Goal: Information Seeking & Learning: Learn about a topic

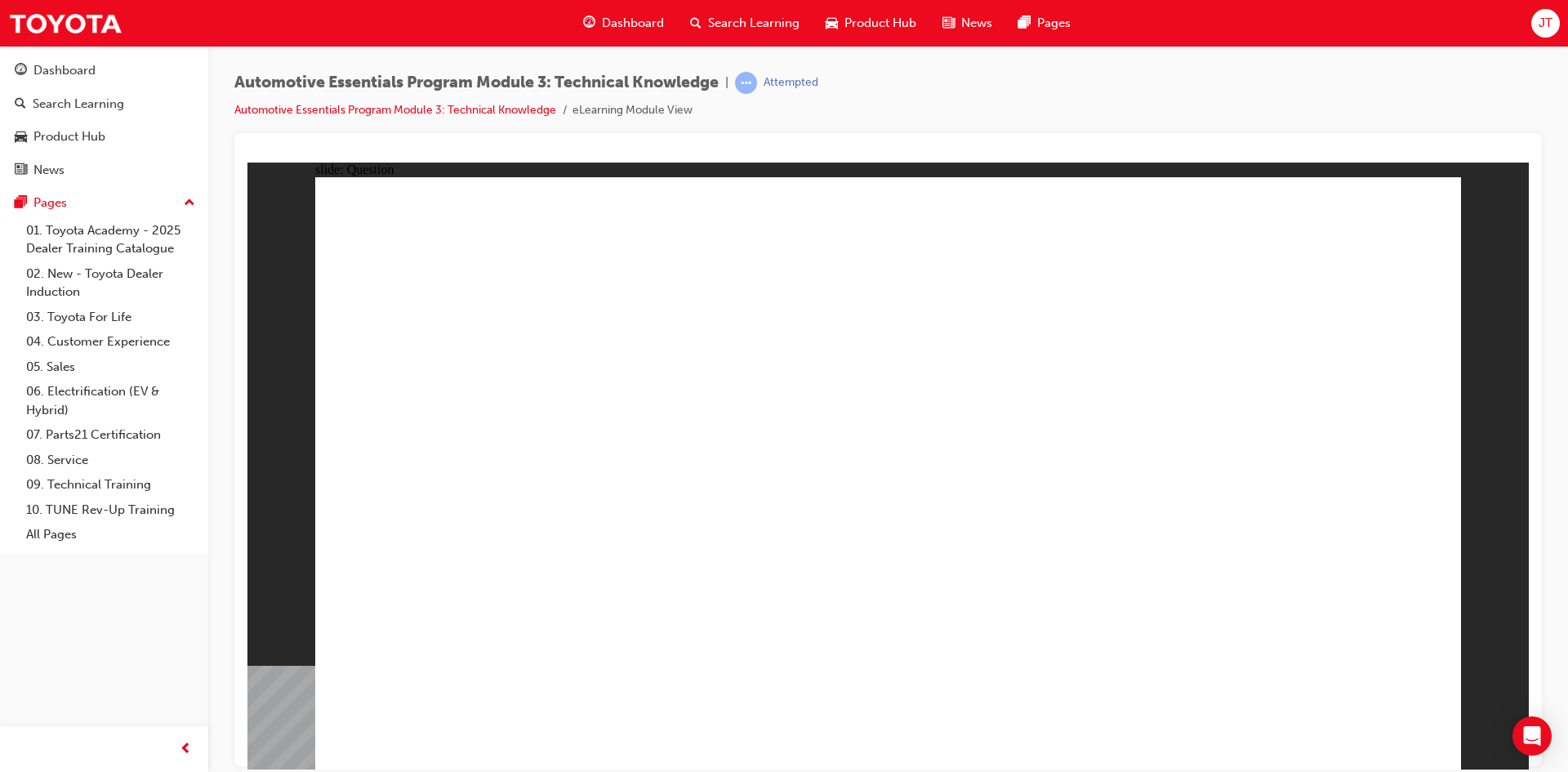
radio input "true"
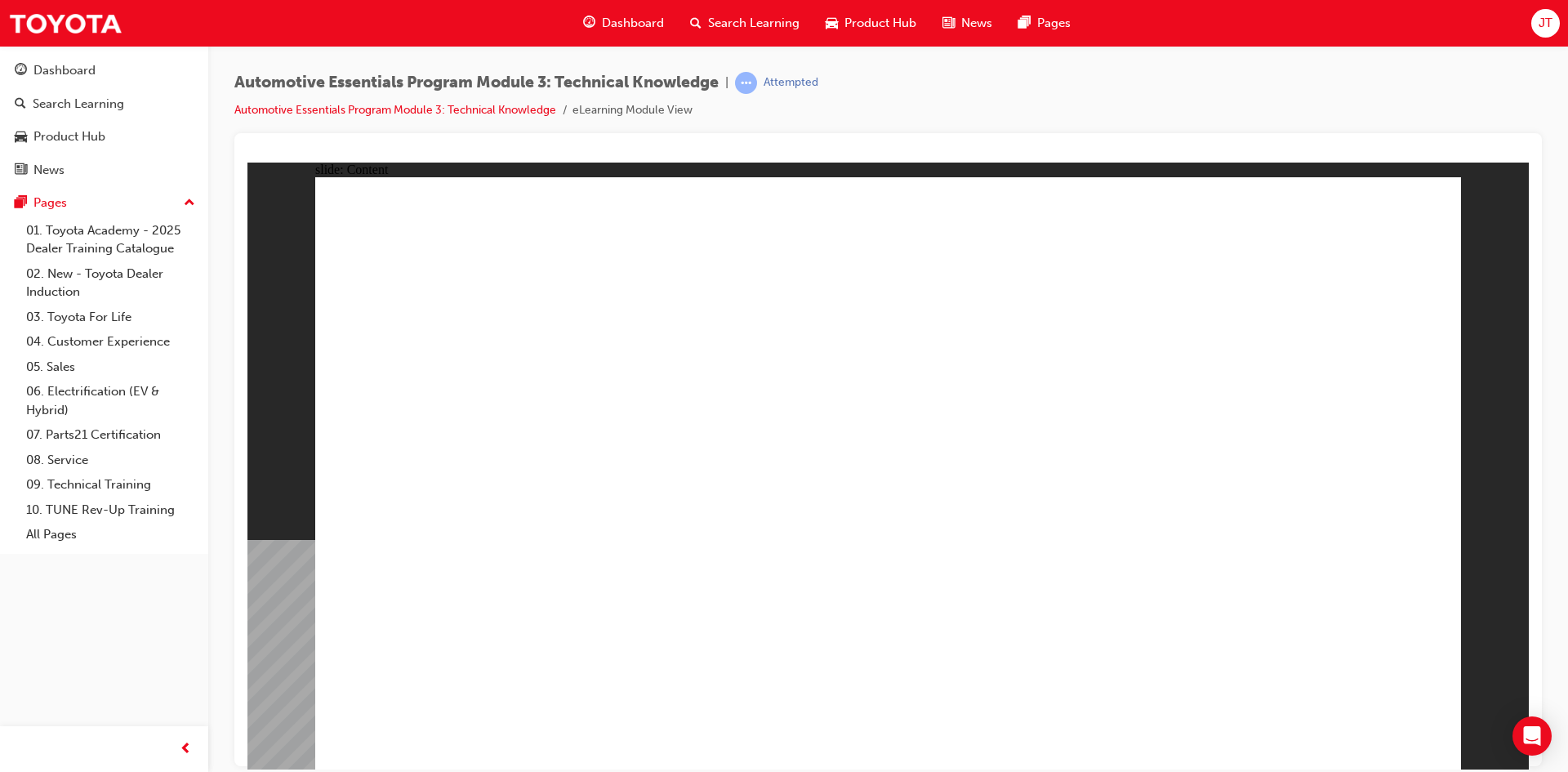
drag, startPoint x: 1111, startPoint y: 588, endPoint x: 1159, endPoint y: 546, distance: 63.8
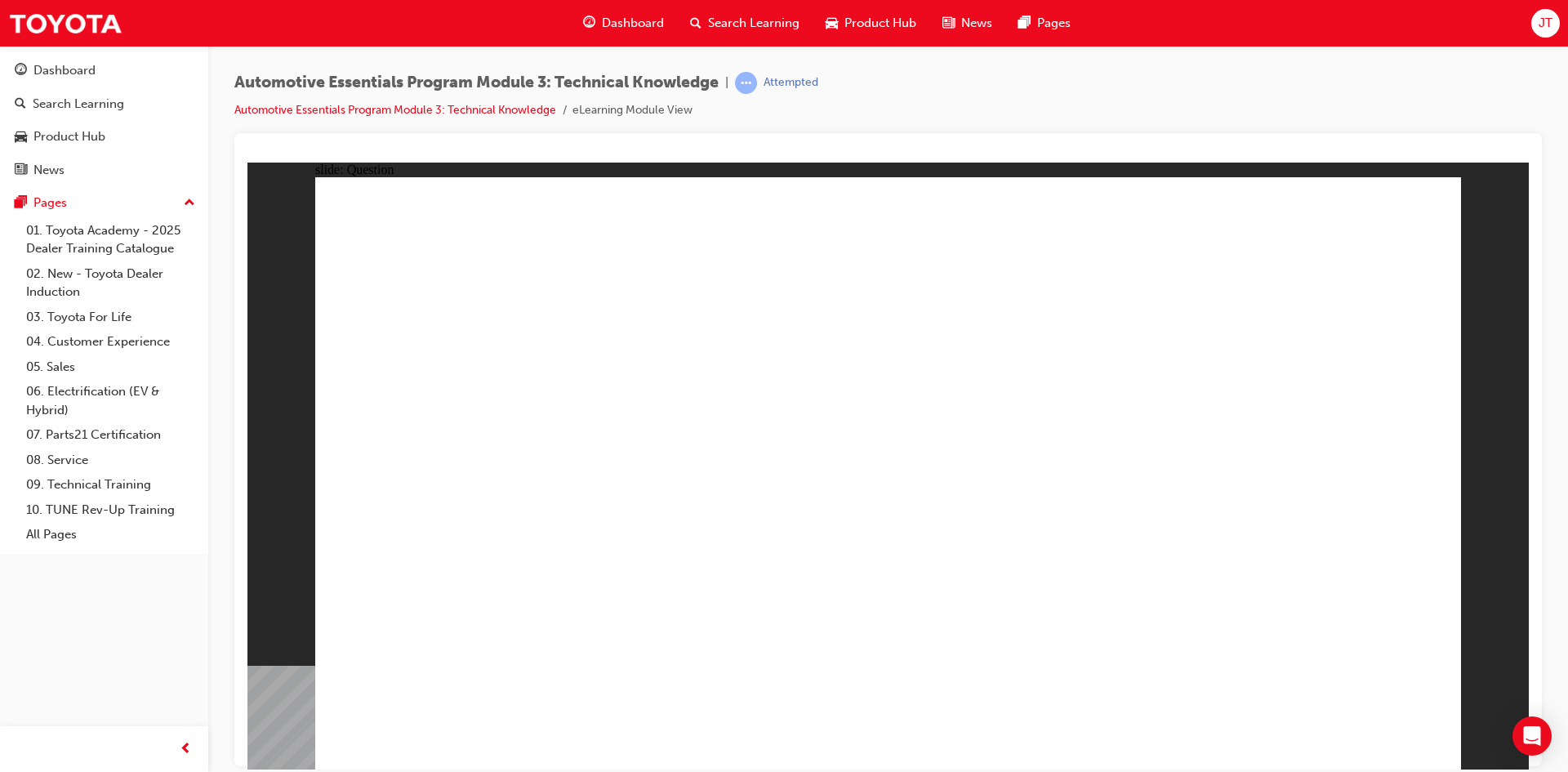
radio input "true"
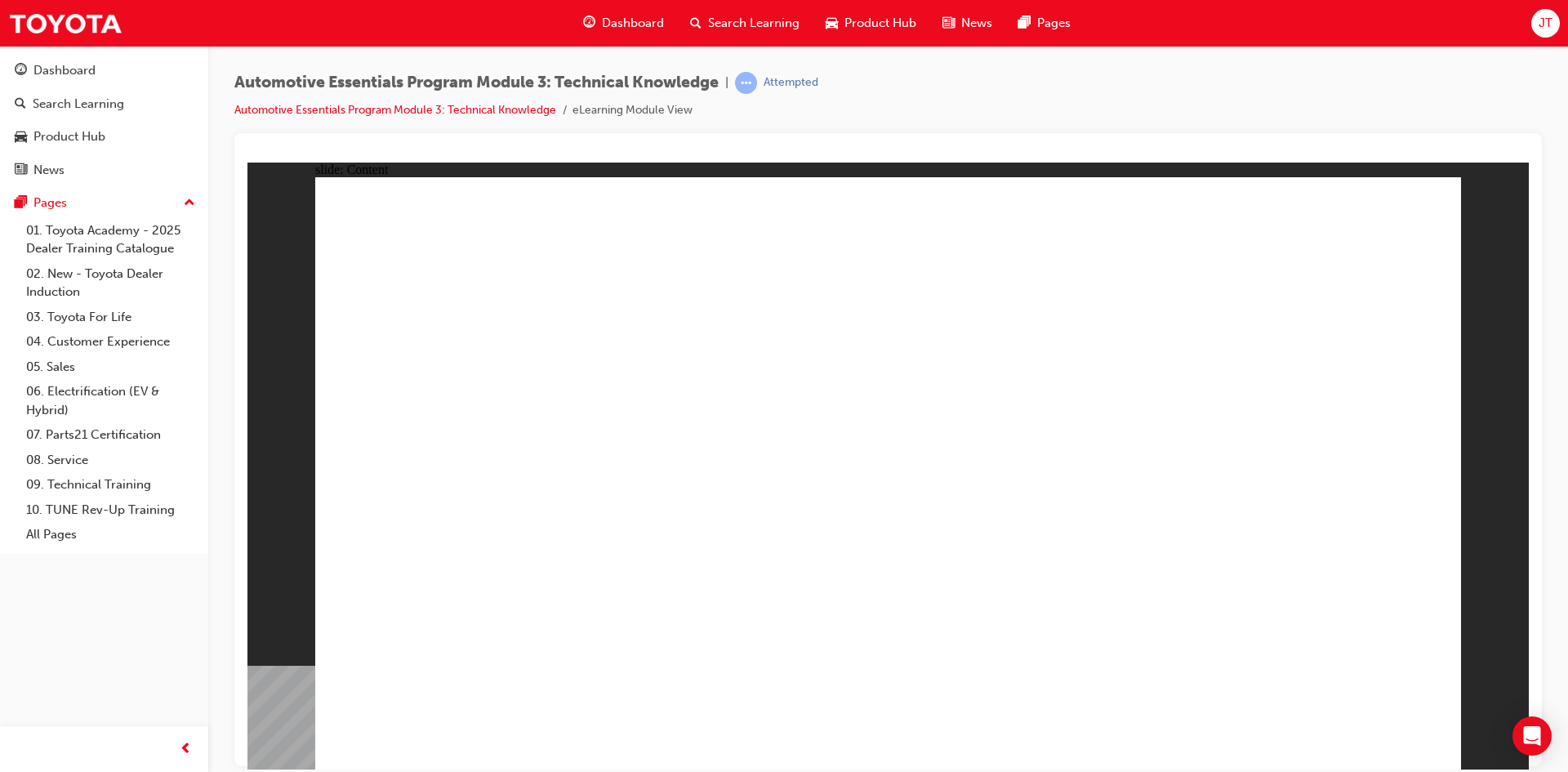
drag, startPoint x: 1333, startPoint y: 714, endPoint x: 1337, endPoint y: 731, distance: 17.5
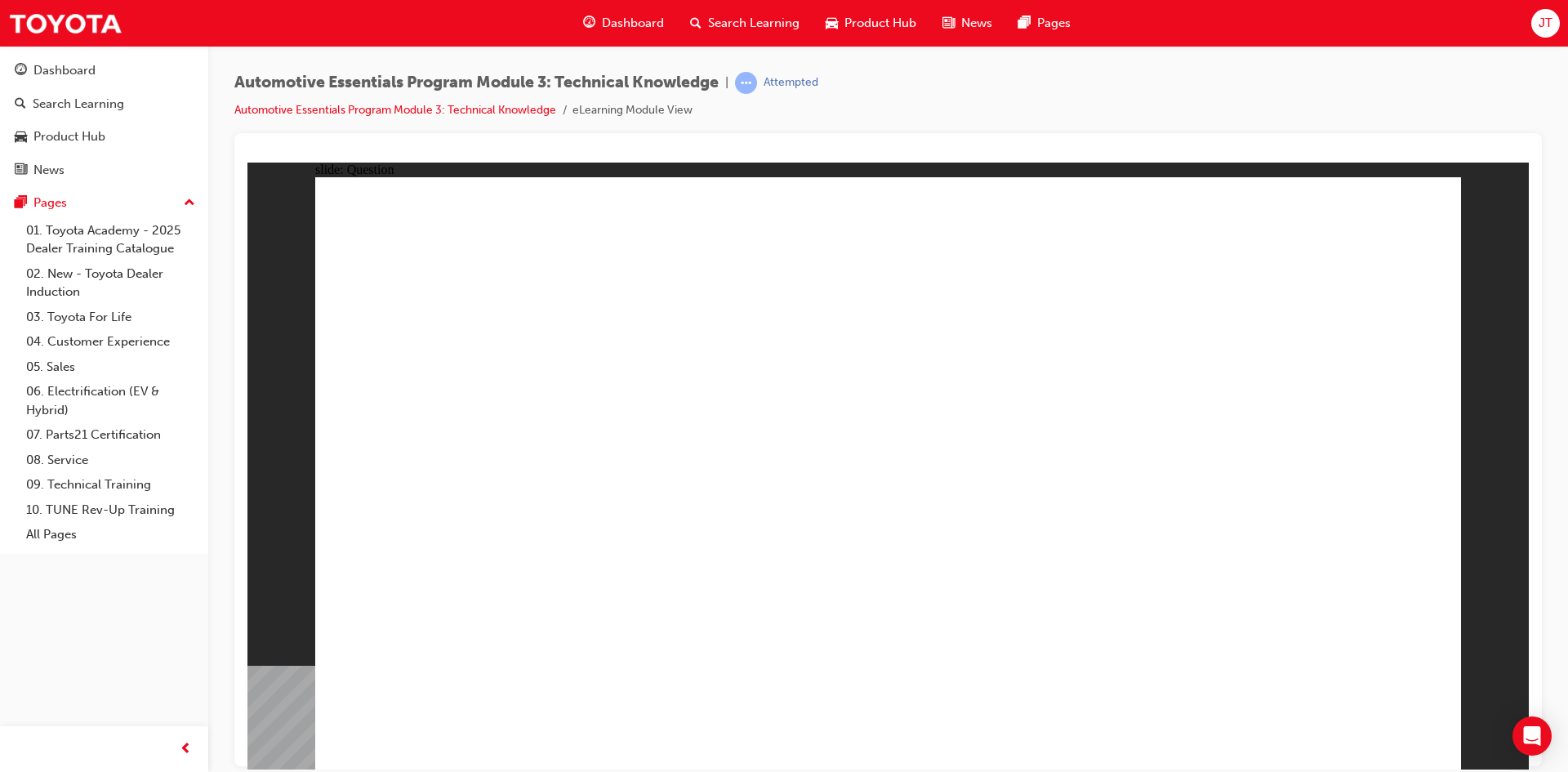
radio input "true"
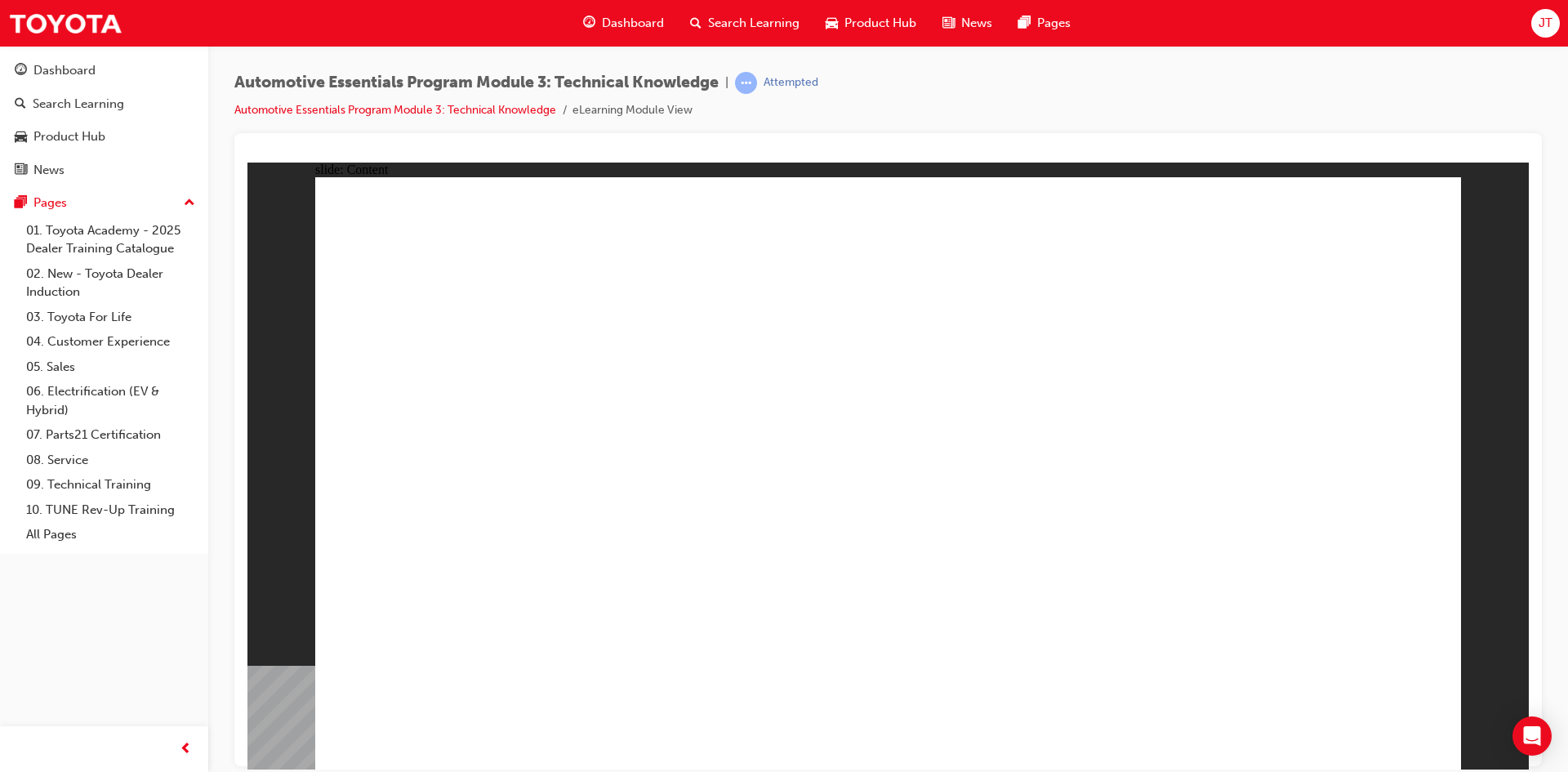
drag, startPoint x: 1062, startPoint y: 528, endPoint x: 1015, endPoint y: 518, distance: 48.1
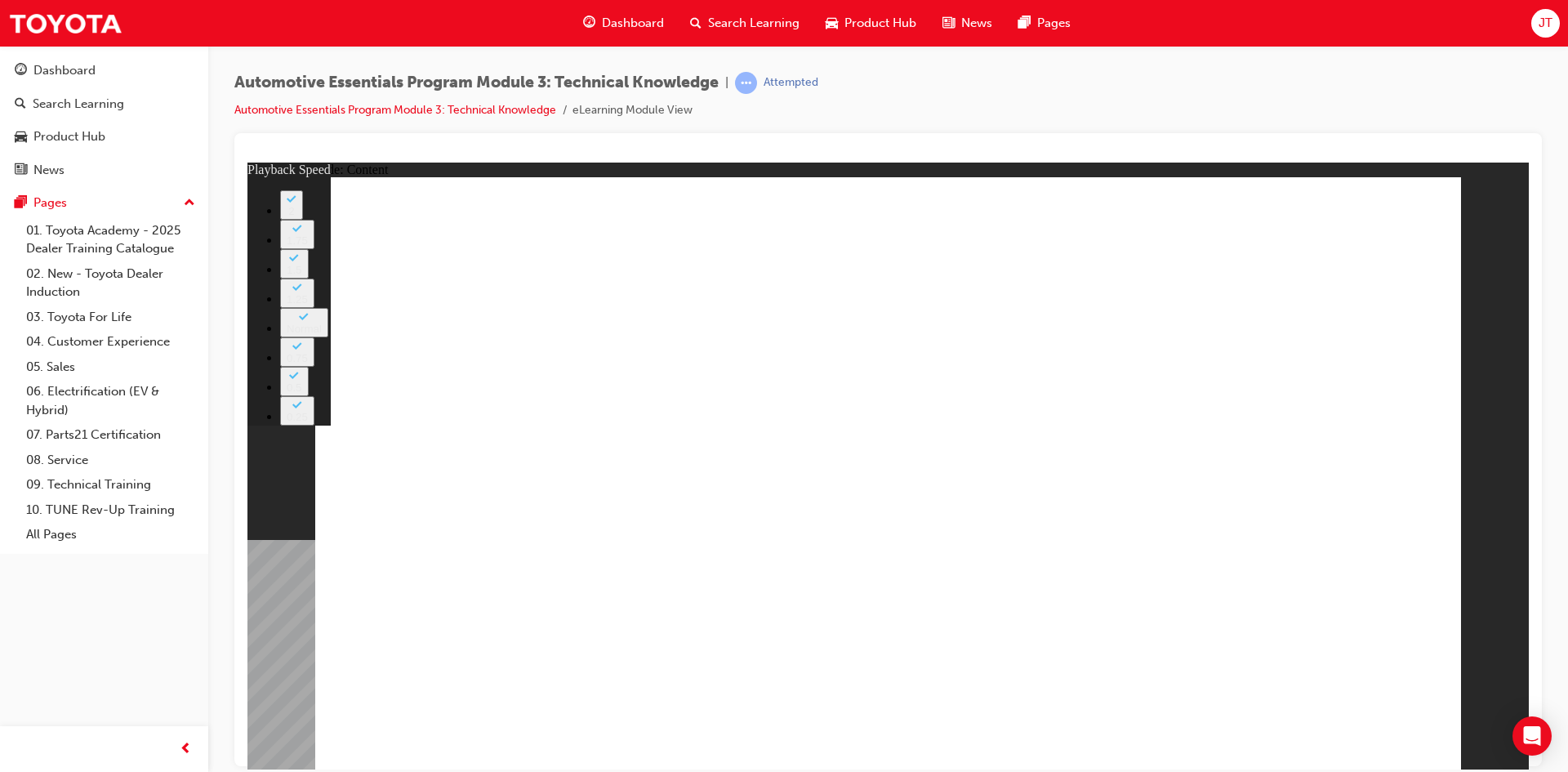
type input "8"
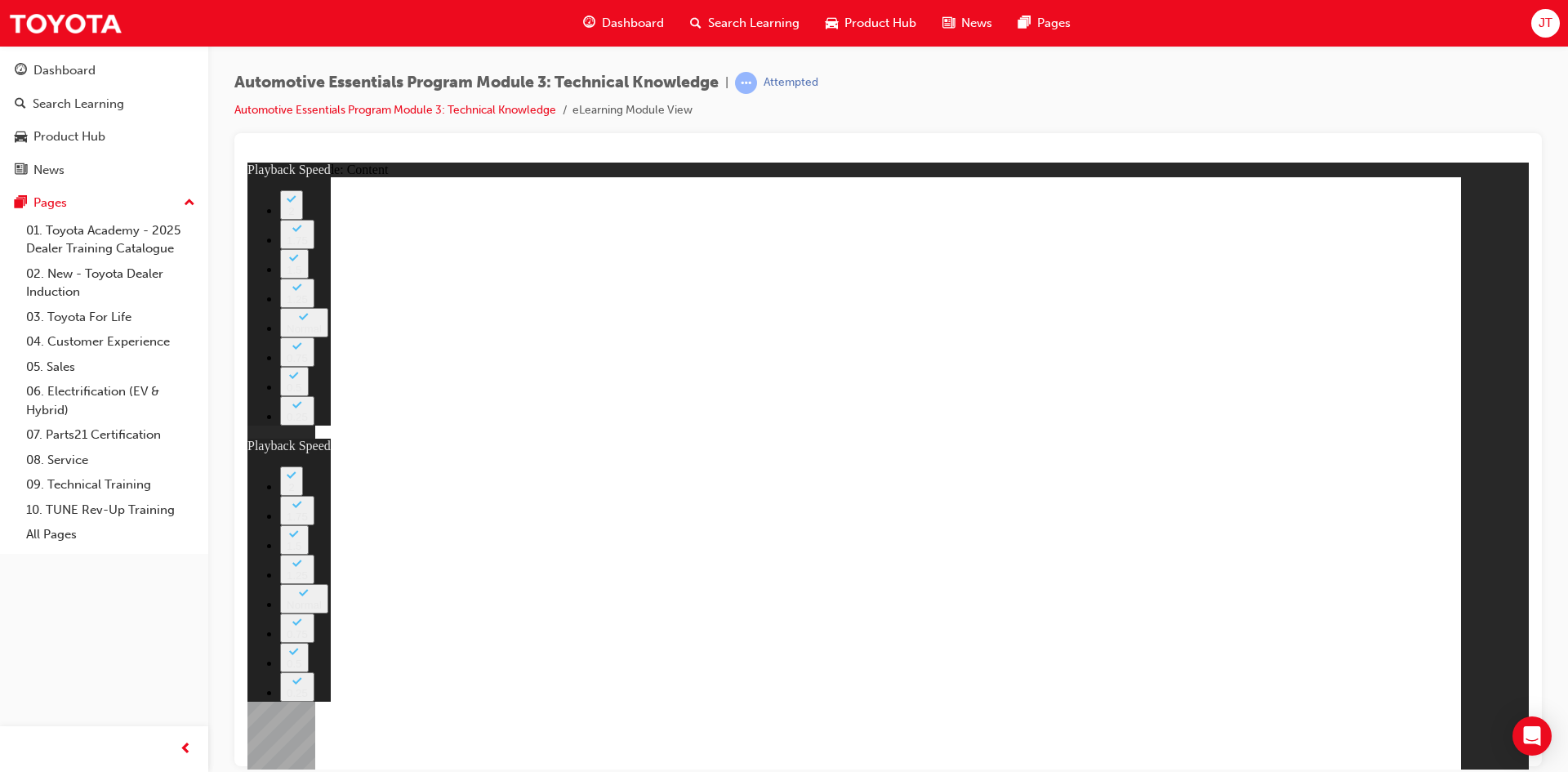
type input "0"
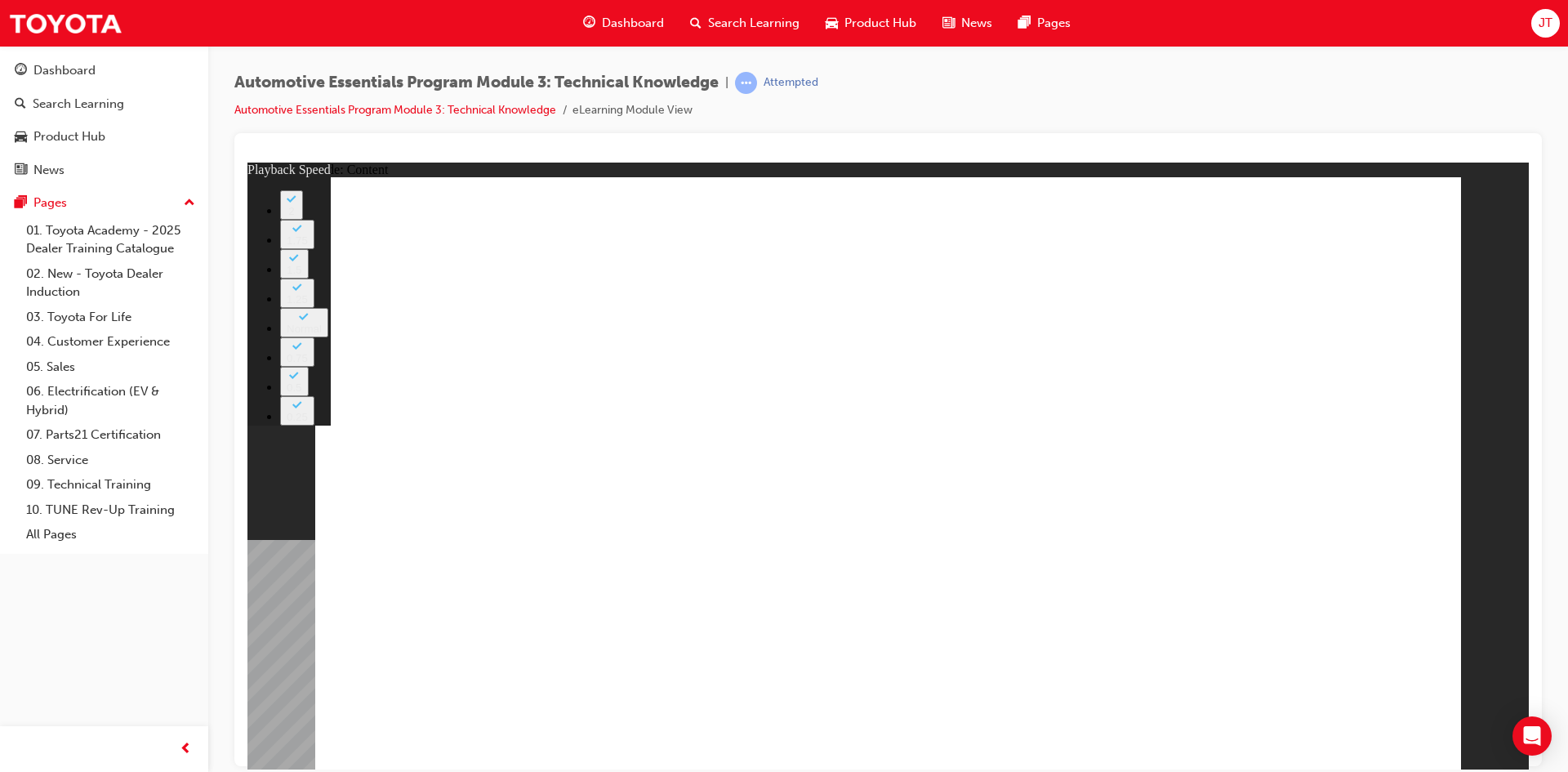
type input "0"
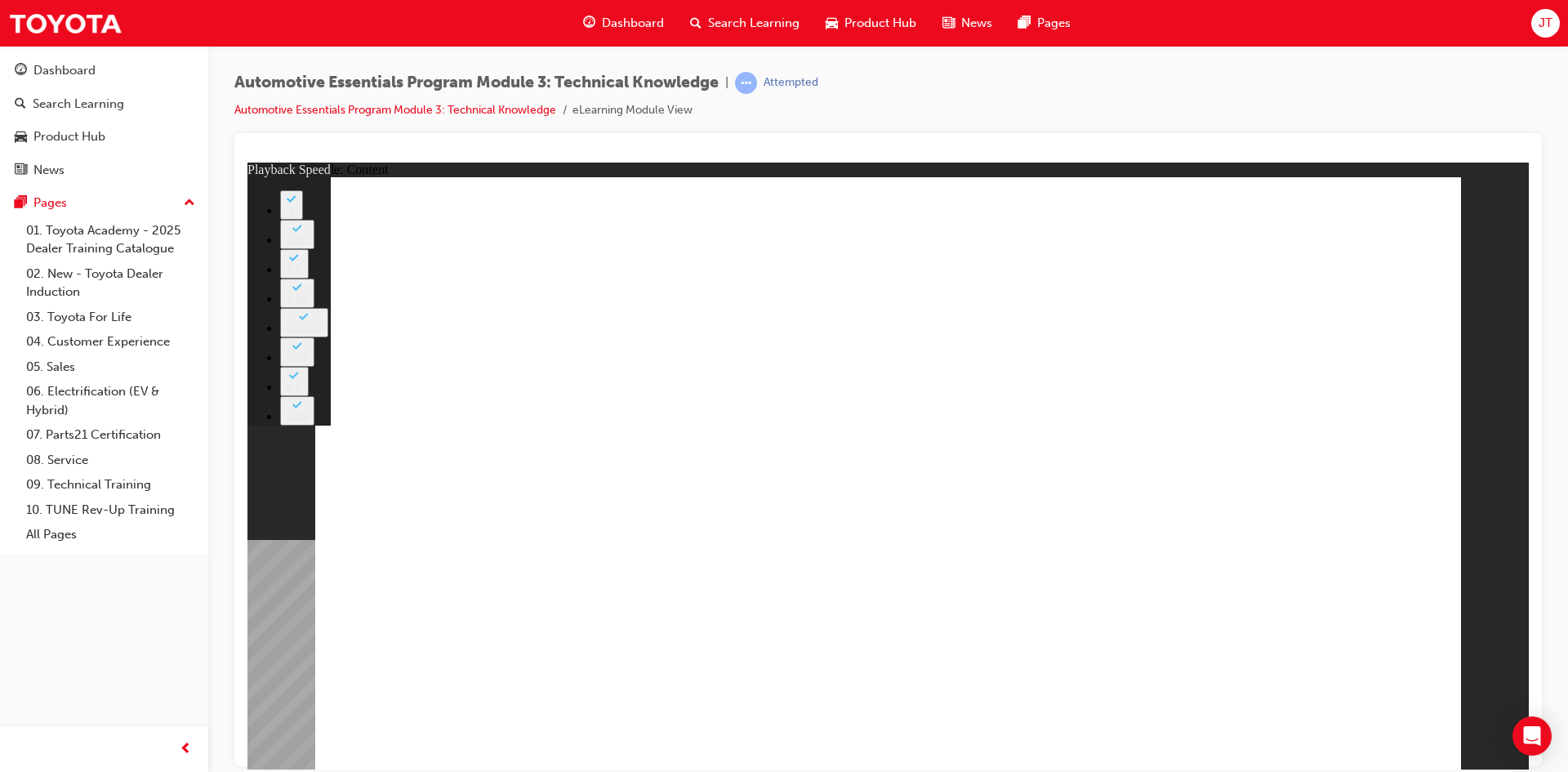
type input "0"
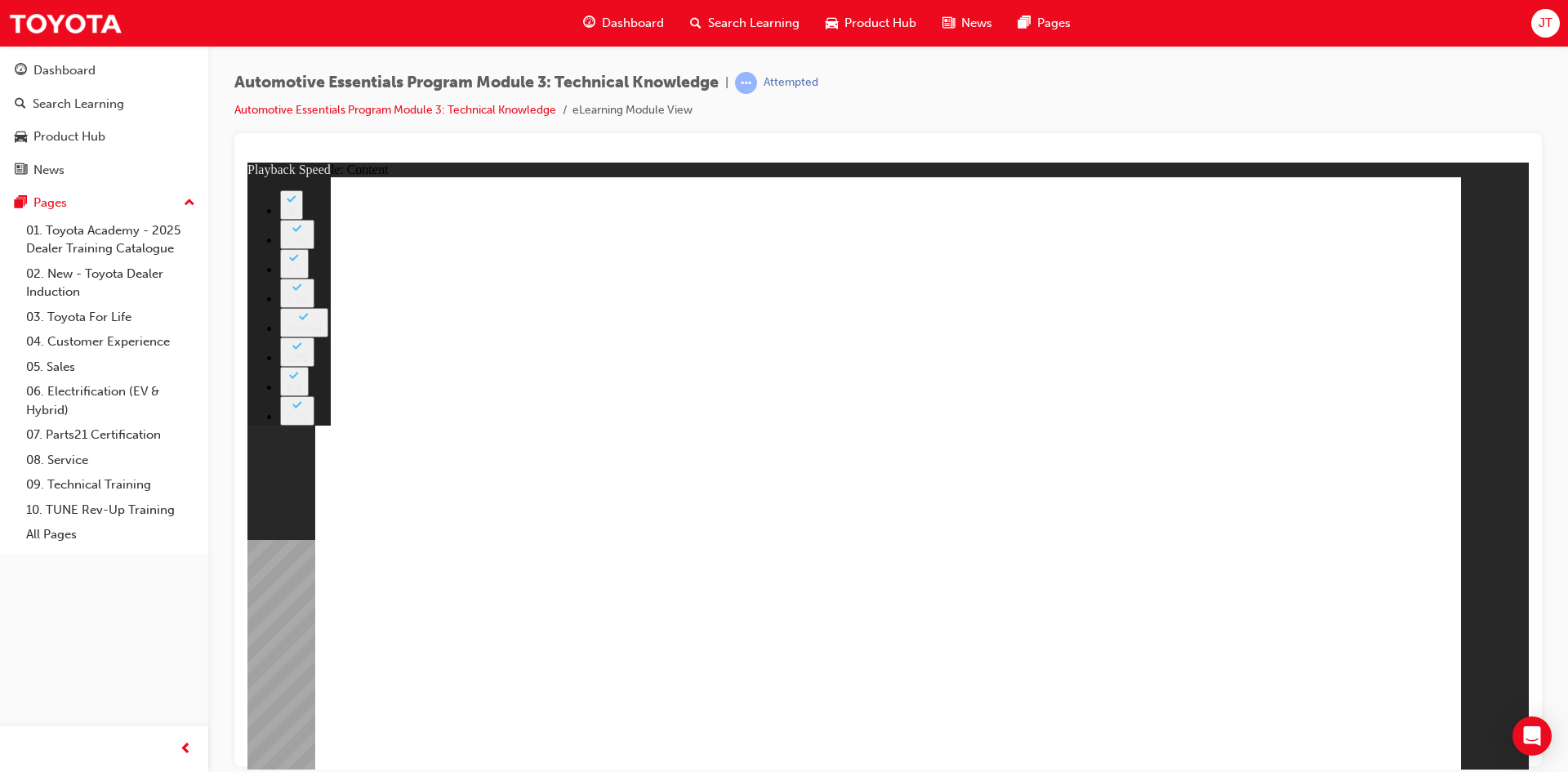
type input "6"
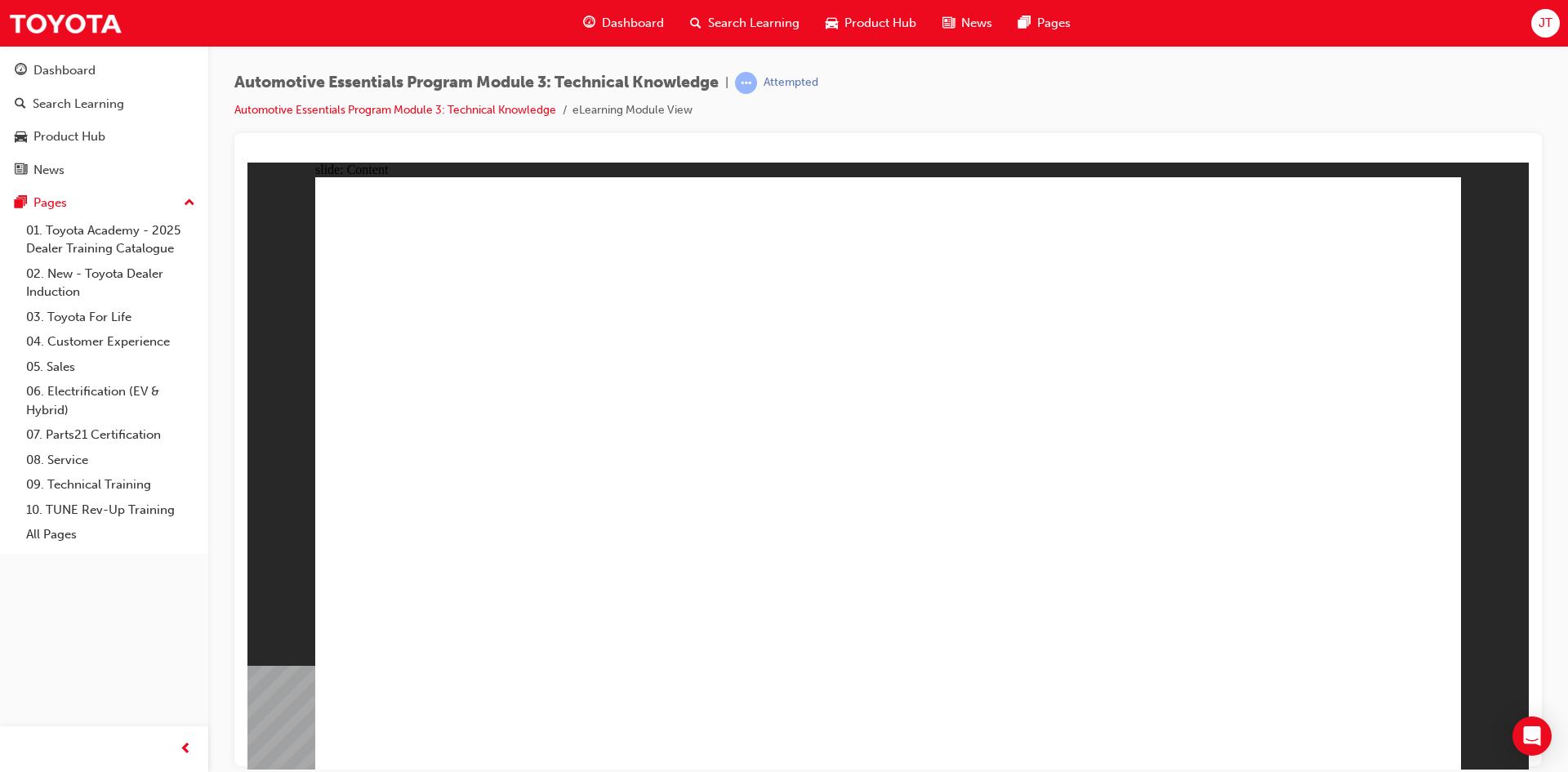
drag, startPoint x: 738, startPoint y: 424, endPoint x: 720, endPoint y: 423, distance: 18.0
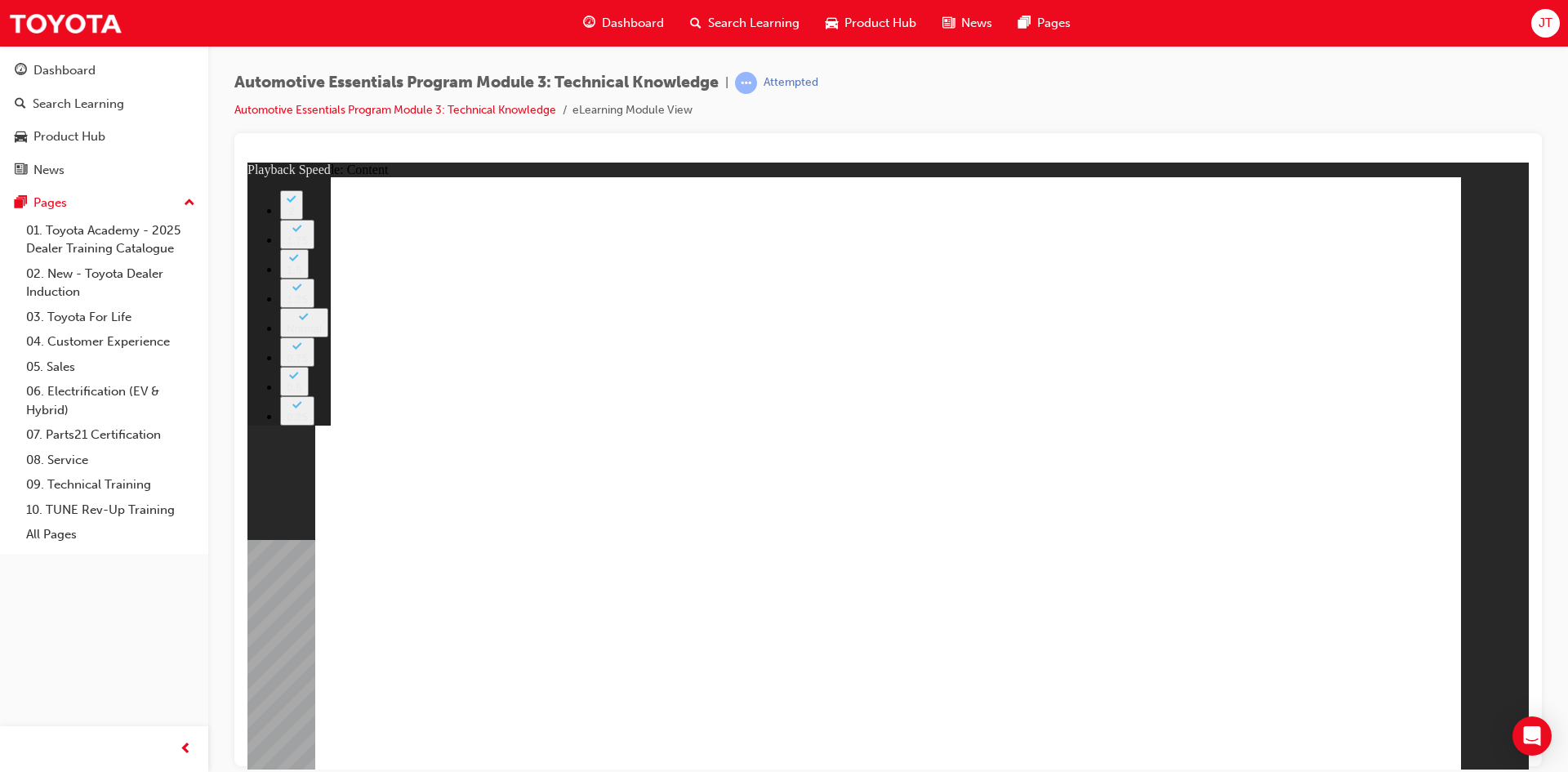
type input "0"
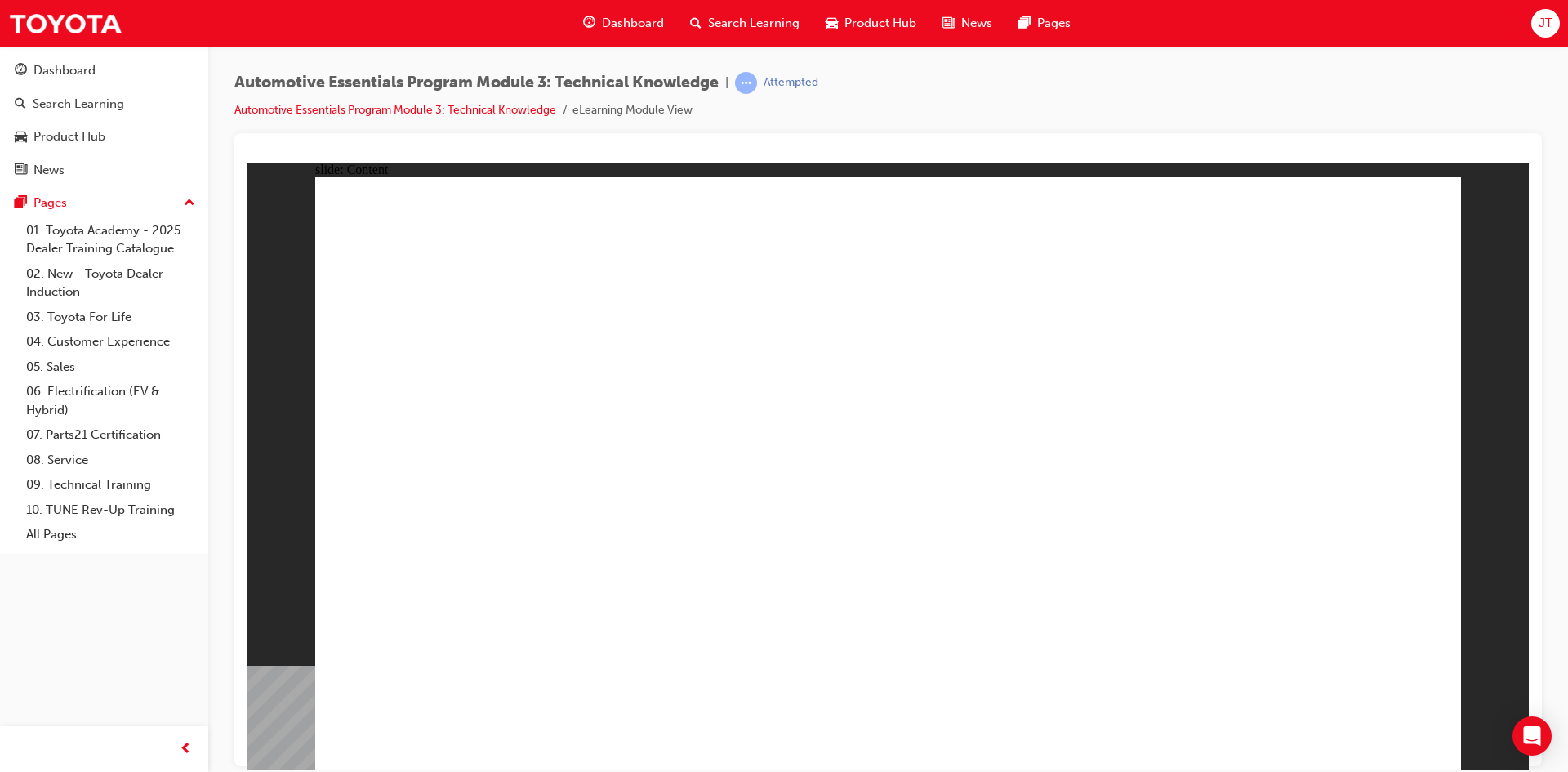
radio input "true"
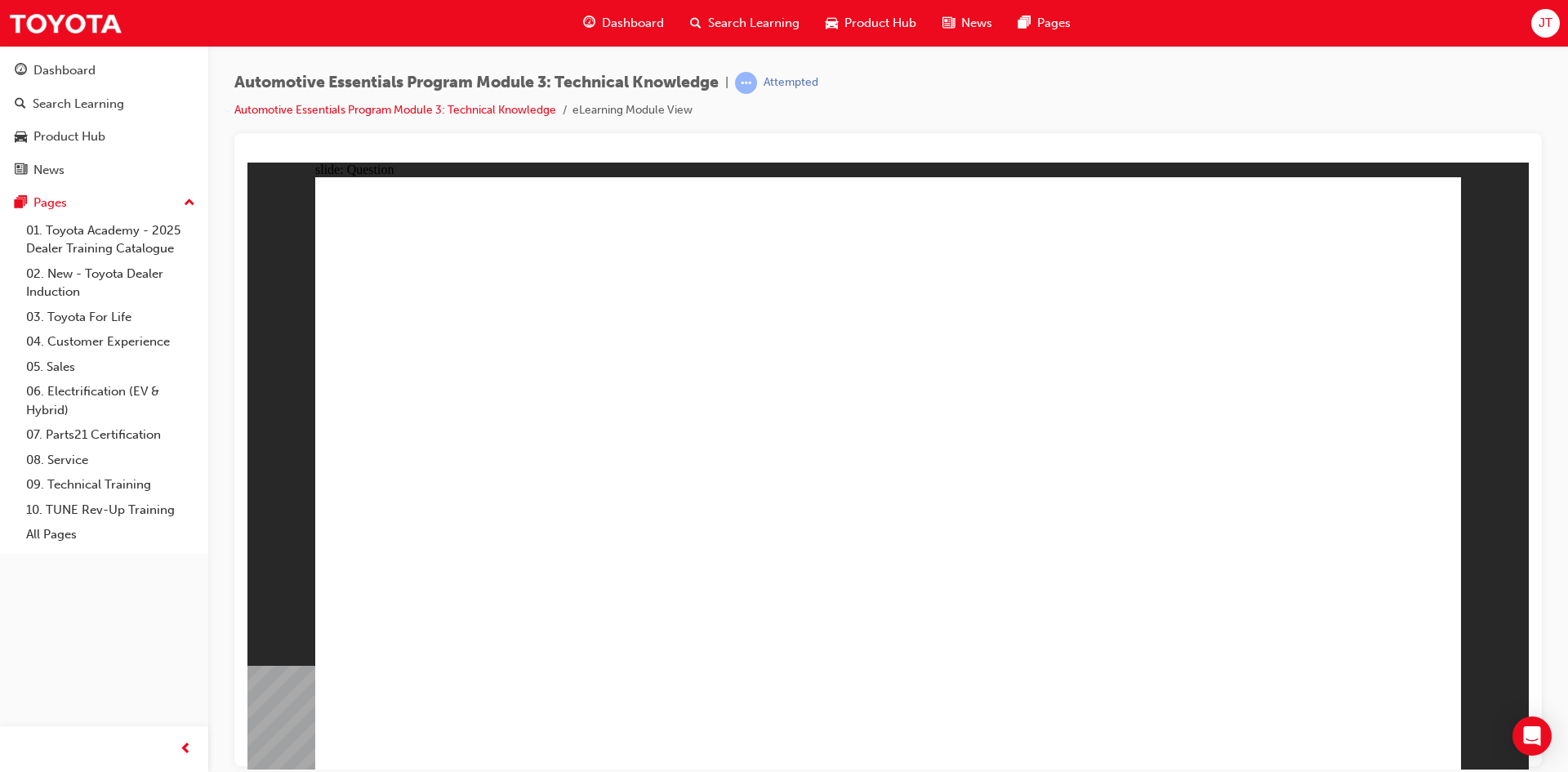
radio input "true"
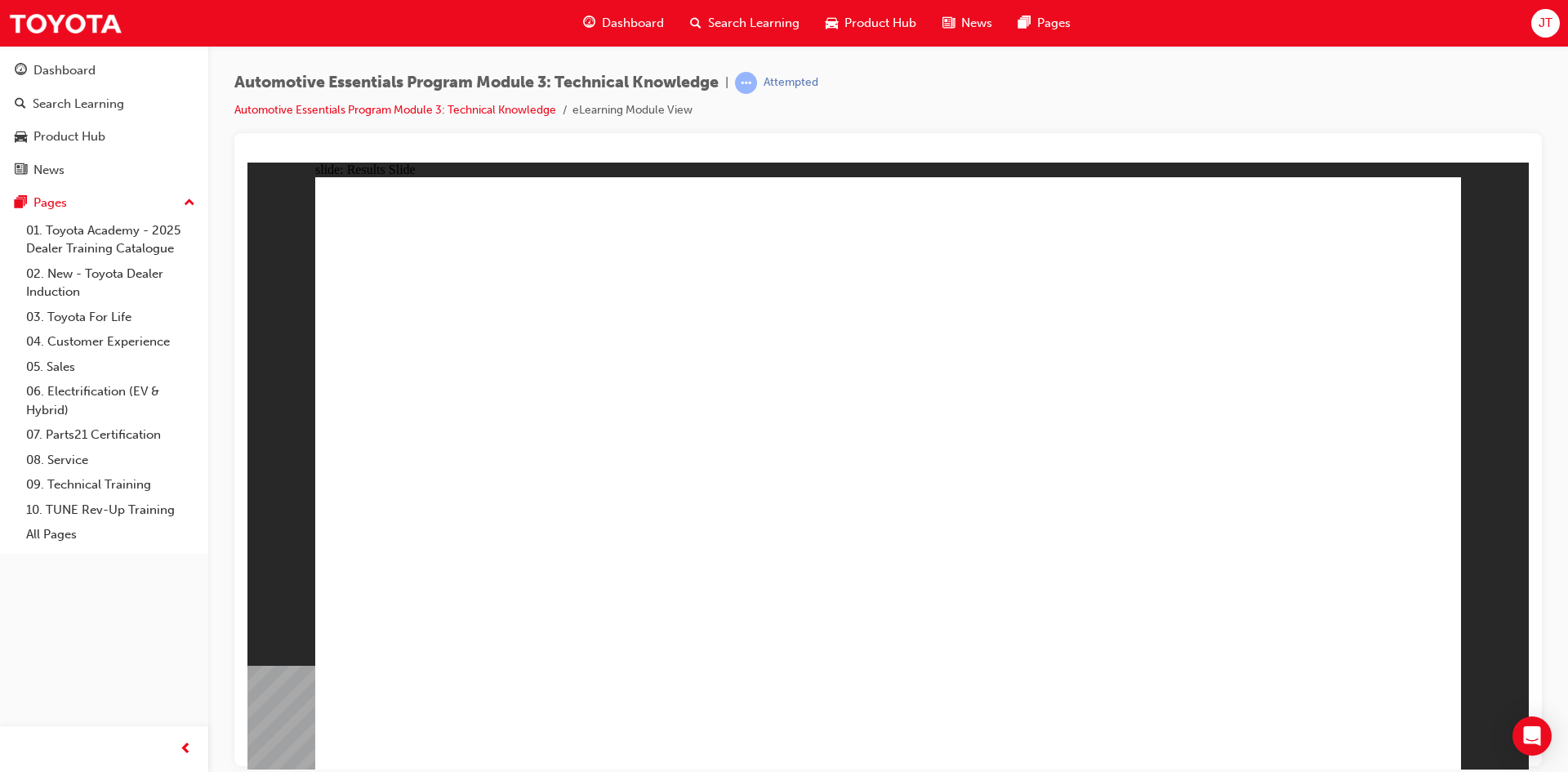
radio input "true"
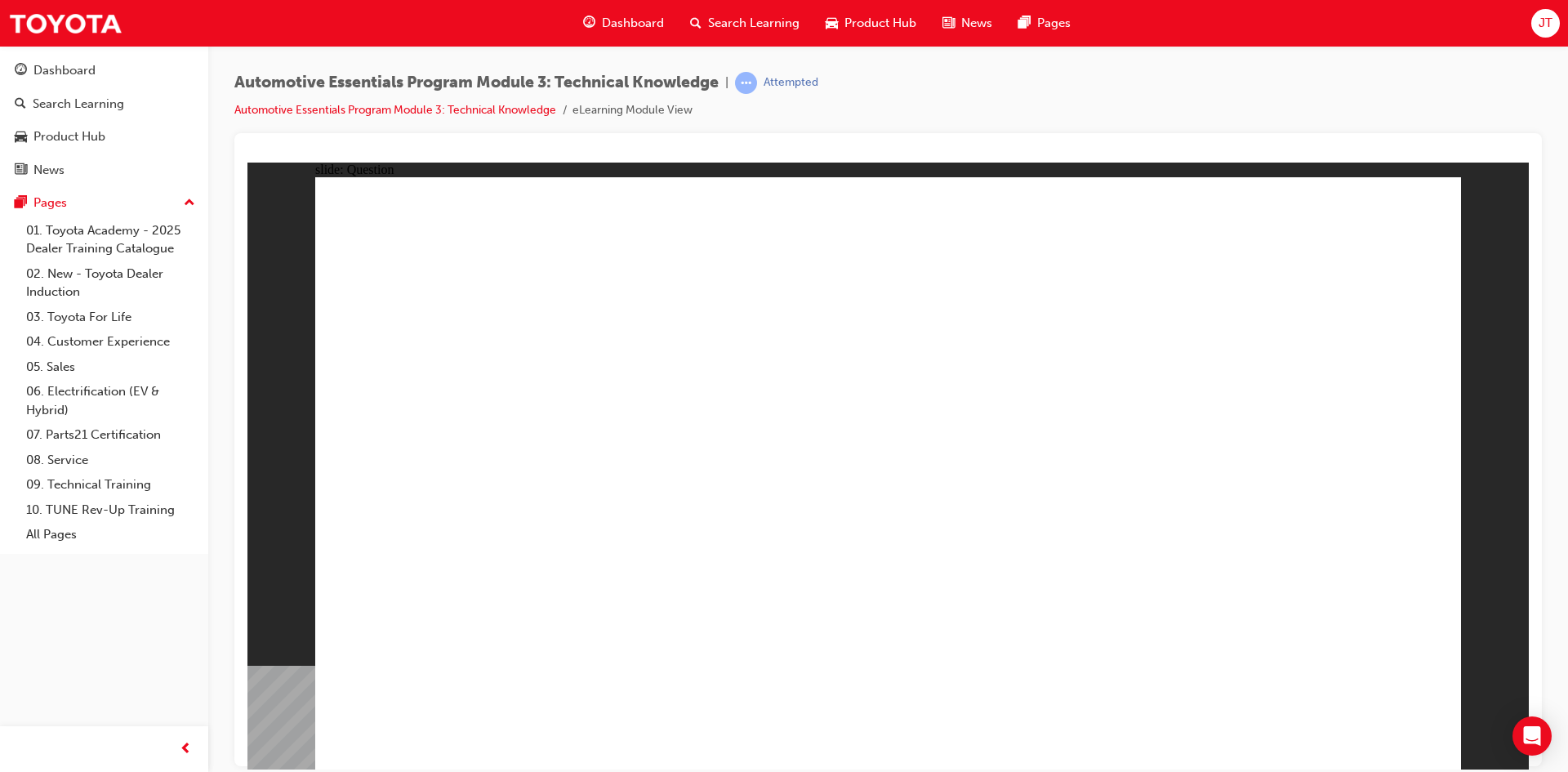
click at [640, 30] on span "Dashboard" at bounding box center [632, 23] width 62 height 19
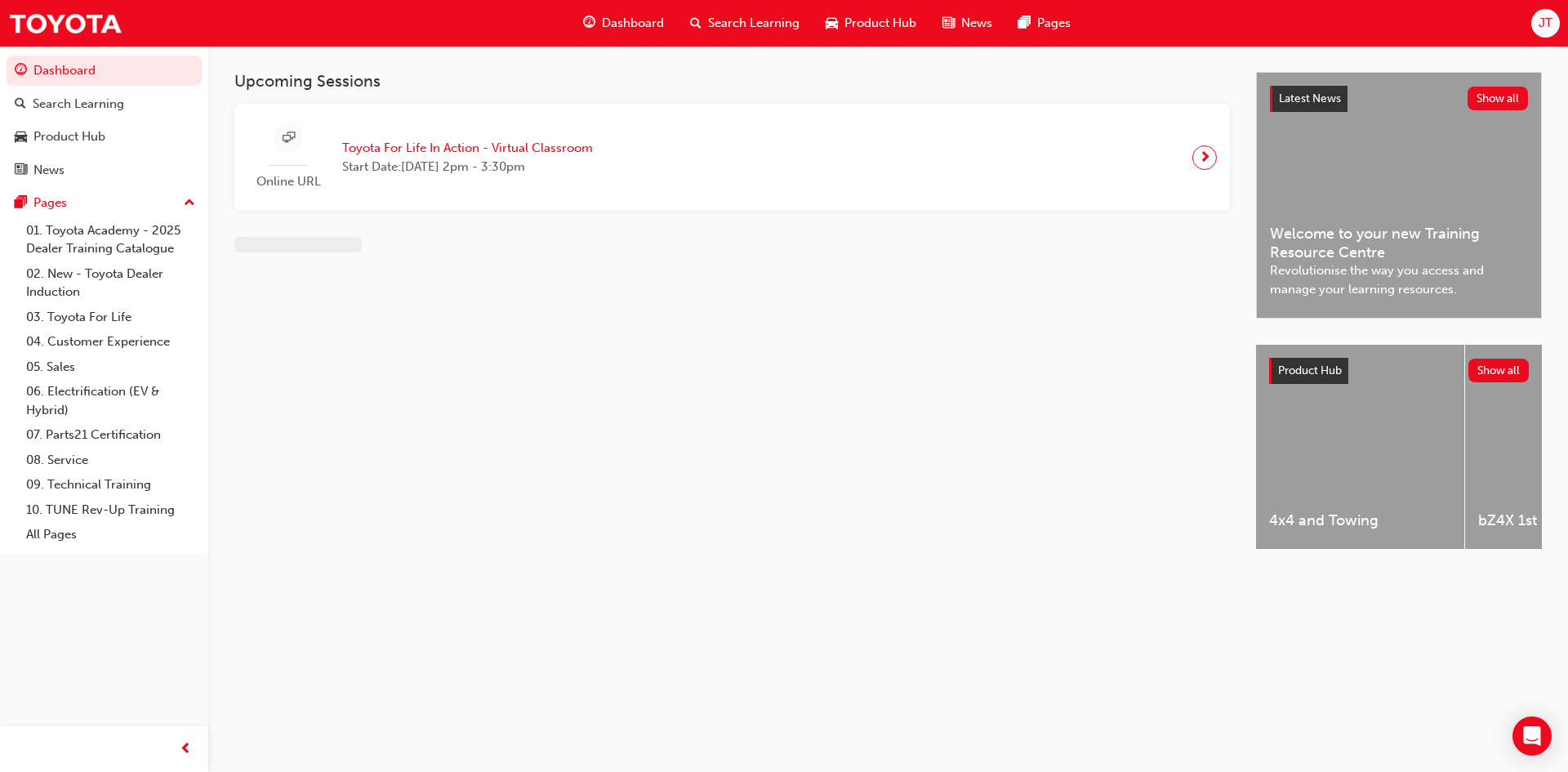
click at [603, 19] on span "Dashboard" at bounding box center [632, 23] width 62 height 19
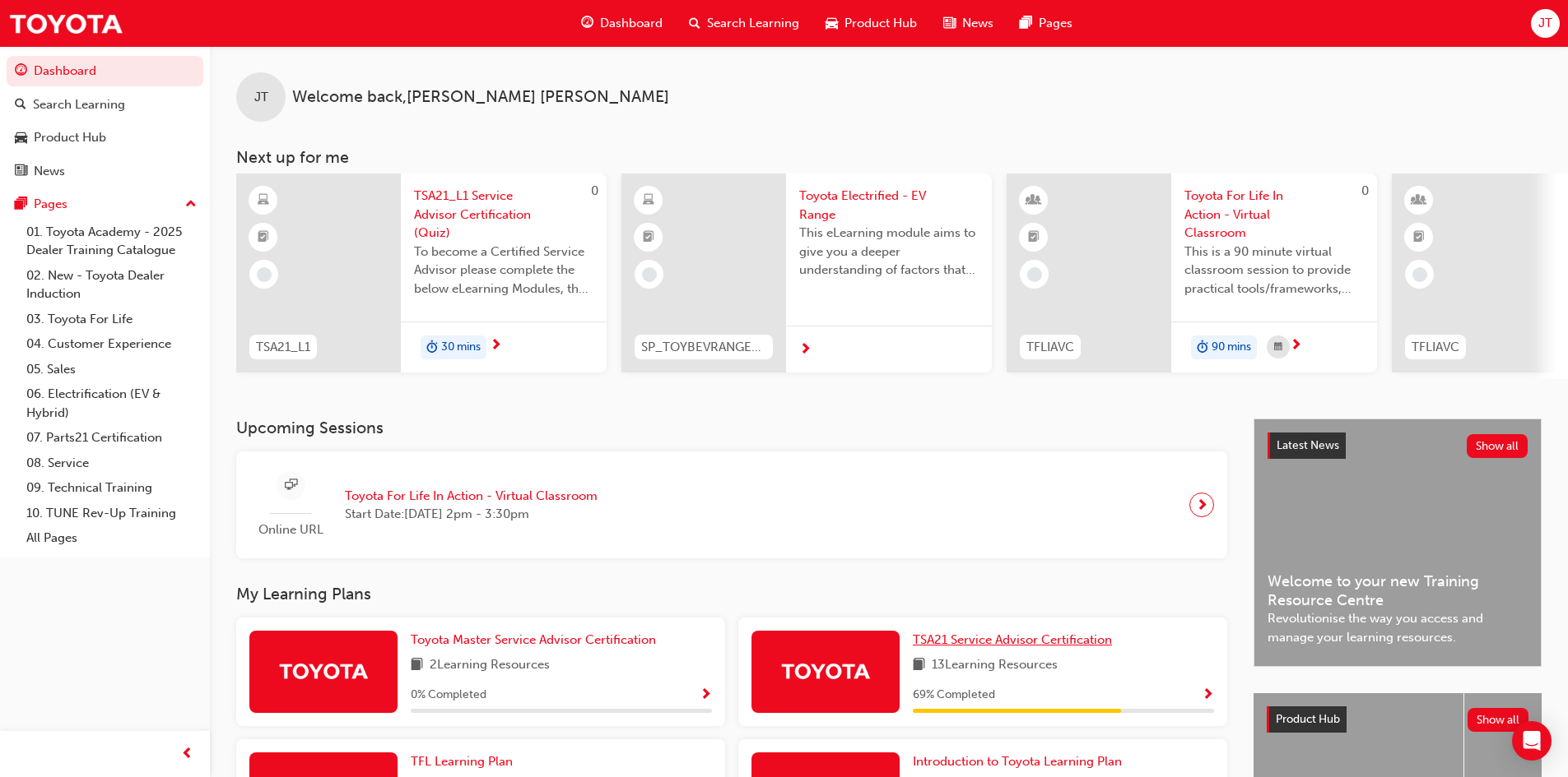
click at [1001, 645] on span "TSA21 Service Advisor Certification" at bounding box center [1012, 640] width 200 height 15
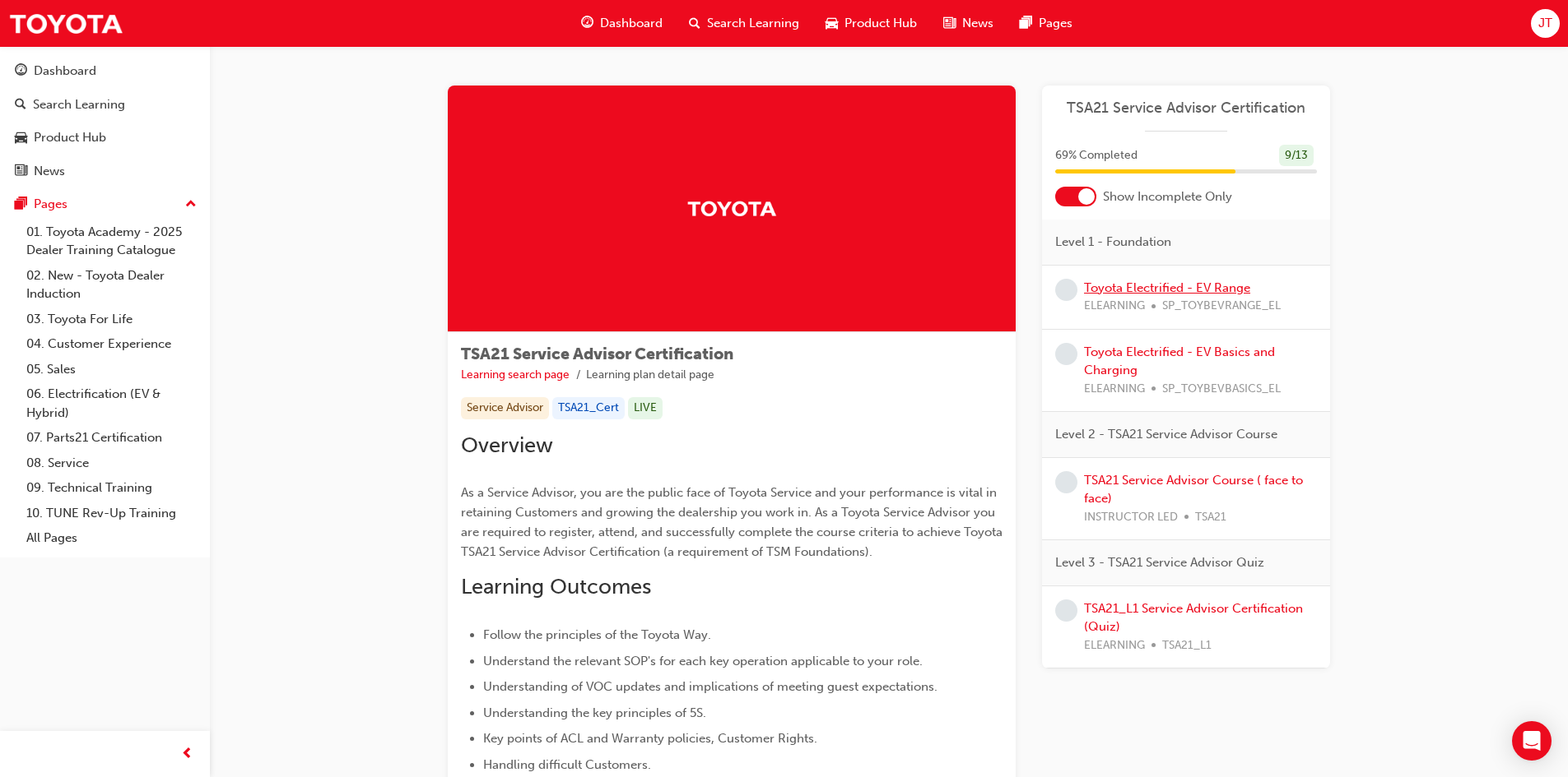
click at [1151, 295] on link "Toyota Electrified - EV Range" at bounding box center [1166, 288] width 166 height 15
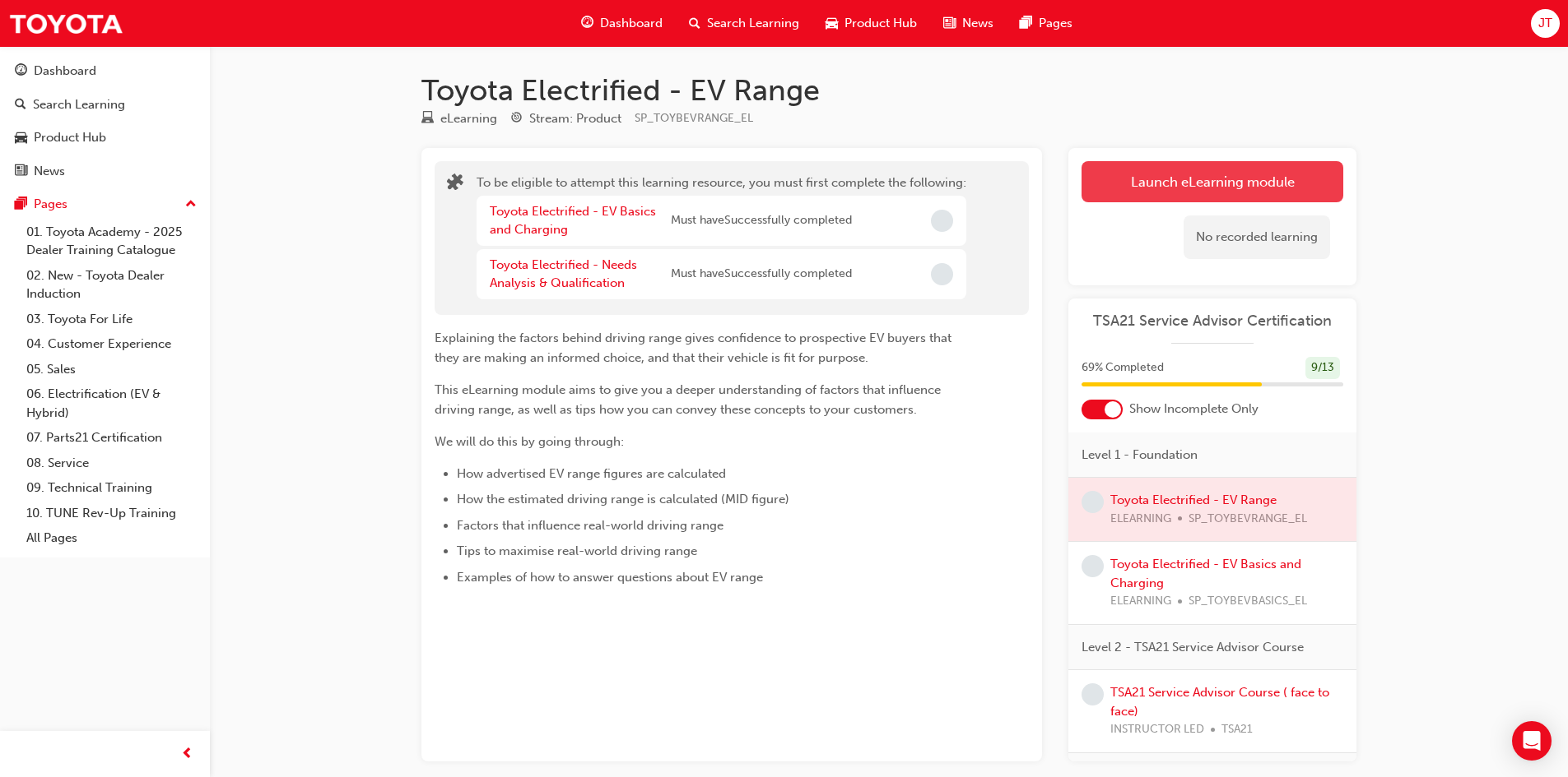
click at [1158, 183] on button "Launch eLearning module" at bounding box center [1211, 181] width 261 height 41
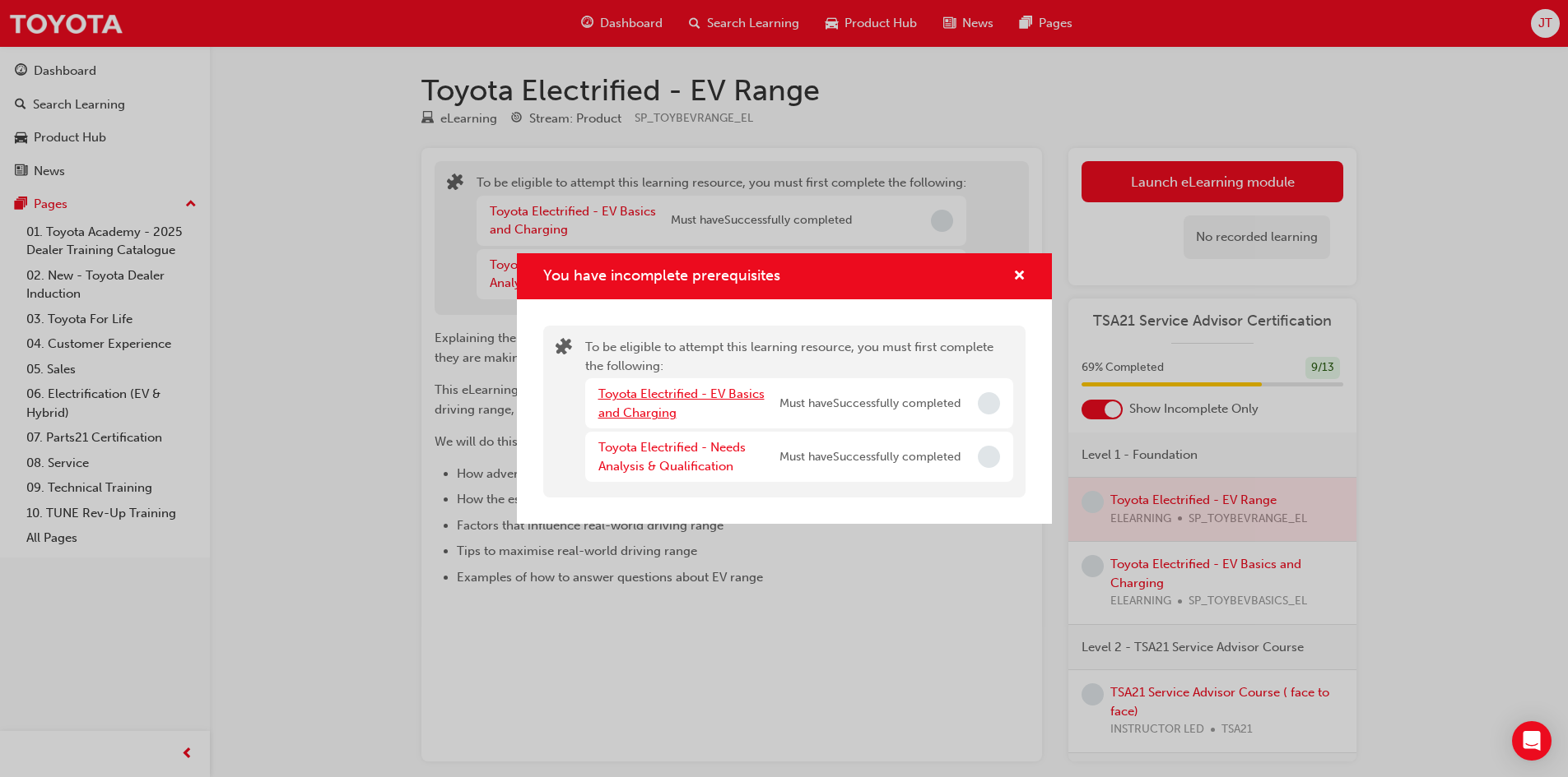
click at [663, 393] on link "Toyota Electrified - EV Basics and Charging" at bounding box center [681, 403] width 166 height 33
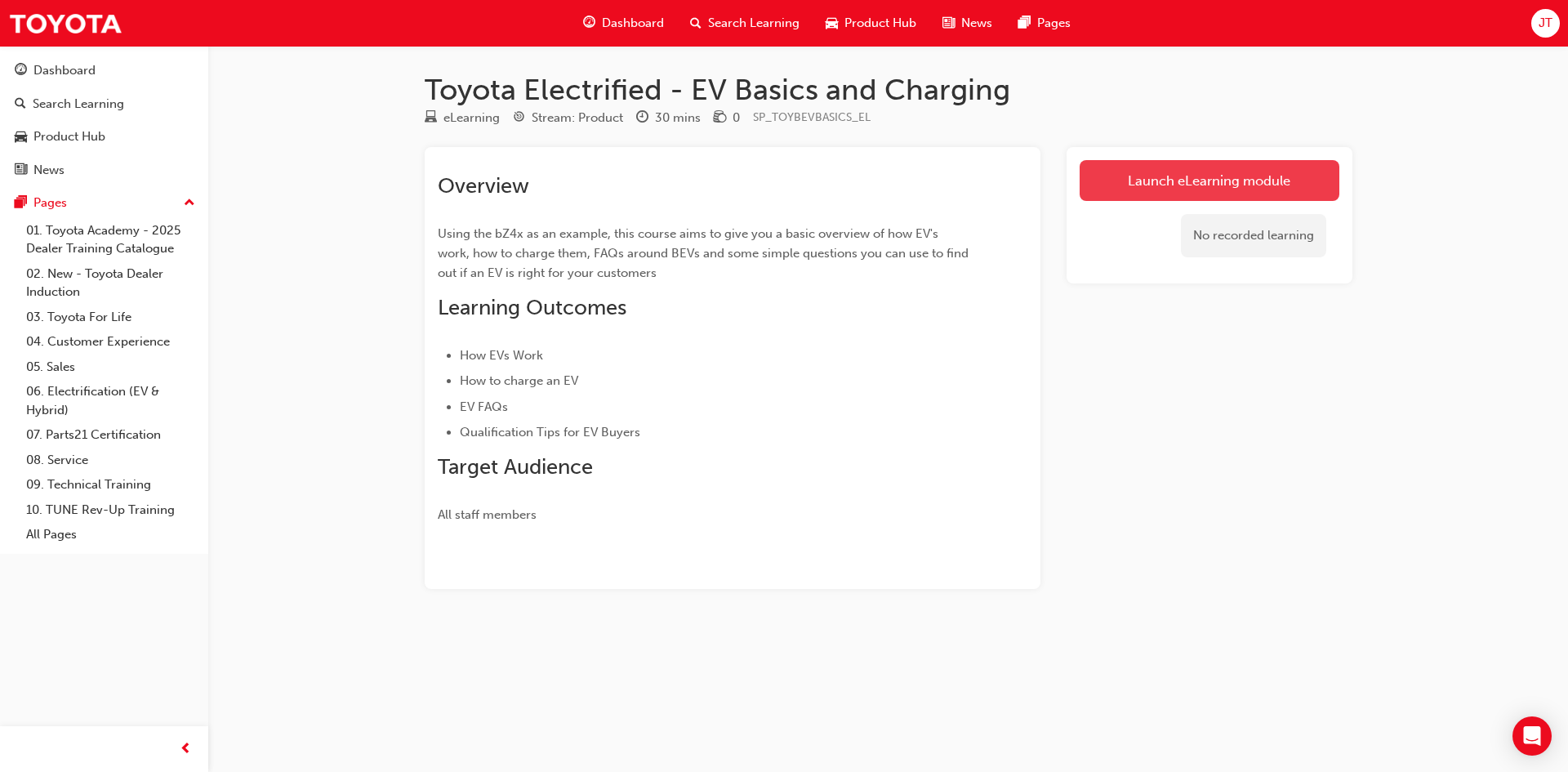
click at [1172, 179] on link "Launch eLearning module" at bounding box center [1209, 180] width 259 height 41
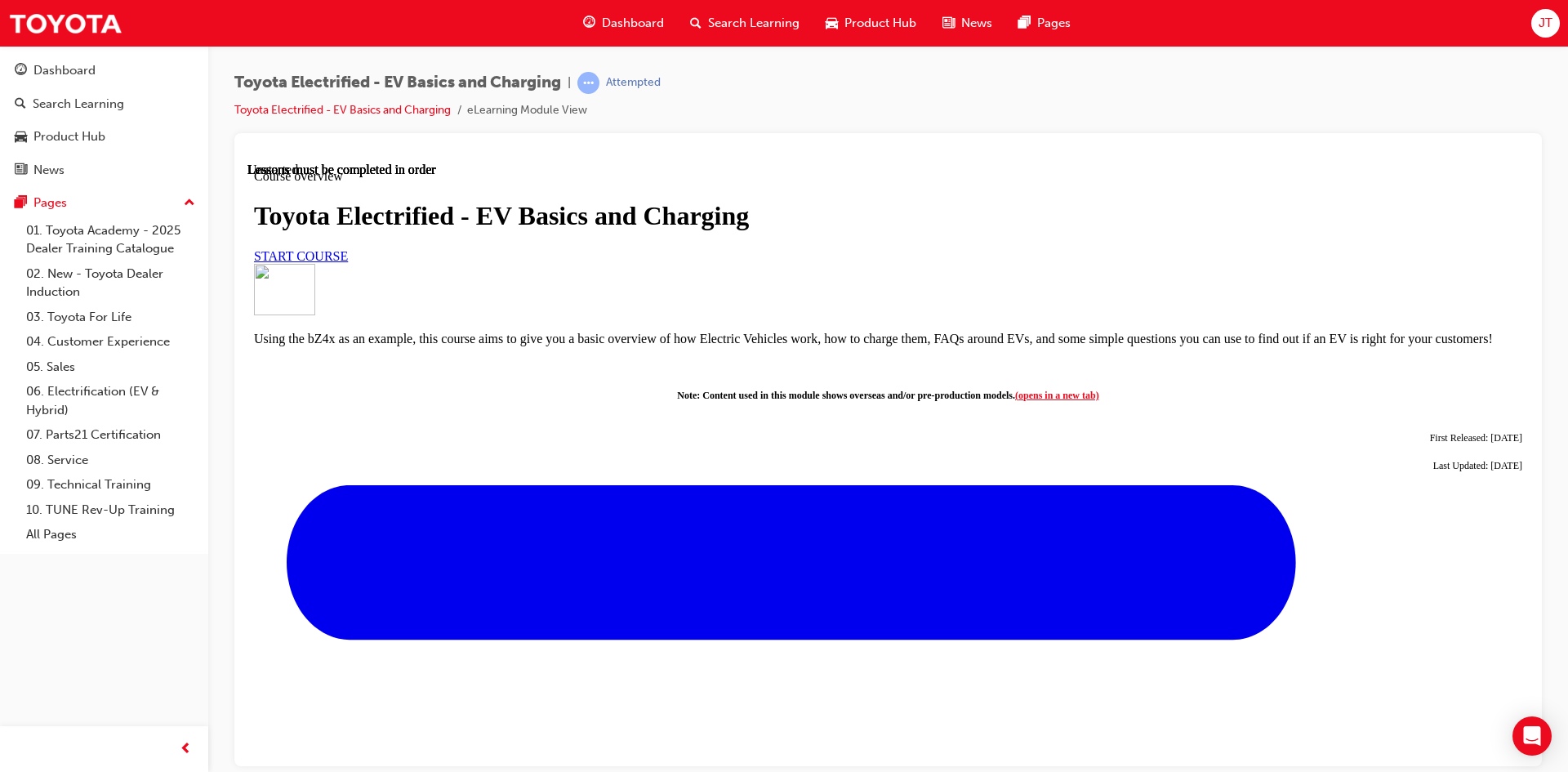
click at [348, 262] on link "START COURSE" at bounding box center [301, 255] width 94 height 14
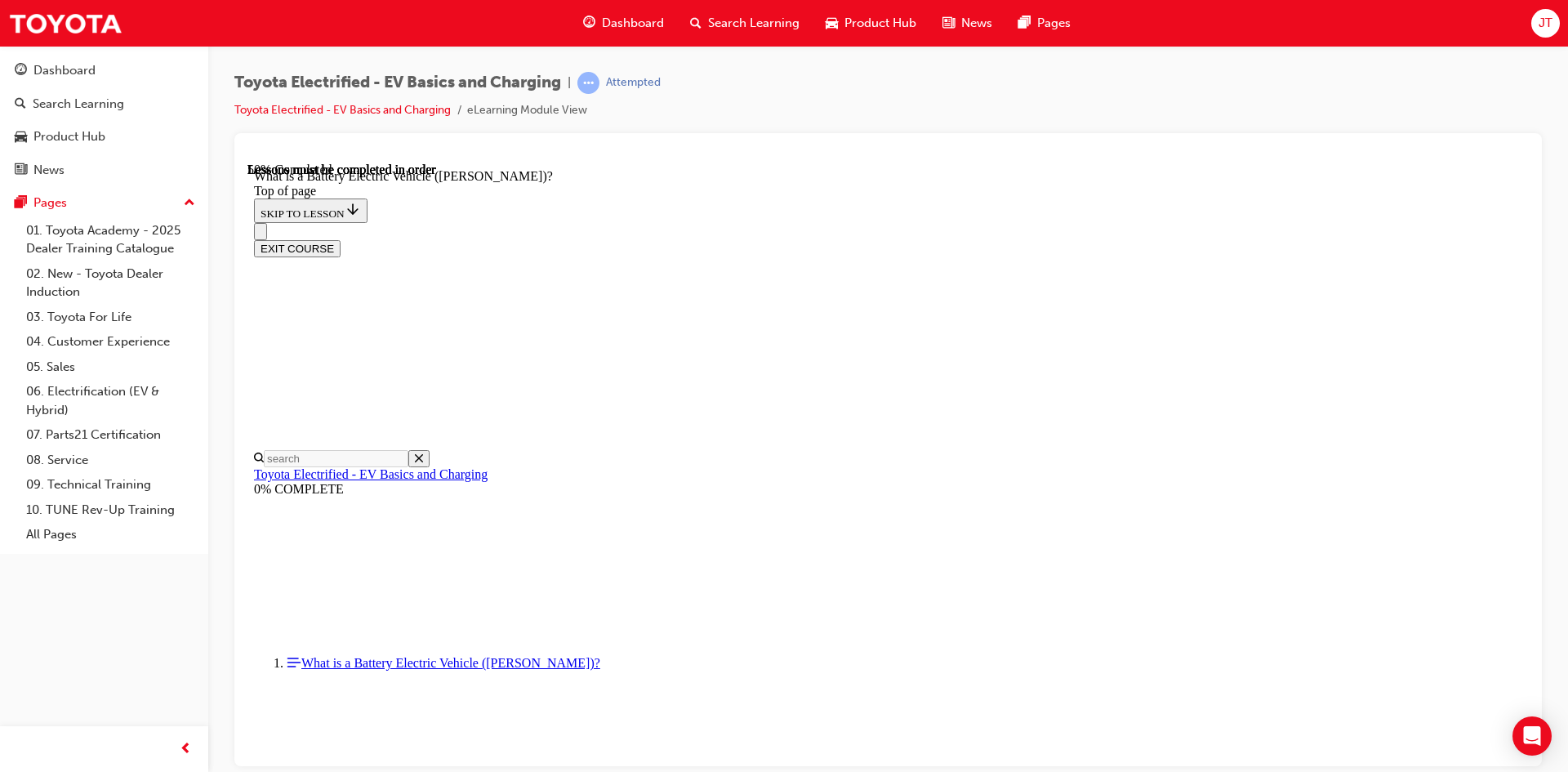
scroll to position [1795, 0]
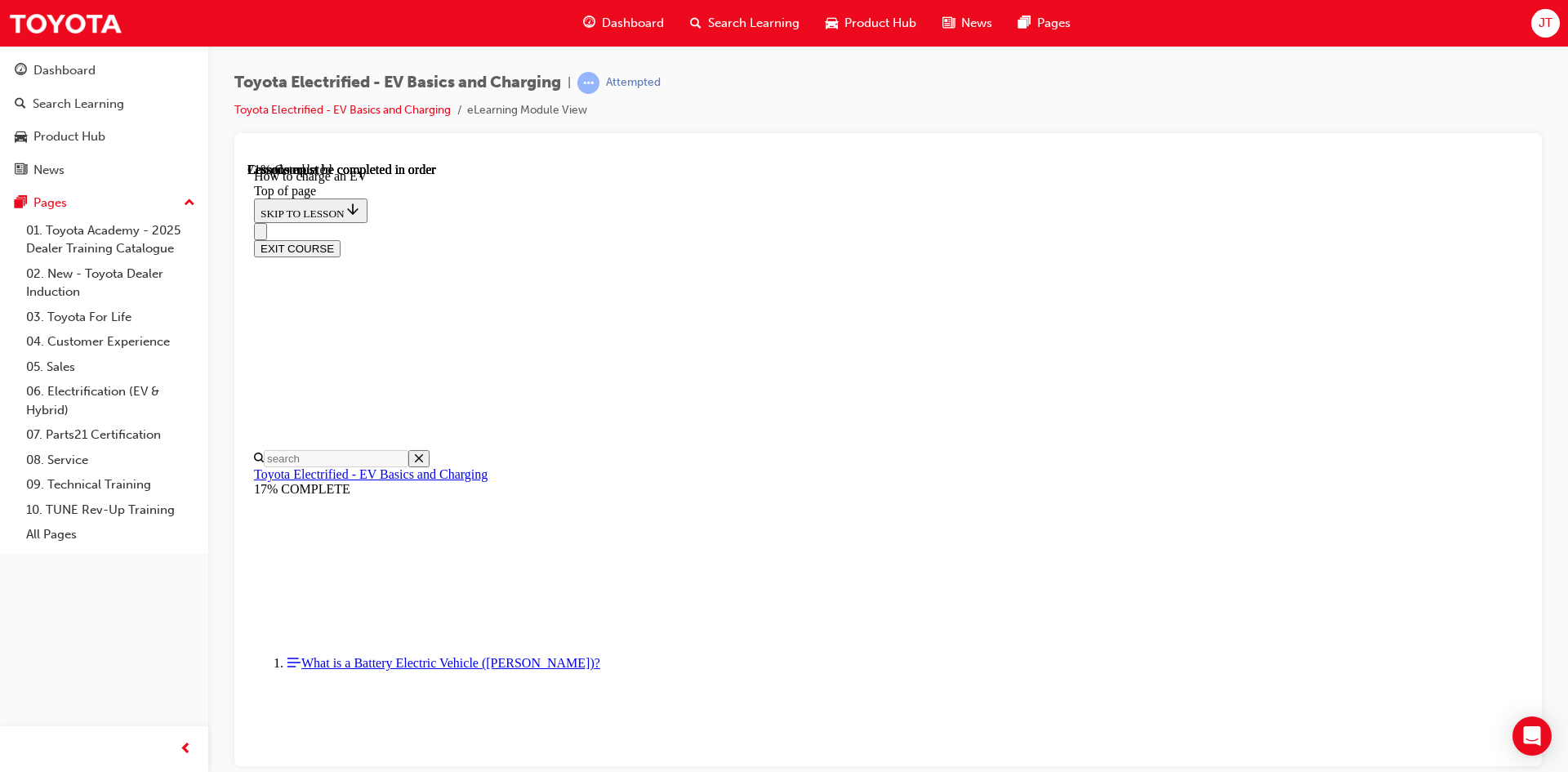
scroll to position [6809, 0]
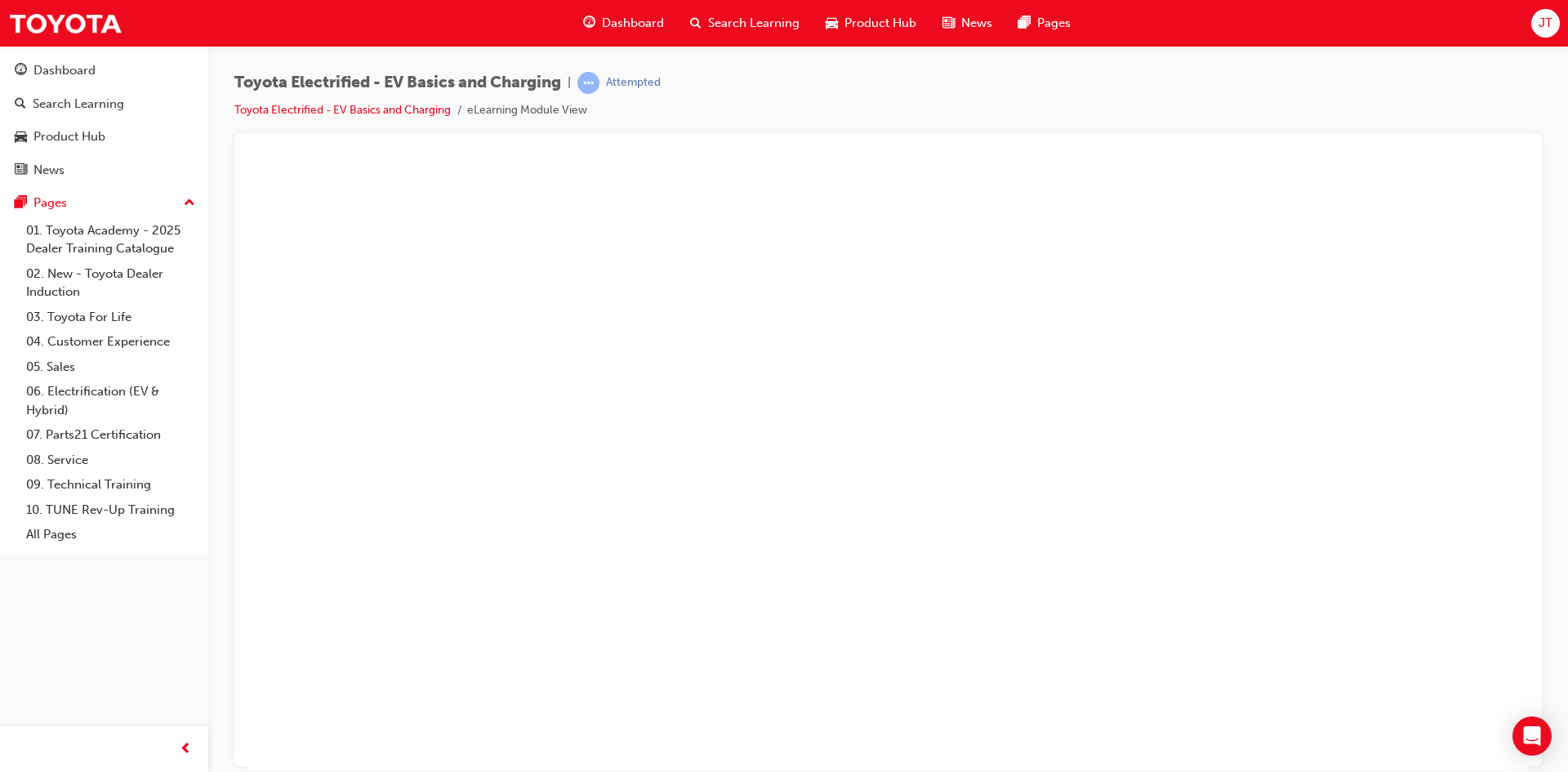
click at [641, 369] on button "Unzoom image" at bounding box center [888, 465] width 1281 height 607
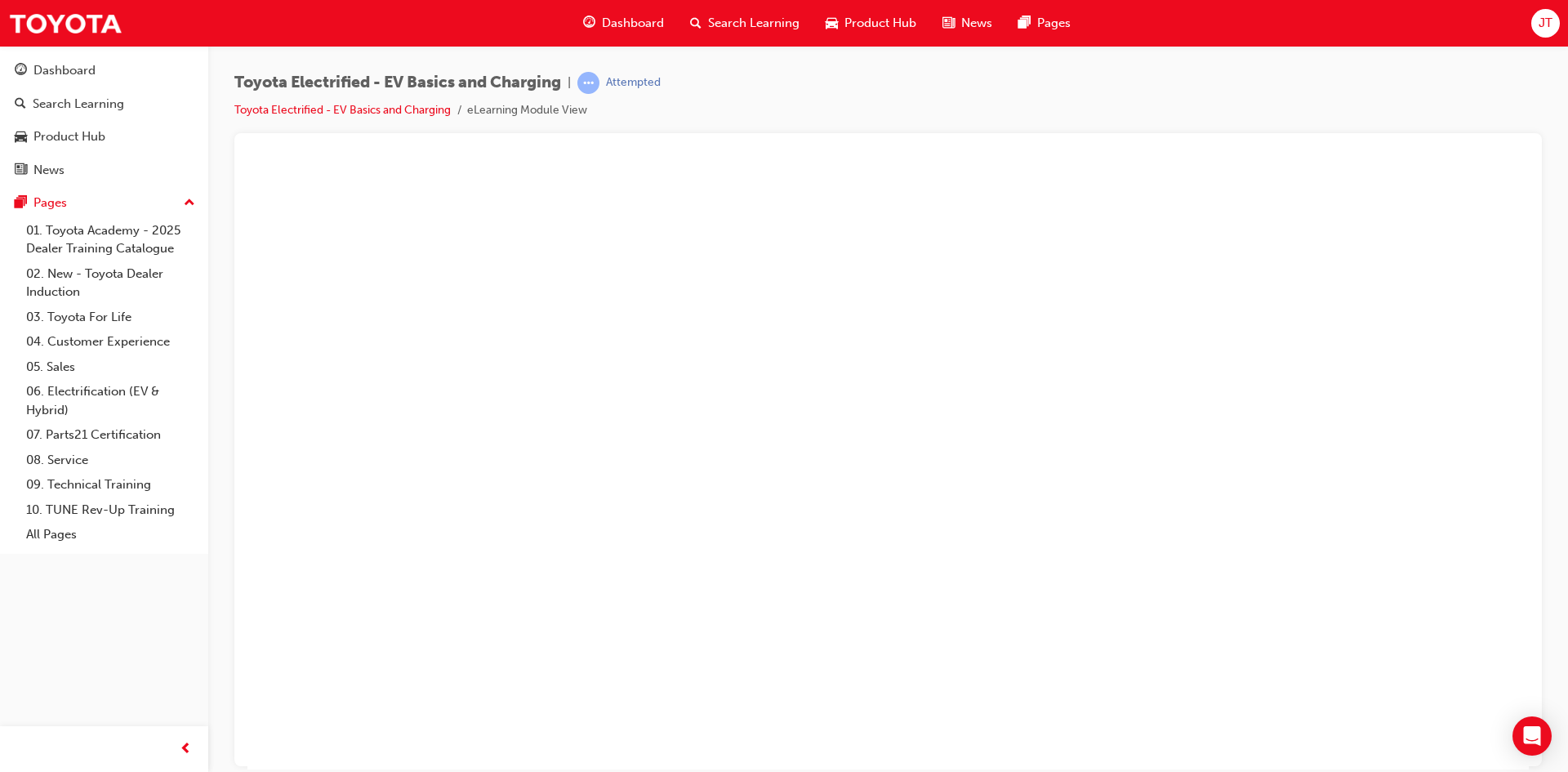
click at [941, 364] on button "Unzoom image" at bounding box center [888, 465] width 1281 height 607
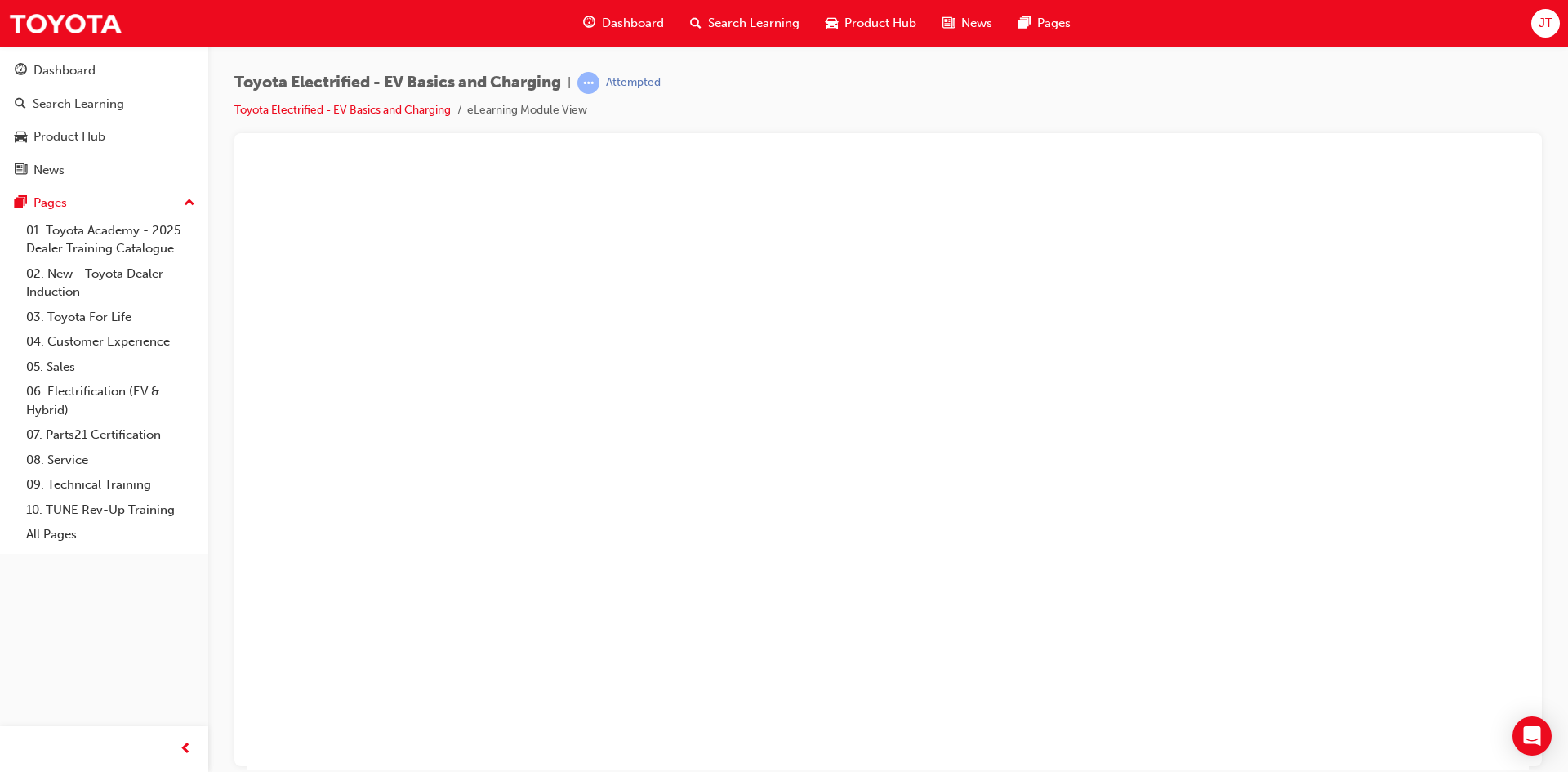
click at [1140, 363] on button "Unzoom image" at bounding box center [888, 465] width 1281 height 607
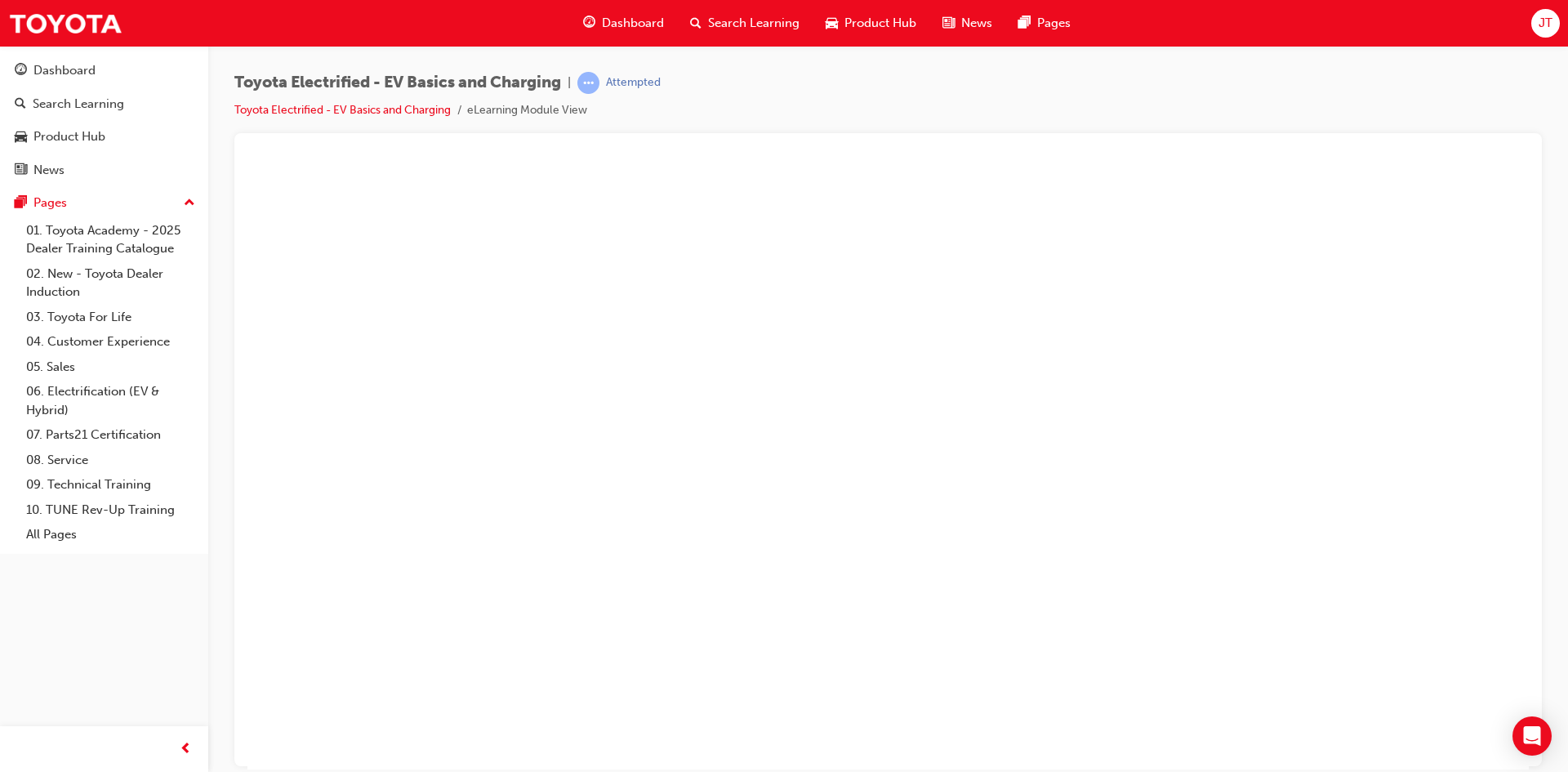
click at [1275, 360] on button "Unzoom image" at bounding box center [888, 465] width 1281 height 607
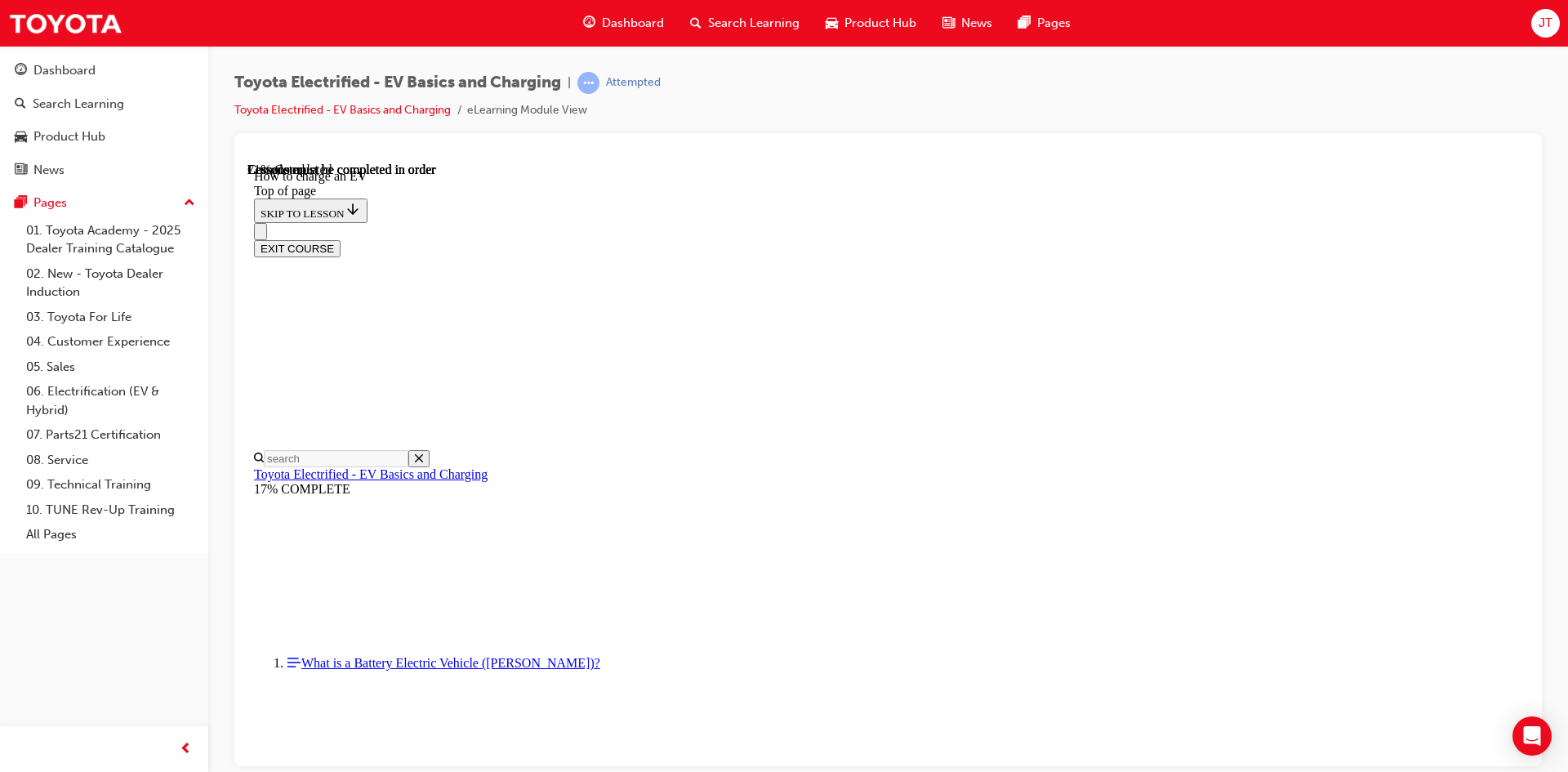
scroll to position [6154, 0]
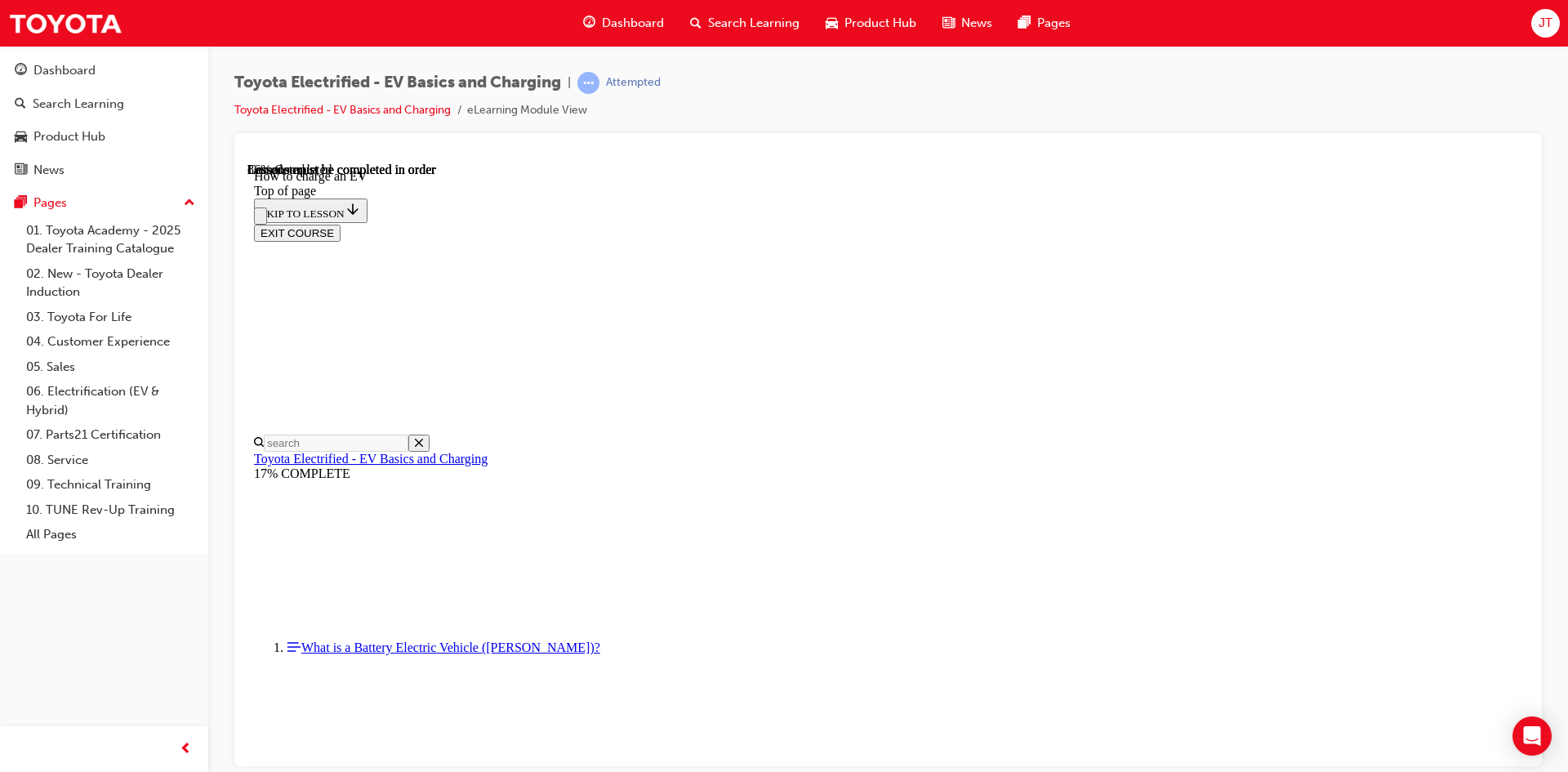
scroll to position [516, 0]
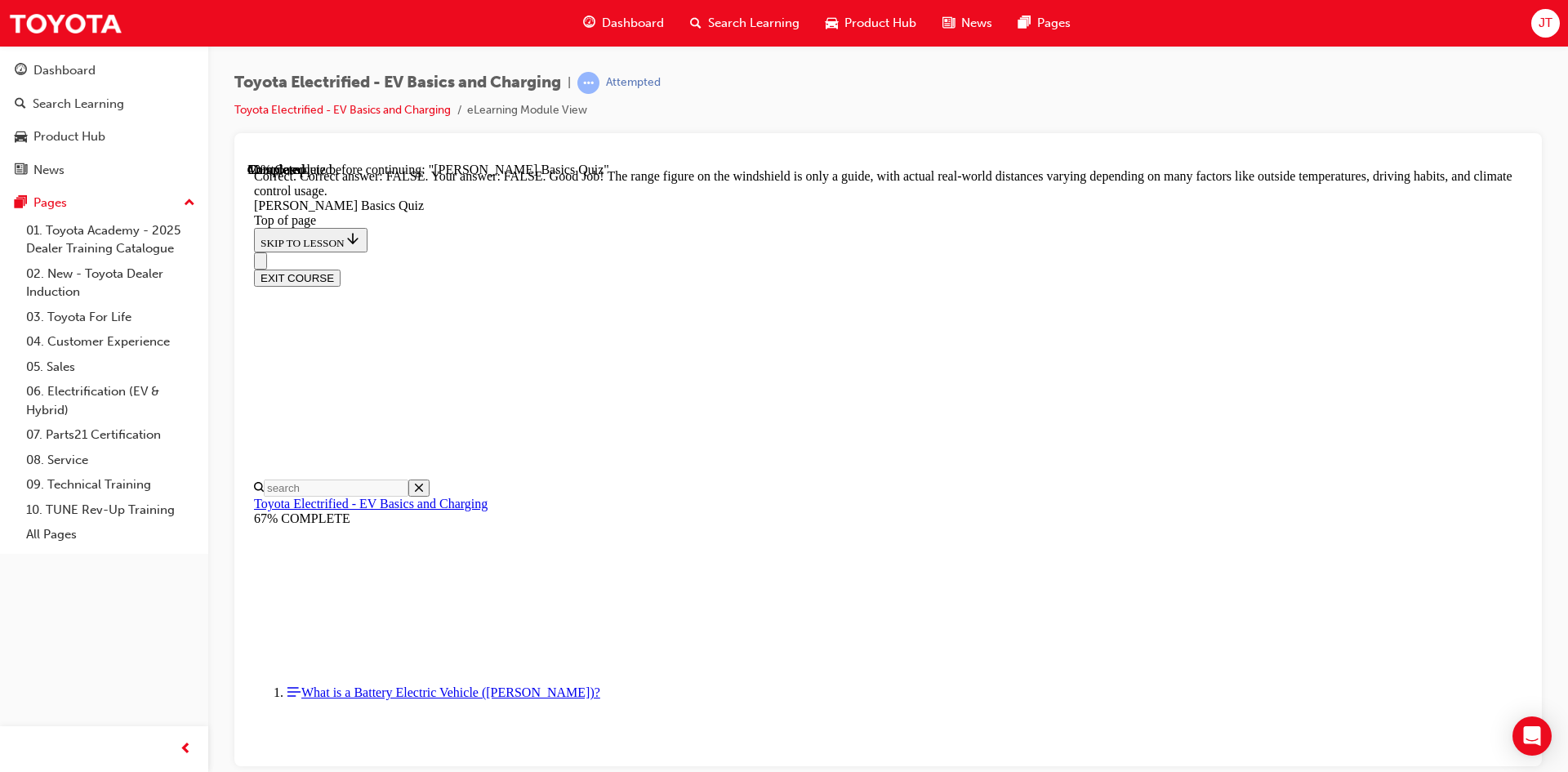
scroll to position [270, 0]
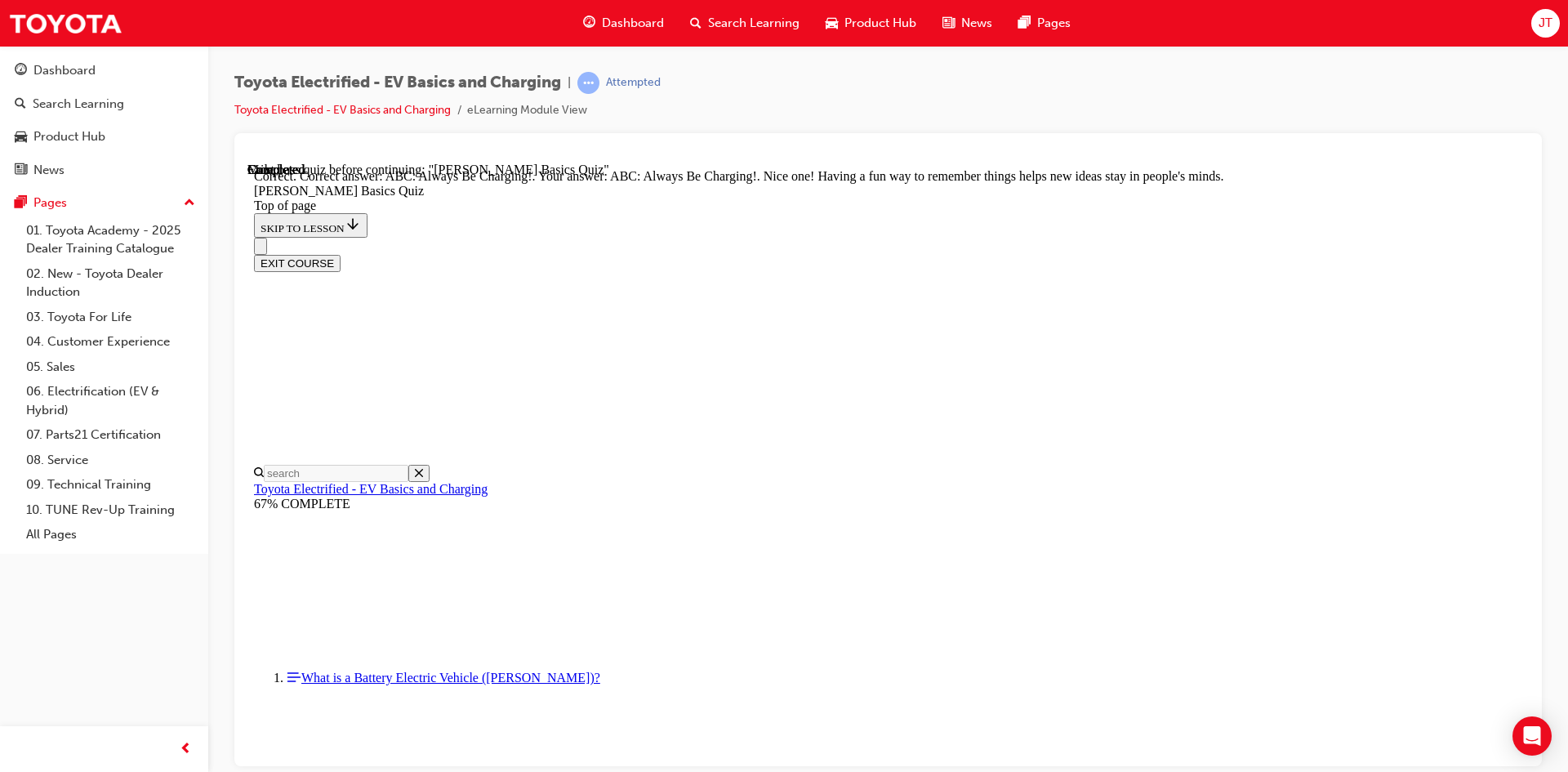
scroll to position [317, 0]
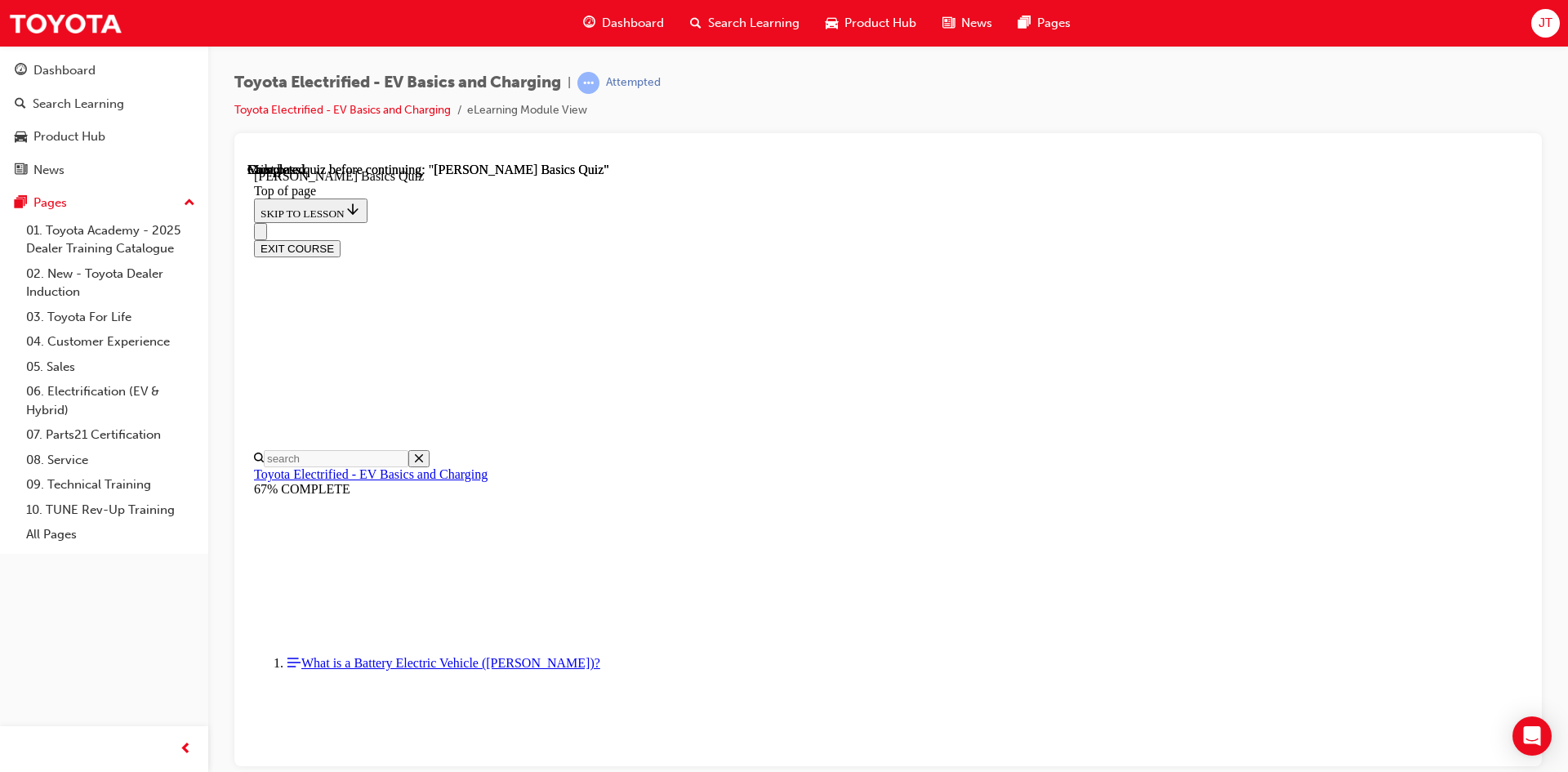
scroll to position [280, 0]
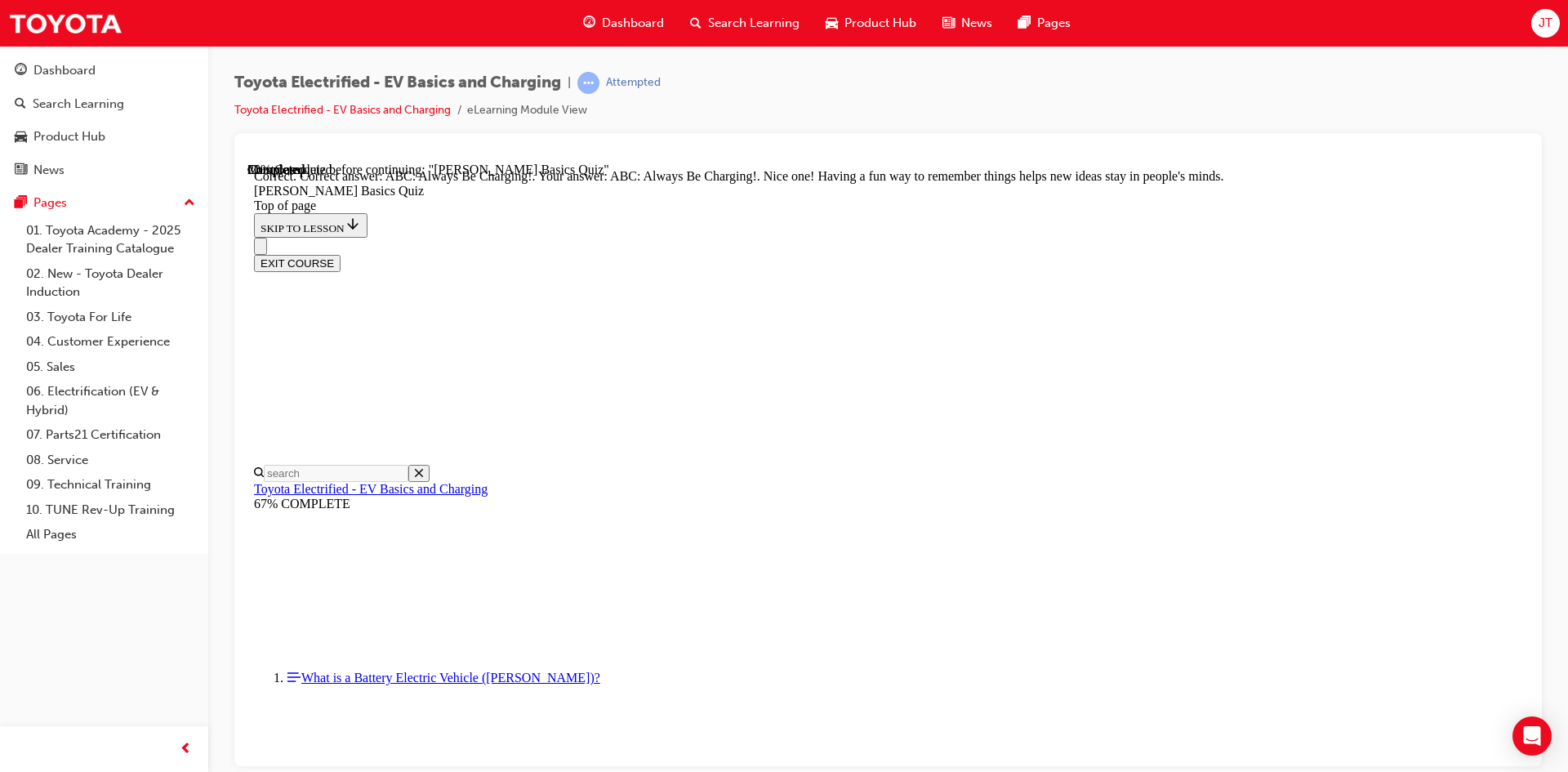
scroll to position [317, 0]
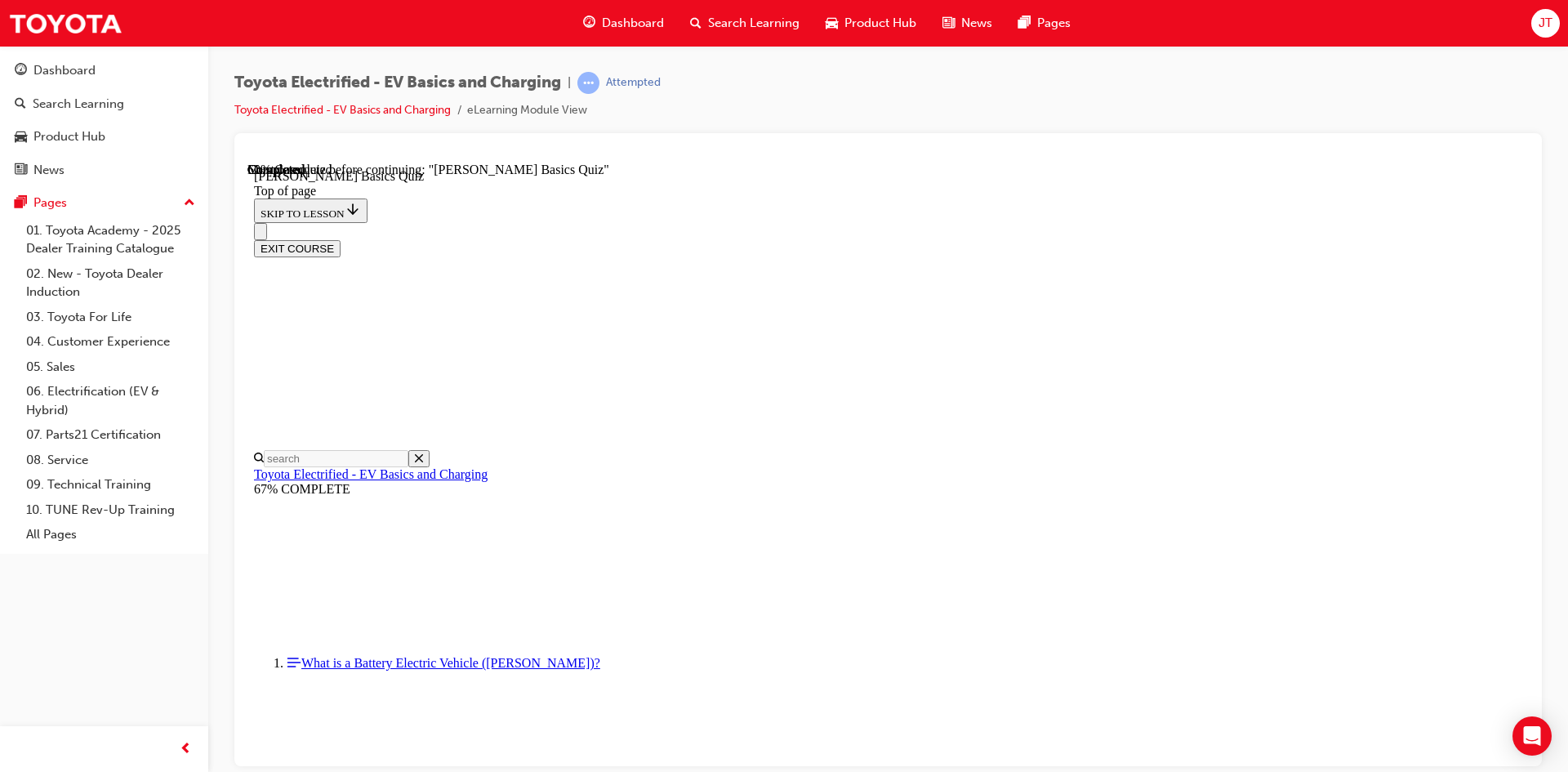
scroll to position [309, 0]
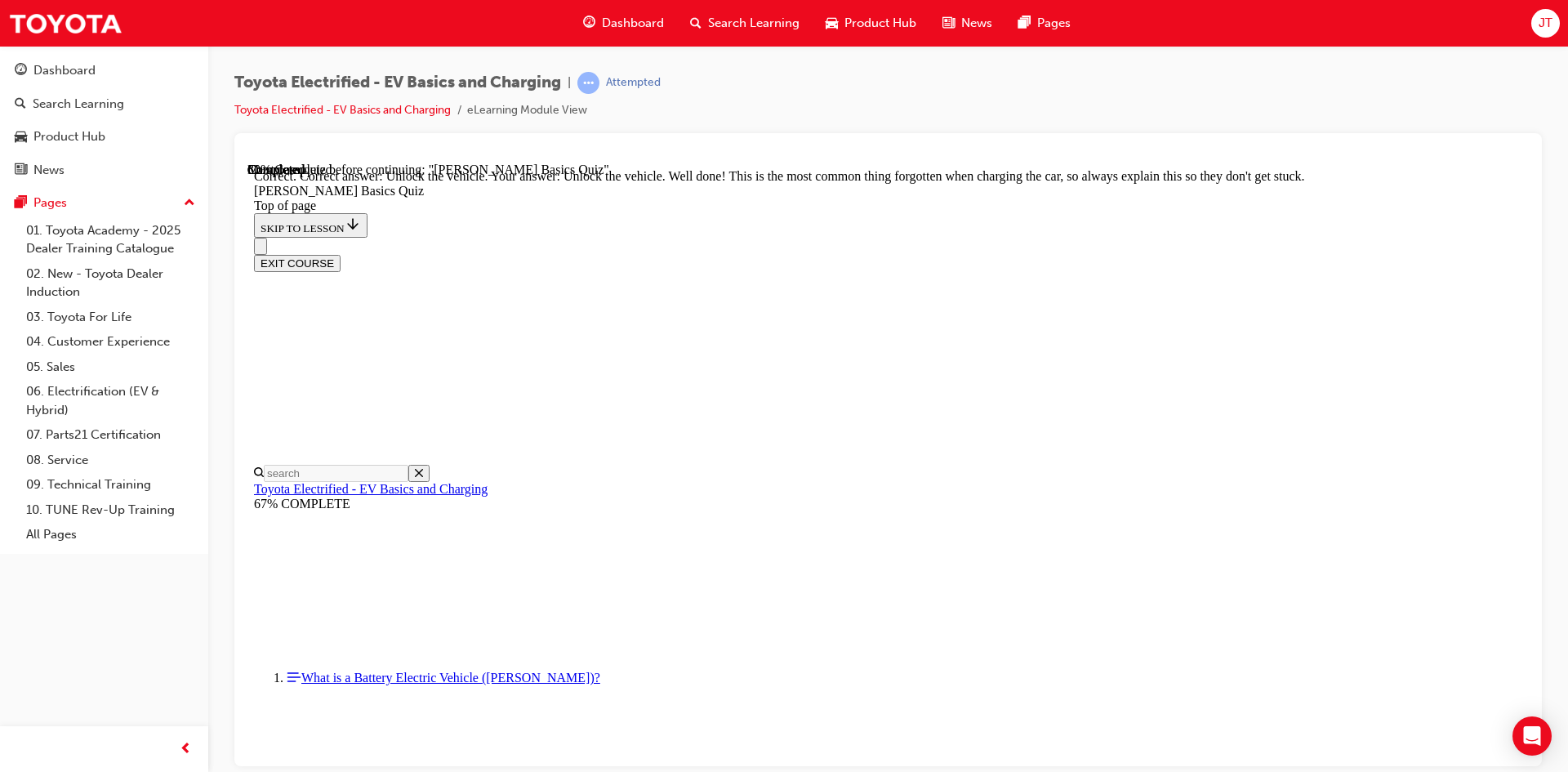
scroll to position [529, 0]
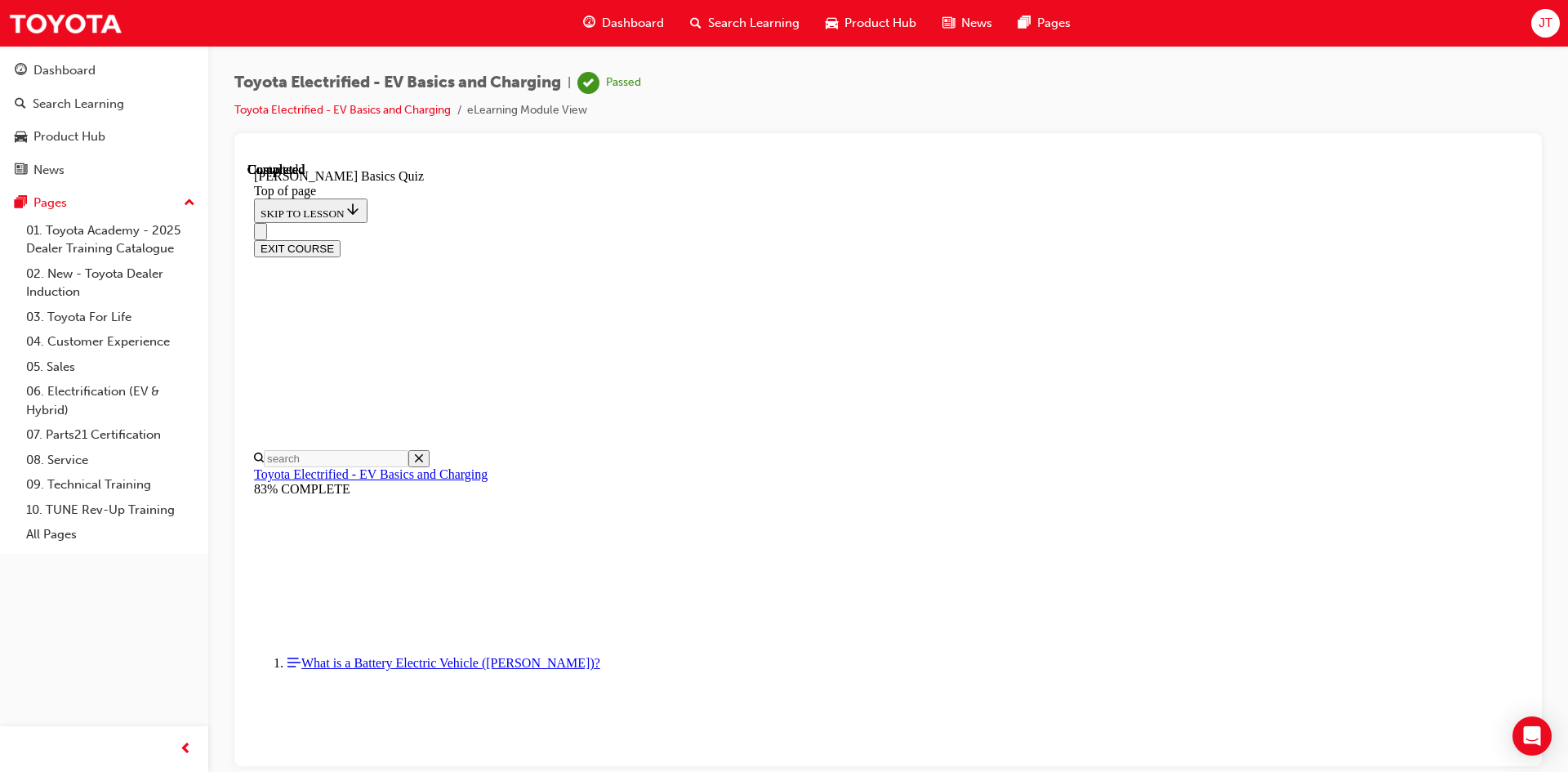
scroll to position [280, 0]
click at [341, 240] on button "EXIT COURSE" at bounding box center [298, 248] width 86 height 17
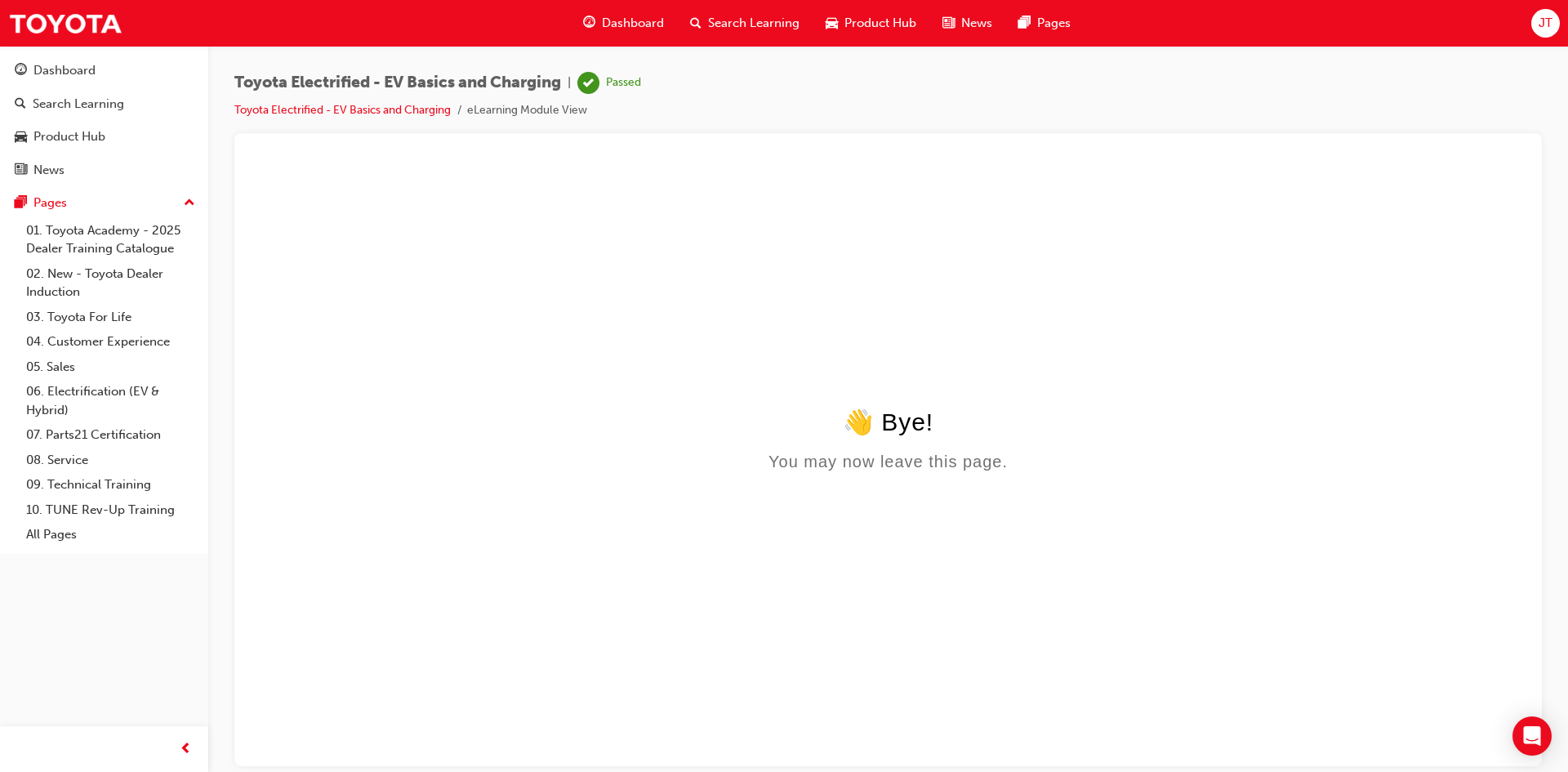
scroll to position [0, 0]
click at [636, 22] on span "Dashboard" at bounding box center [632, 23] width 62 height 19
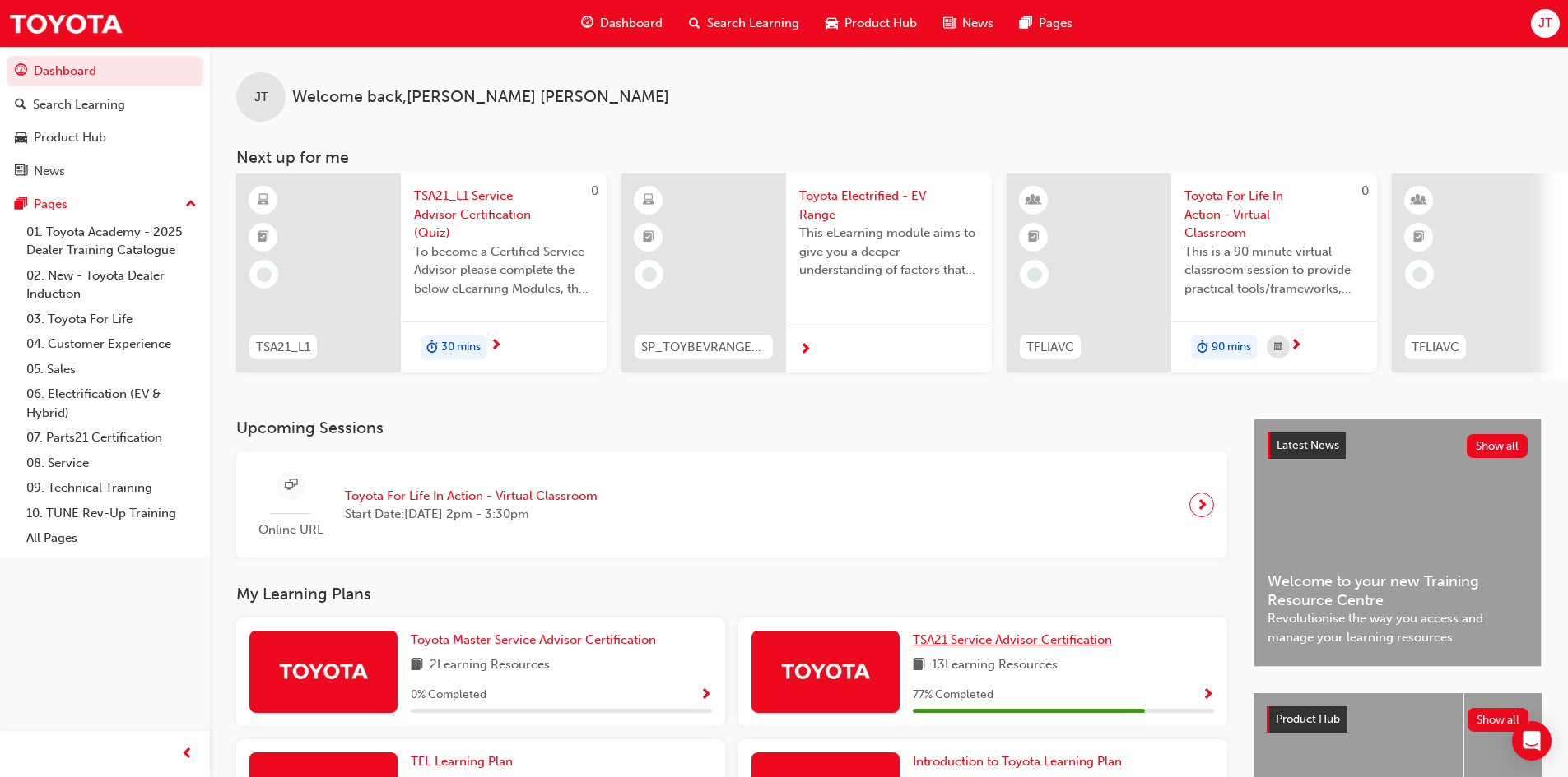
click at [991, 648] on span "TSA21 Service Advisor Certification" at bounding box center [1012, 640] width 200 height 15
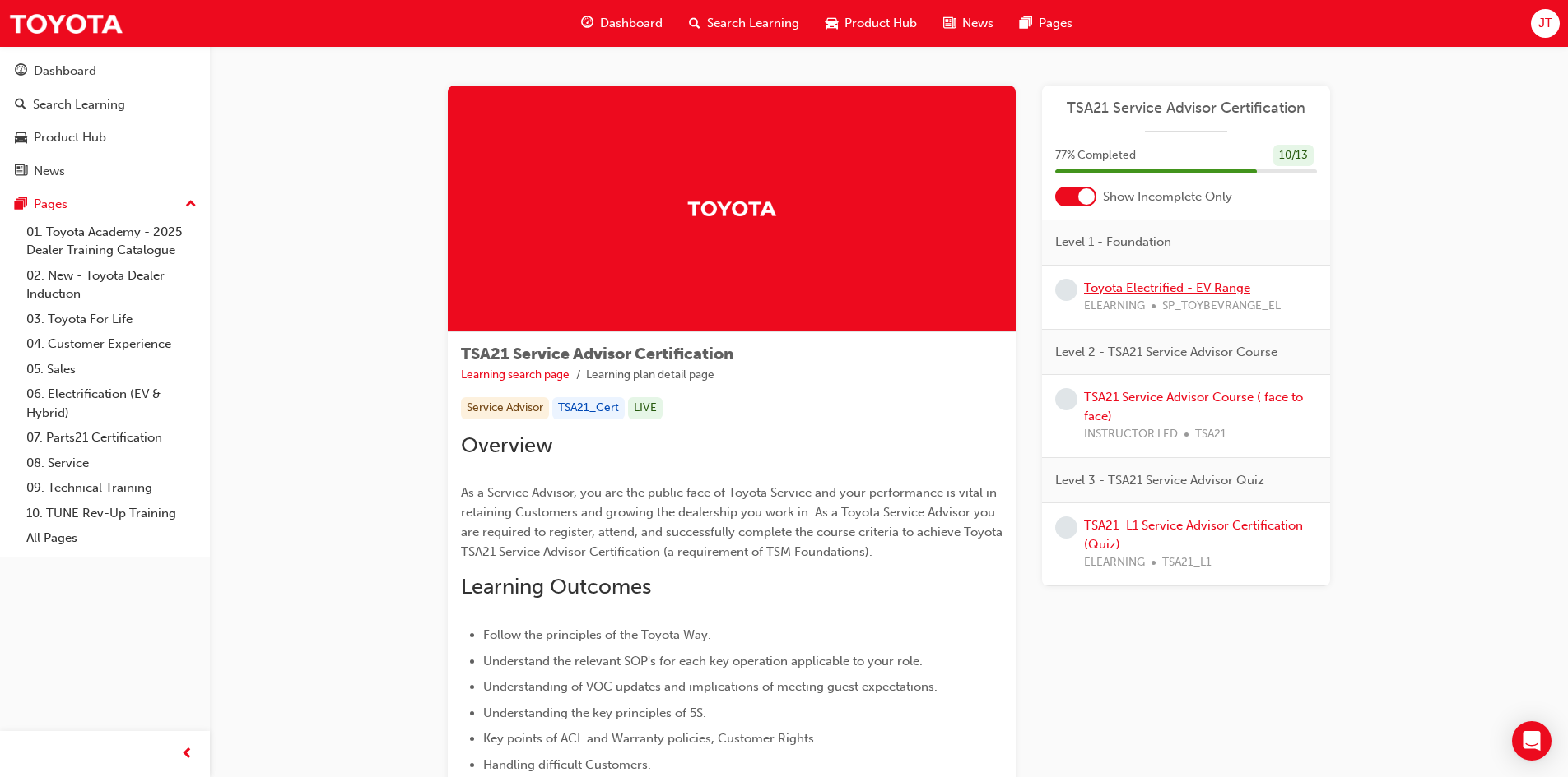
click at [1141, 285] on link "Toyota Electrified - EV Range" at bounding box center [1166, 288] width 166 height 15
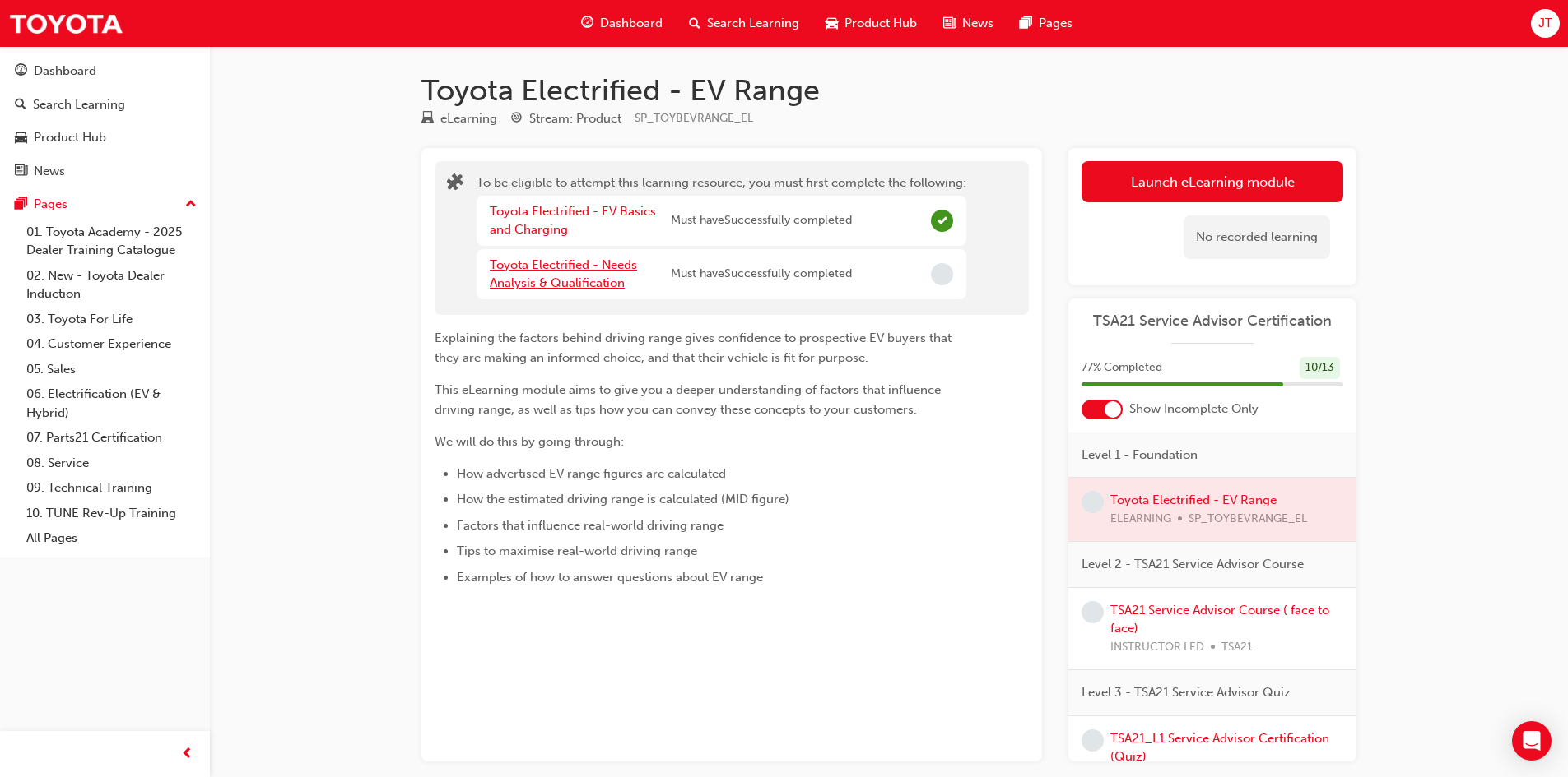
click at [564, 264] on link "Toyota Electrified - Needs Analysis & Qualification" at bounding box center [563, 274] width 147 height 33
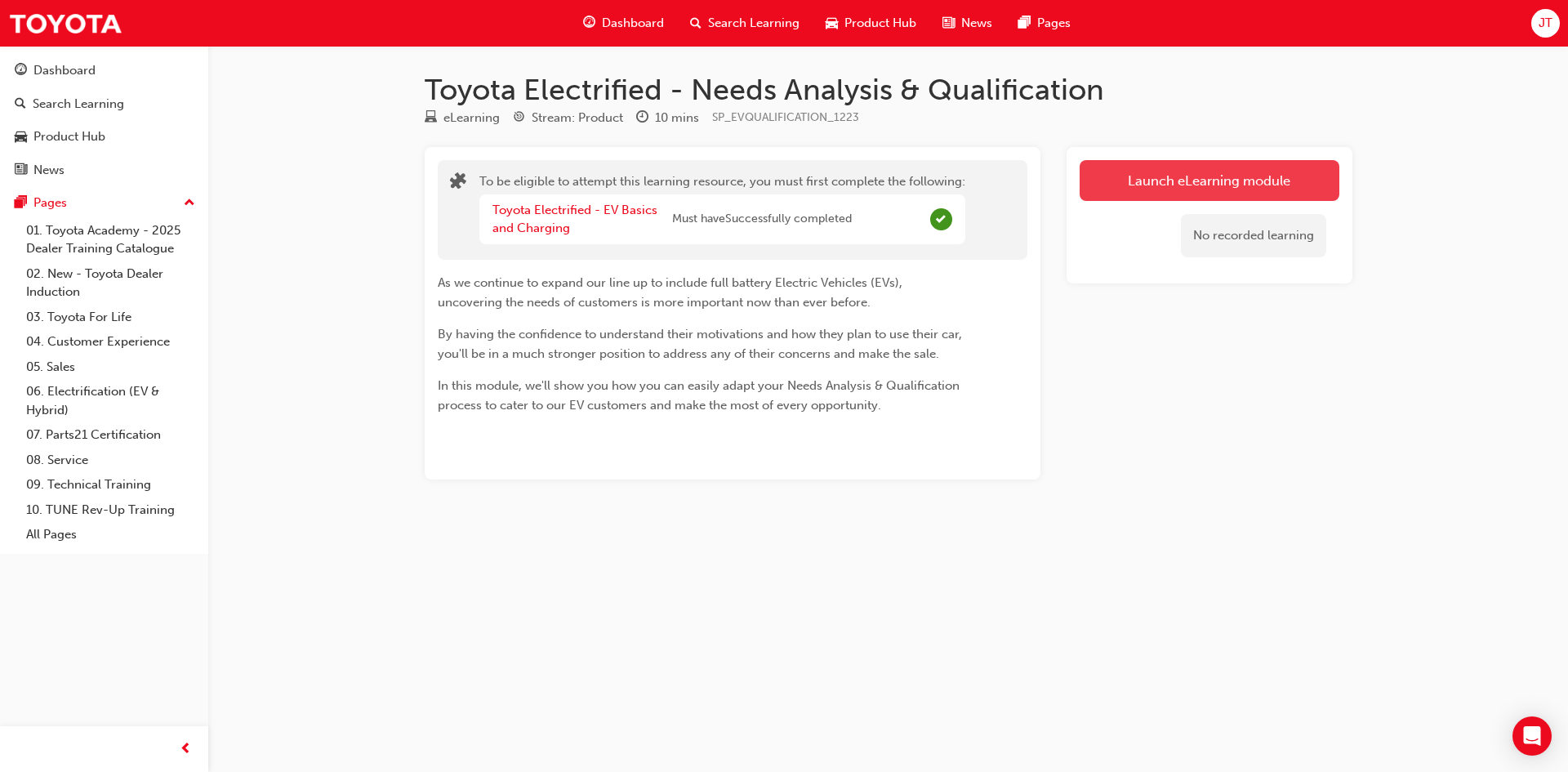
click at [1184, 181] on button "Launch eLearning module" at bounding box center [1209, 180] width 259 height 41
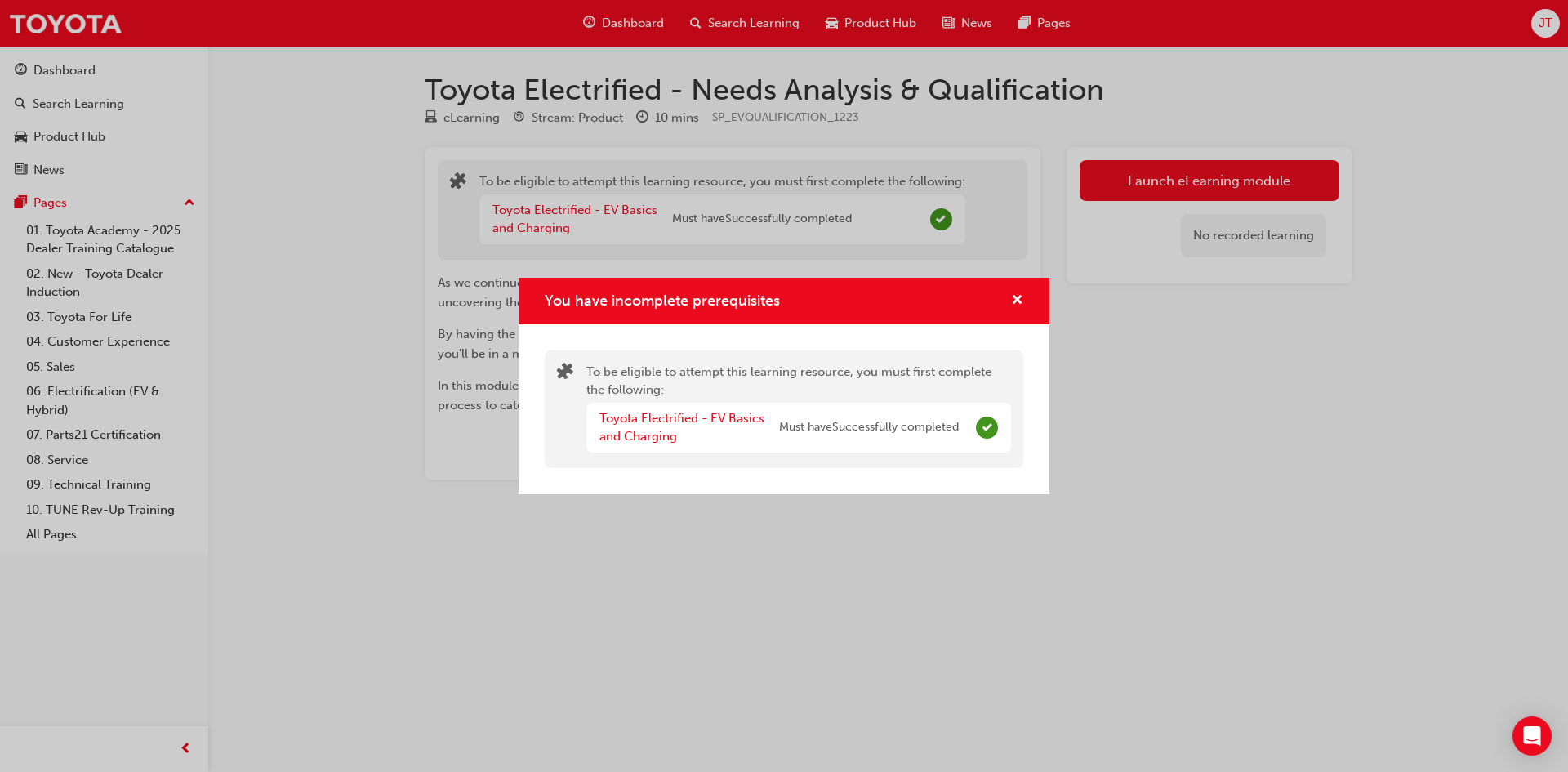
click at [699, 431] on div "Toyota Electrified - EV Basics and Charging" at bounding box center [689, 428] width 180 height 36
click at [1028, 299] on div "You have incomplete prerequisites" at bounding box center [784, 301] width 531 height 46
click at [1019, 298] on span "cross-icon" at bounding box center [1017, 302] width 12 height 15
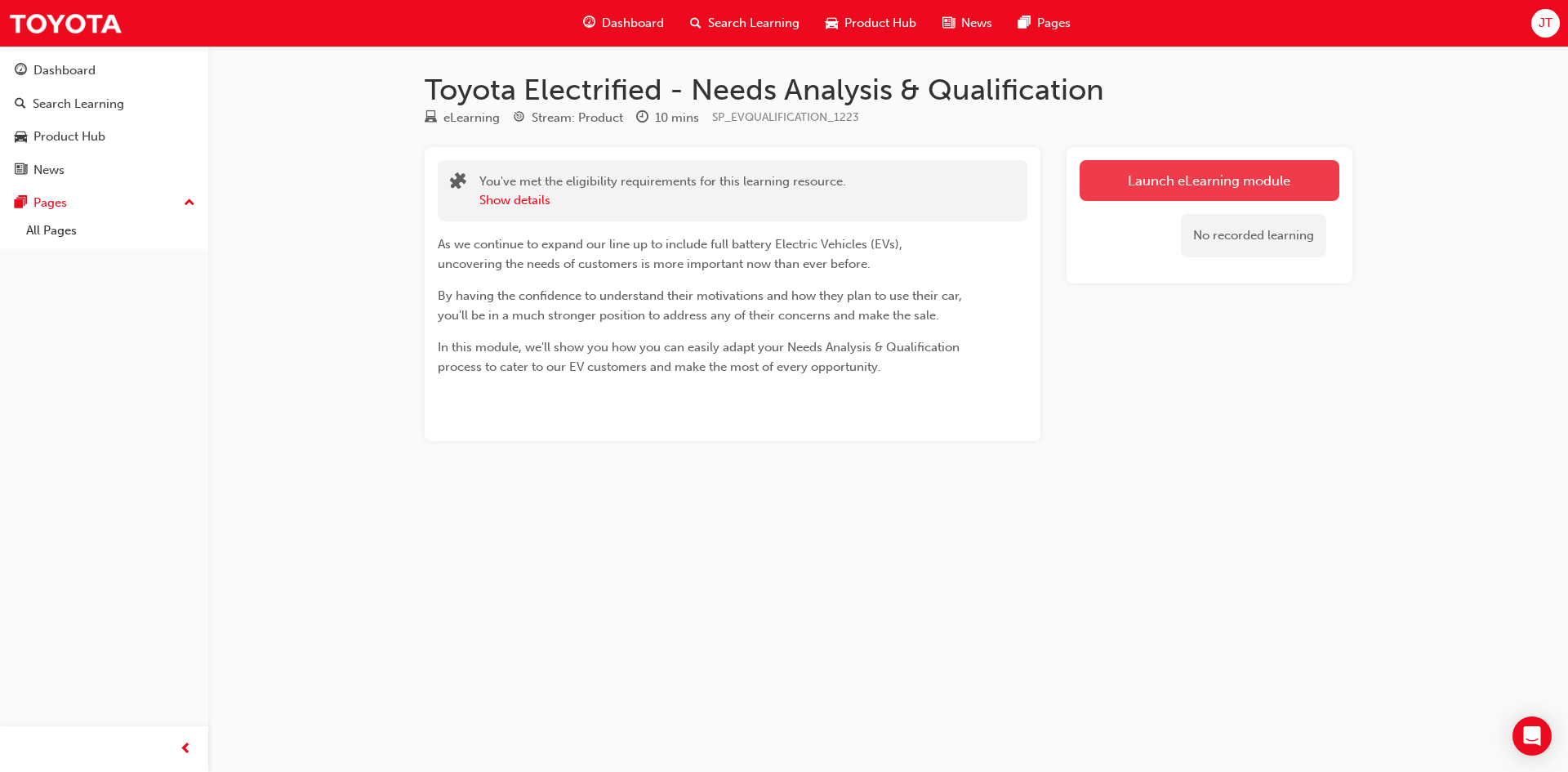
click at [1186, 188] on link "Launch eLearning module" at bounding box center [1209, 180] width 259 height 41
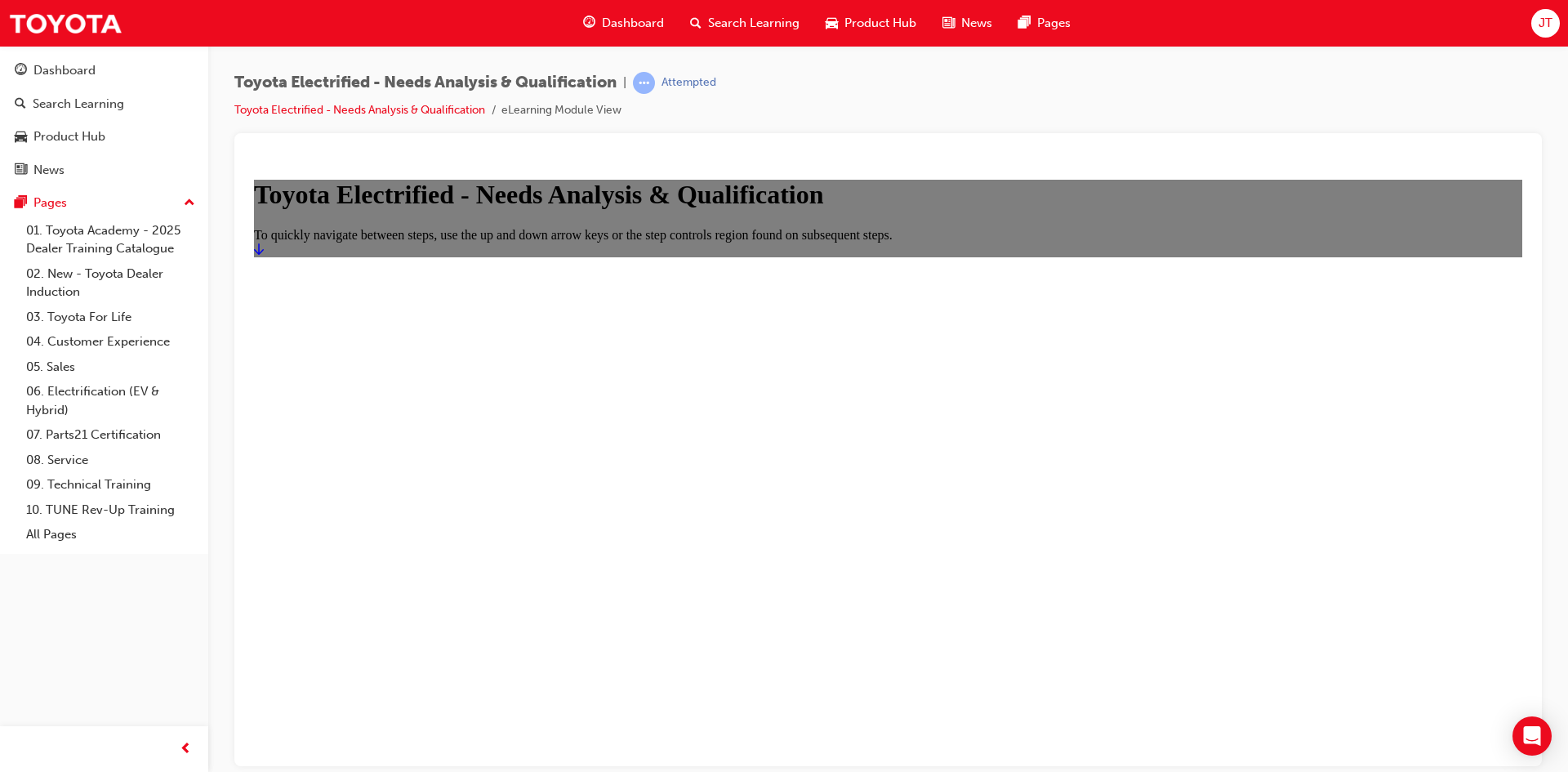
click at [264, 255] on link "Start" at bounding box center [259, 249] width 10 height 14
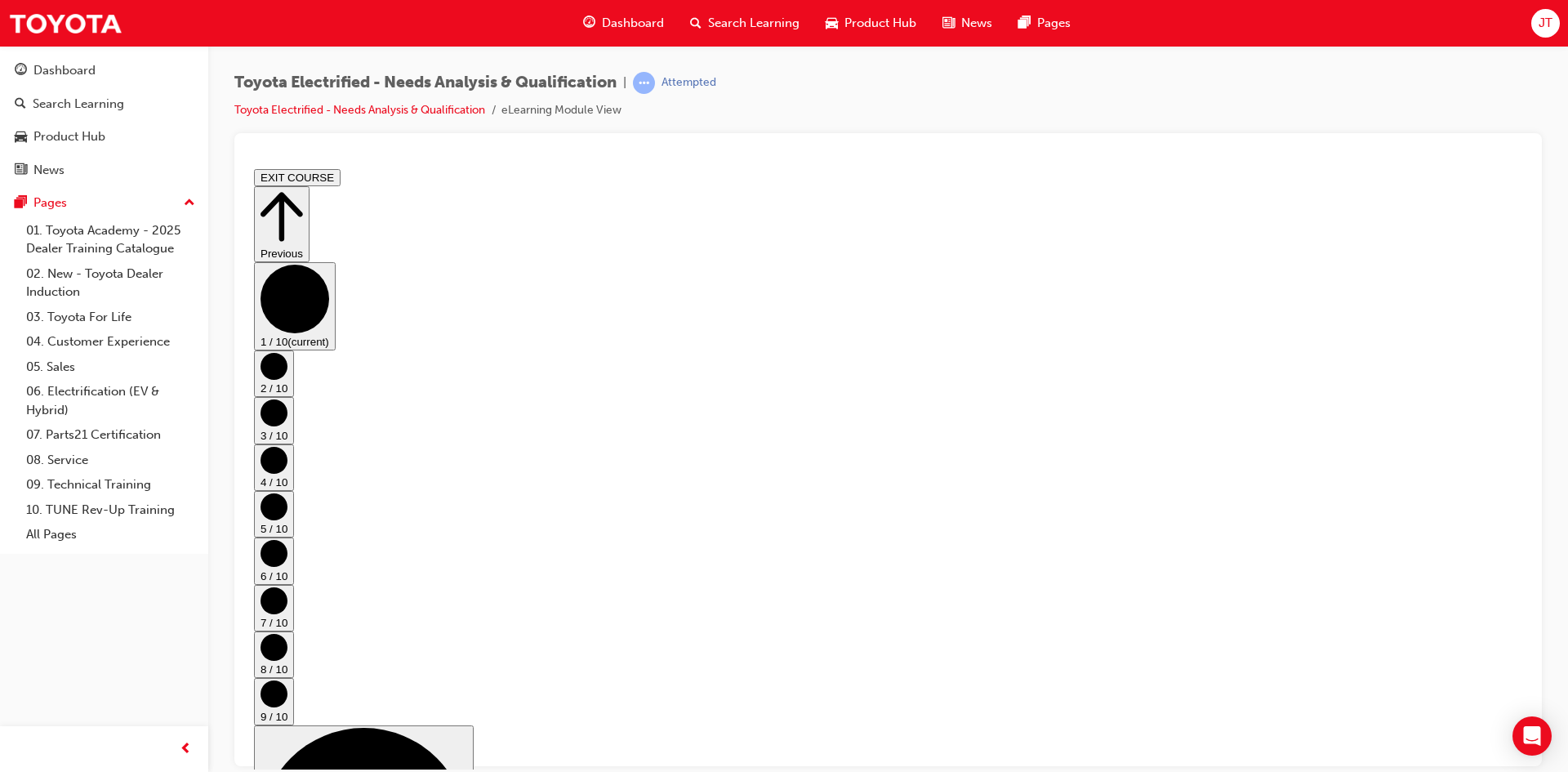
click at [288, 379] on circle "Step controls" at bounding box center [273, 366] width 27 height 27
click at [288, 412] on circle "Step controls" at bounding box center [273, 412] width 27 height 27
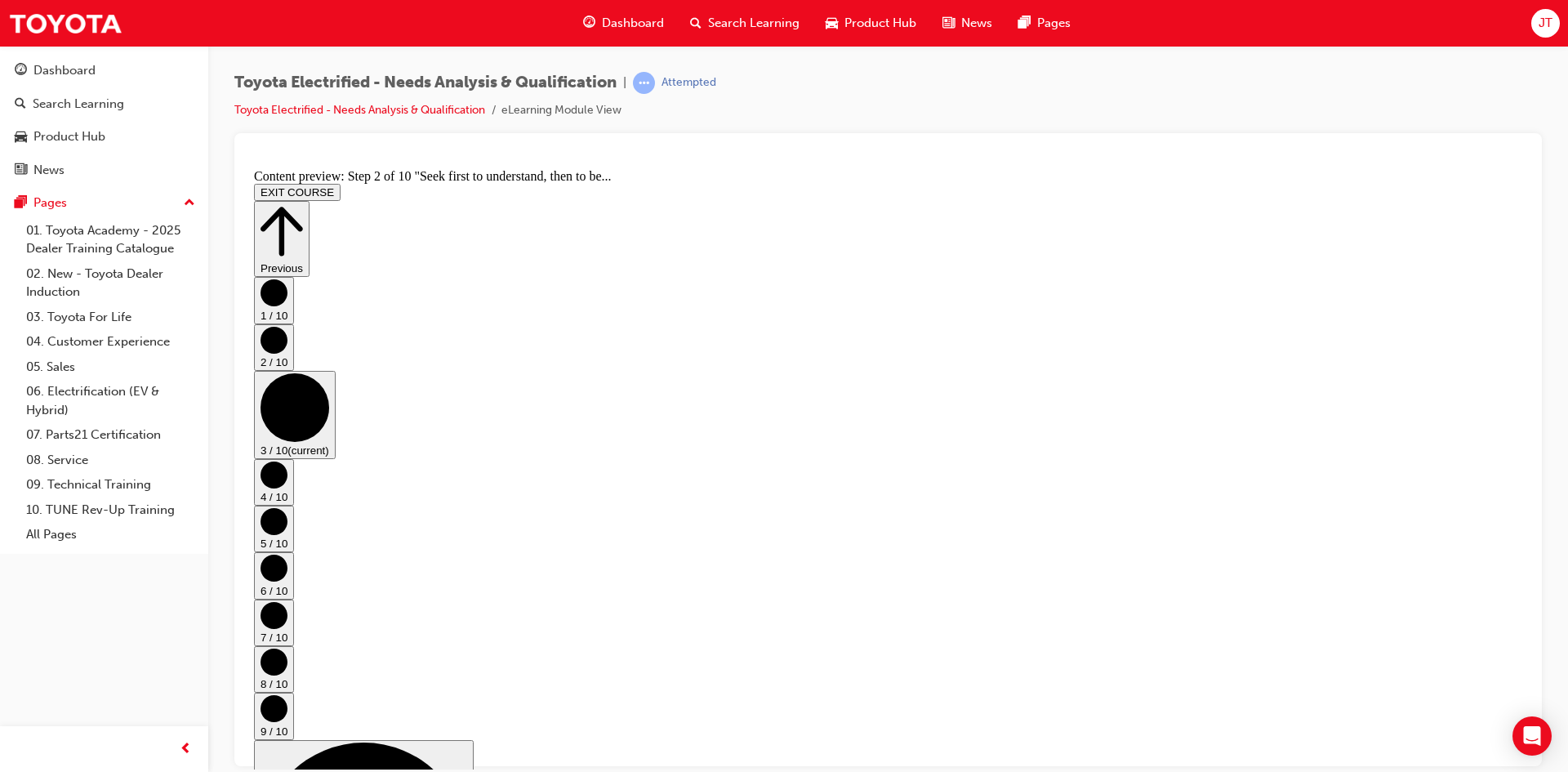
click at [294, 459] on button "4 / 10" at bounding box center [274, 482] width 40 height 46
click at [288, 507] on circle "Step controls" at bounding box center [273, 521] width 27 height 27
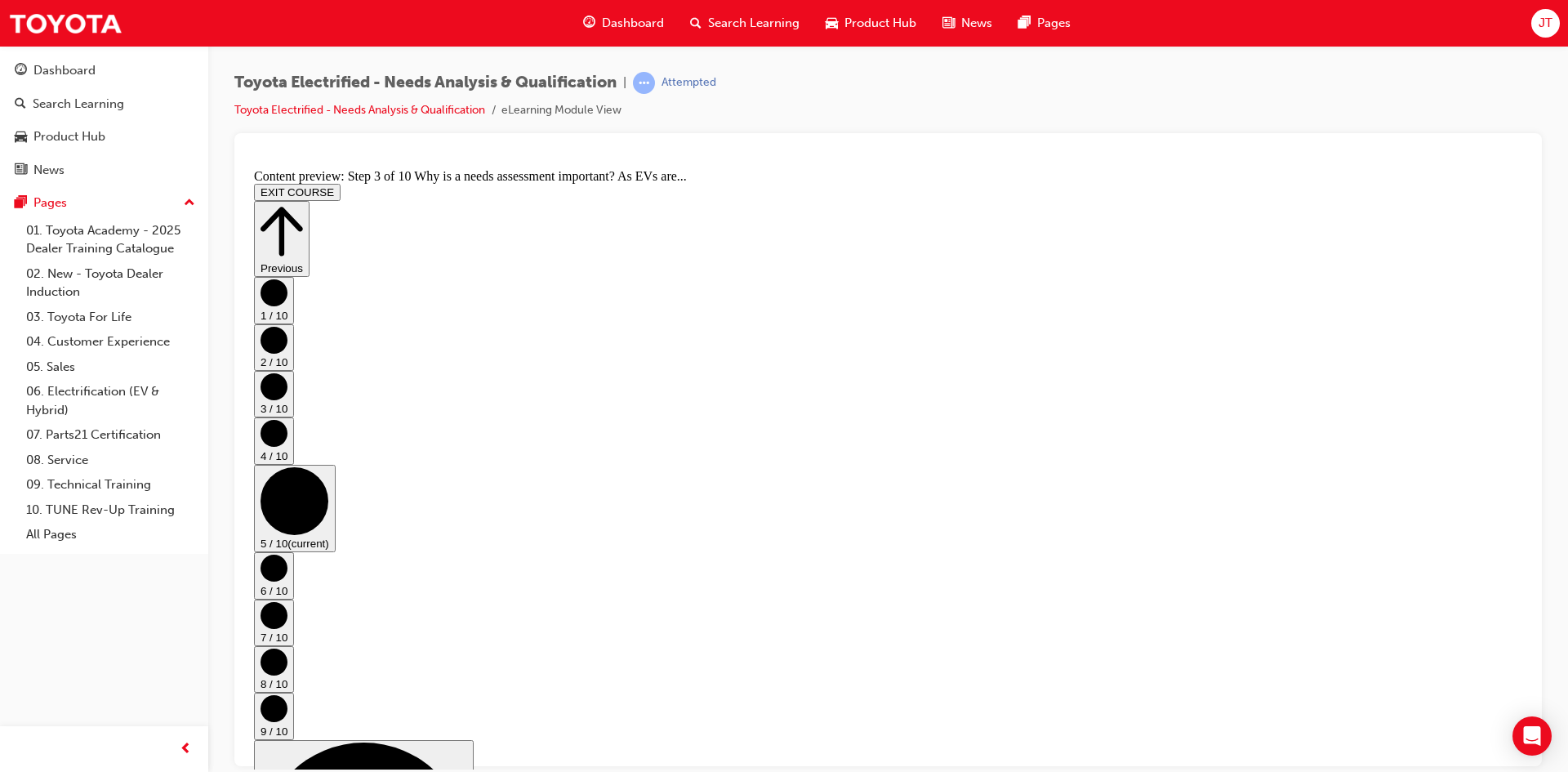
click at [288, 440] on circle "Step controls" at bounding box center [273, 433] width 27 height 27
click at [288, 507] on circle "Step controls" at bounding box center [273, 521] width 27 height 27
click at [288, 554] on circle "Step controls" at bounding box center [273, 567] width 27 height 27
click at [288, 601] on circle "Step controls" at bounding box center [273, 614] width 27 height 27
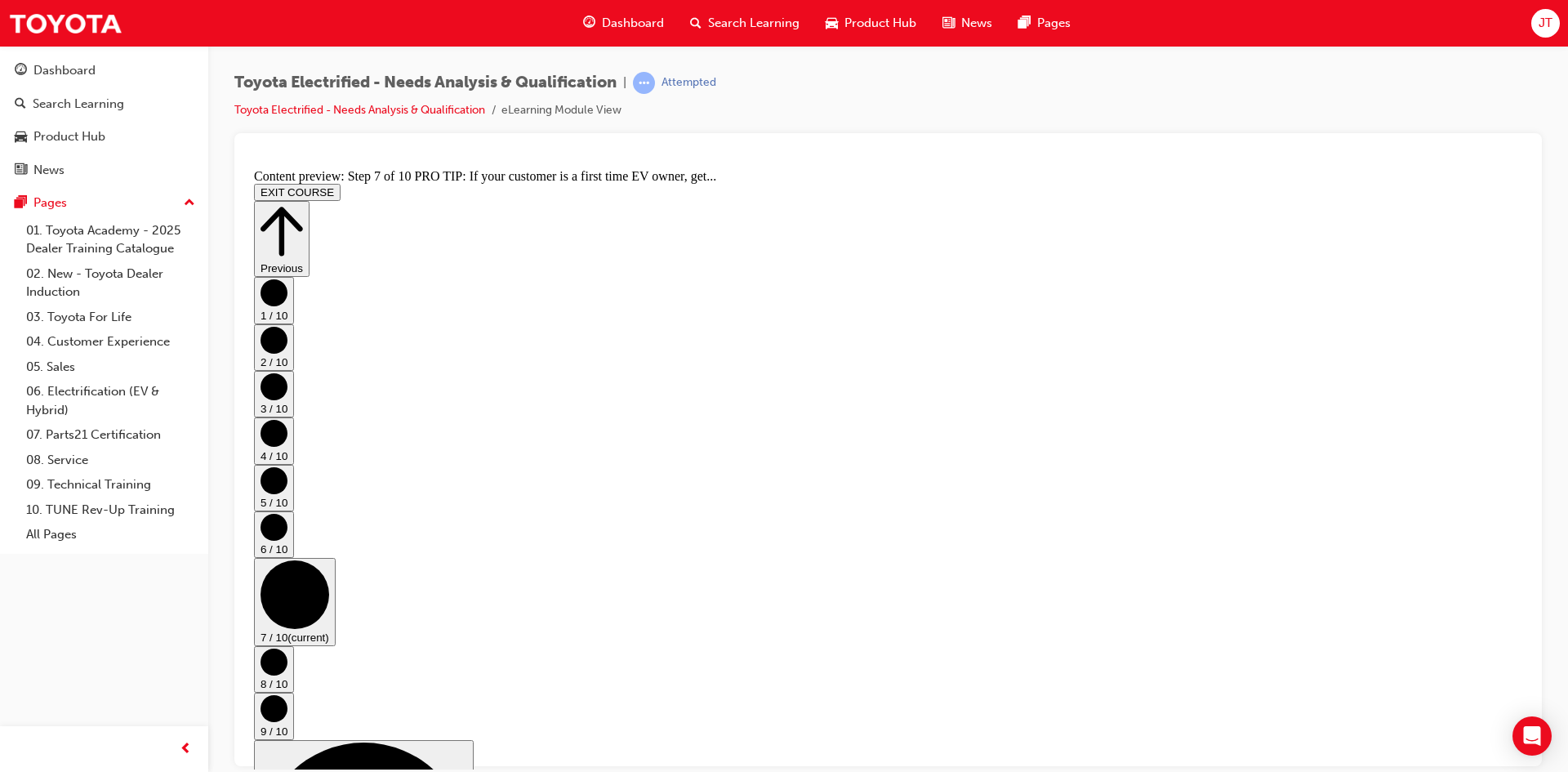
click at [294, 692] on button "9 / 10" at bounding box center [274, 716] width 40 height 46
click at [288, 648] on circle "Step controls" at bounding box center [273, 662] width 27 height 27
click at [288, 695] on circle "Step controls" at bounding box center [273, 708] width 27 height 27
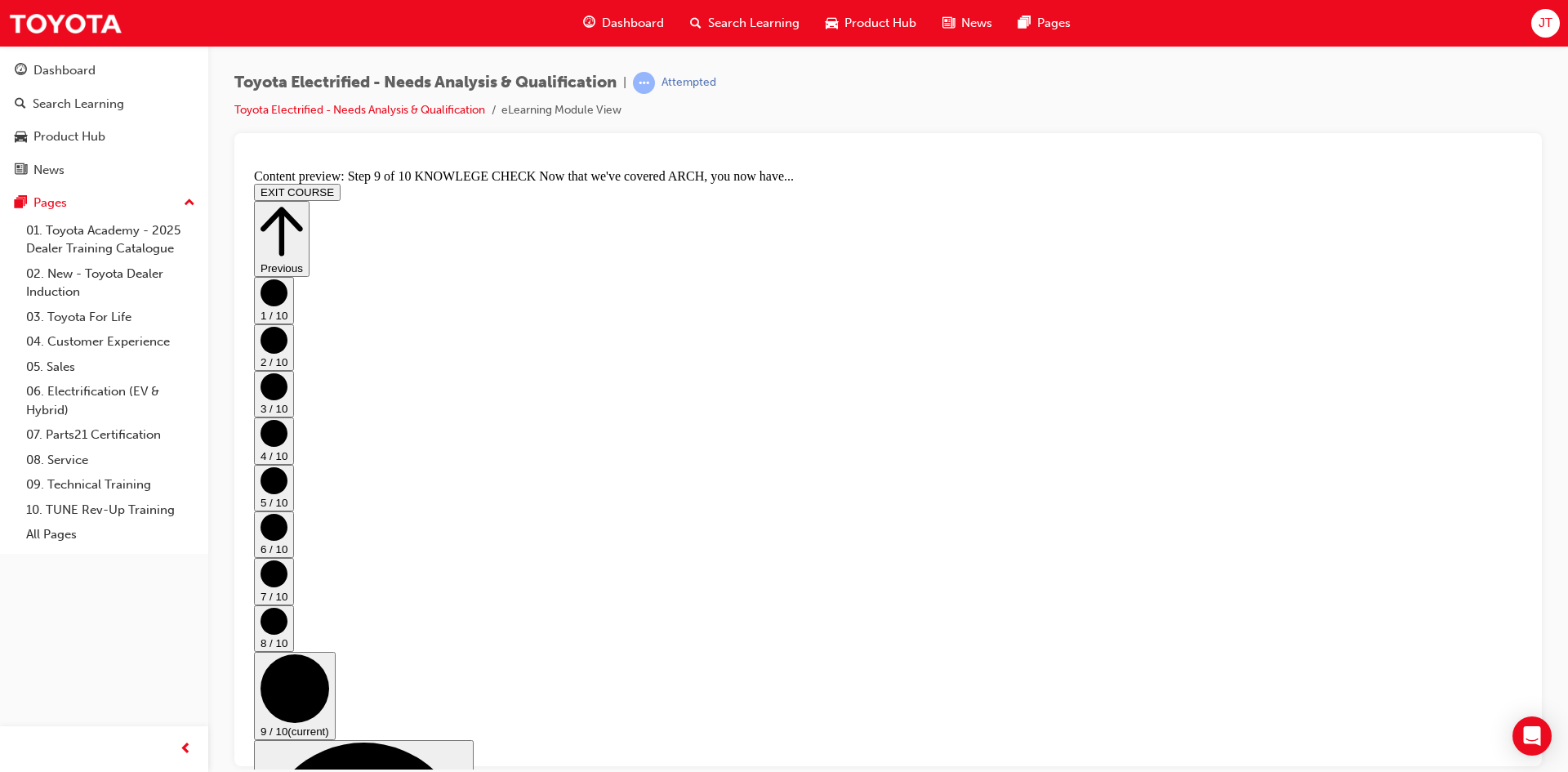
click at [1488, 564] on div "1 / 10 2 / 10 3 / 10 4 / 10 5 / 10 6 / 10 7 / 10 8 / 10 9 / 10 (current) 10 / 1…" at bounding box center [888, 621] width 1269 height 690
click at [288, 607] on circle "Step controls" at bounding box center [273, 620] width 27 height 27
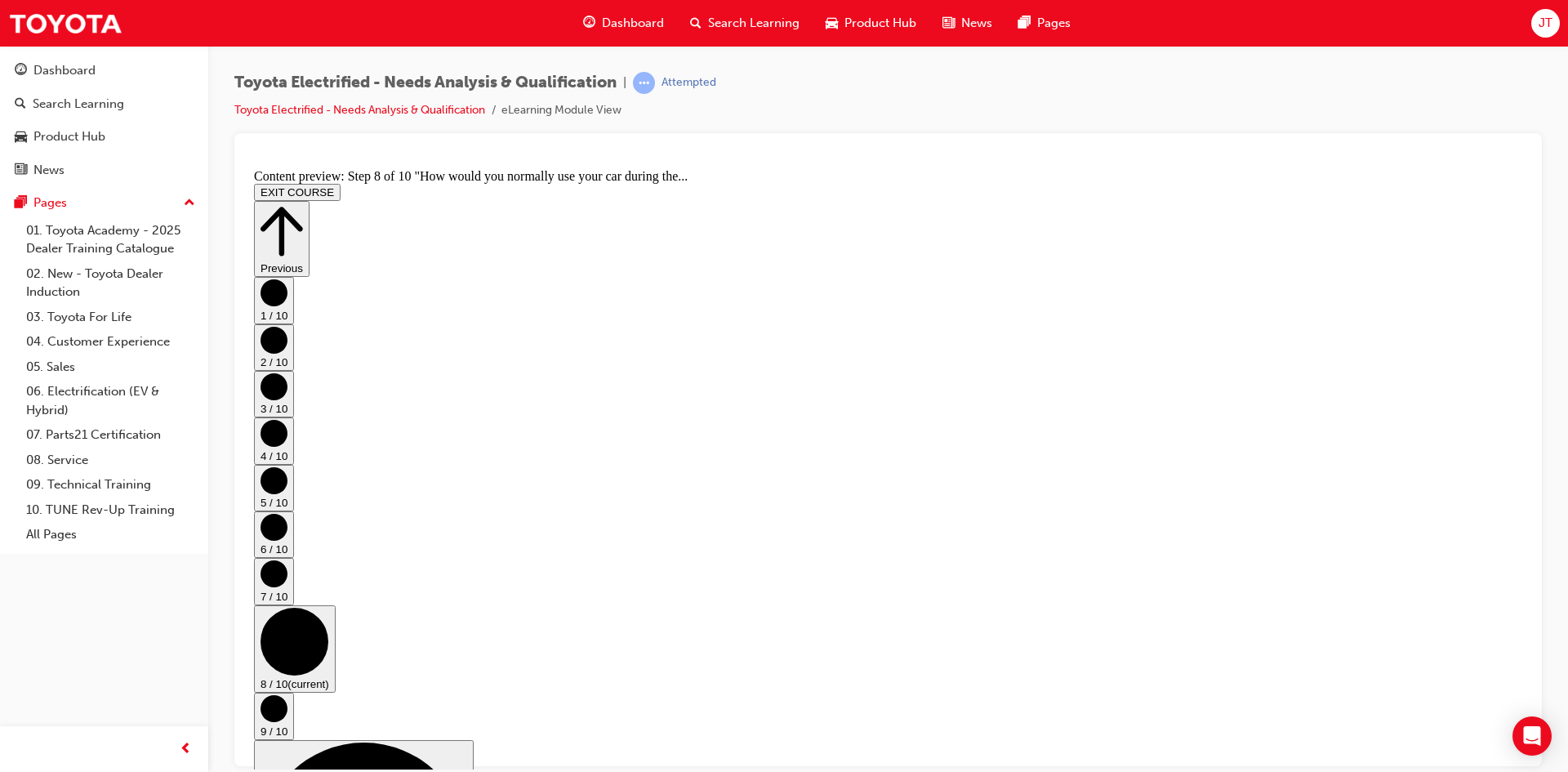
scroll to position [405, 0]
click at [294, 557] on button "7 / 10" at bounding box center [274, 580] width 40 height 46
click at [288, 560] on circle "Step controls" at bounding box center [273, 573] width 27 height 27
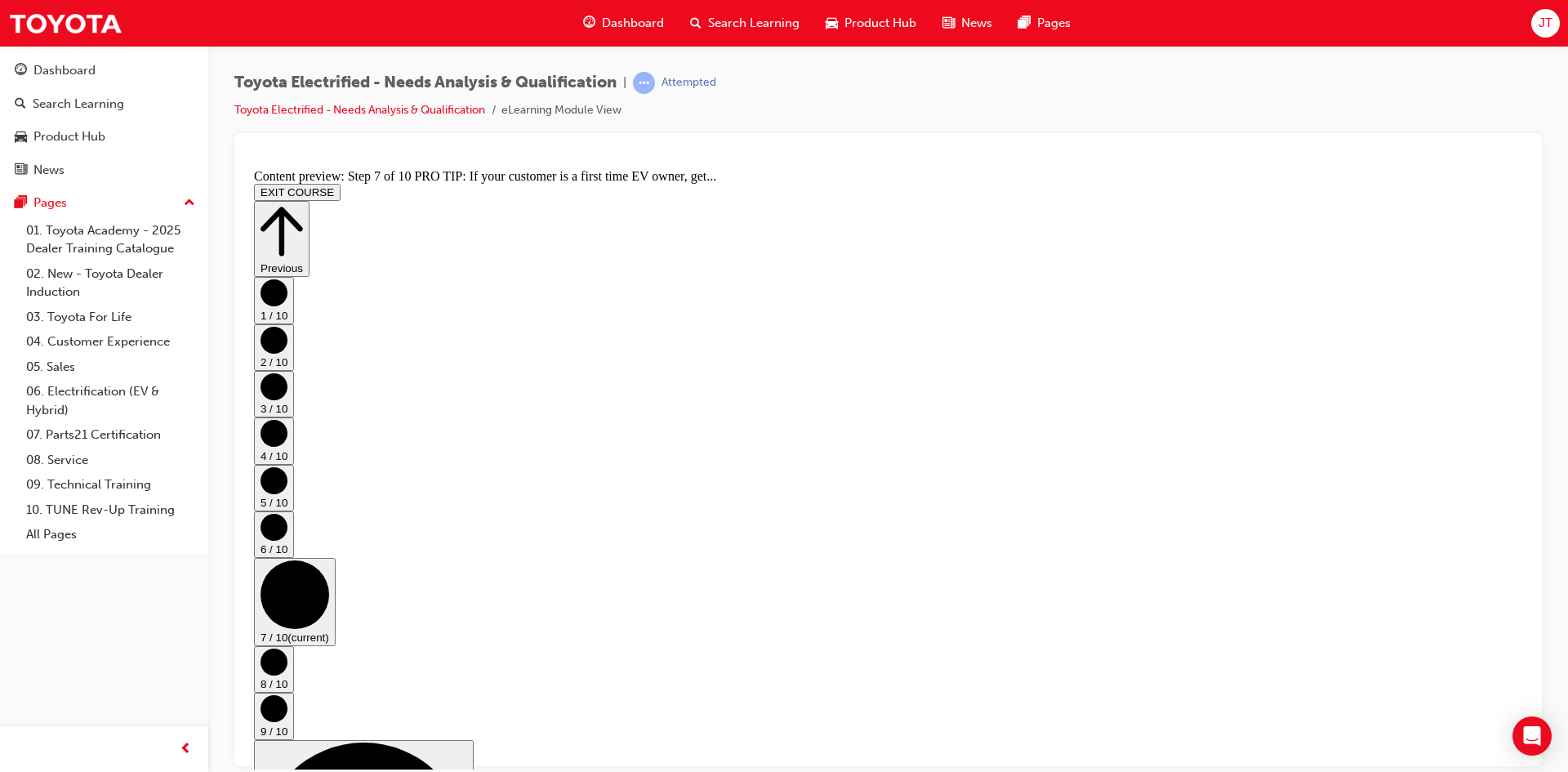
click at [288, 513] on circle "Step controls" at bounding box center [273, 527] width 27 height 27
click at [288, 467] on circle "Step controls" at bounding box center [273, 480] width 27 height 27
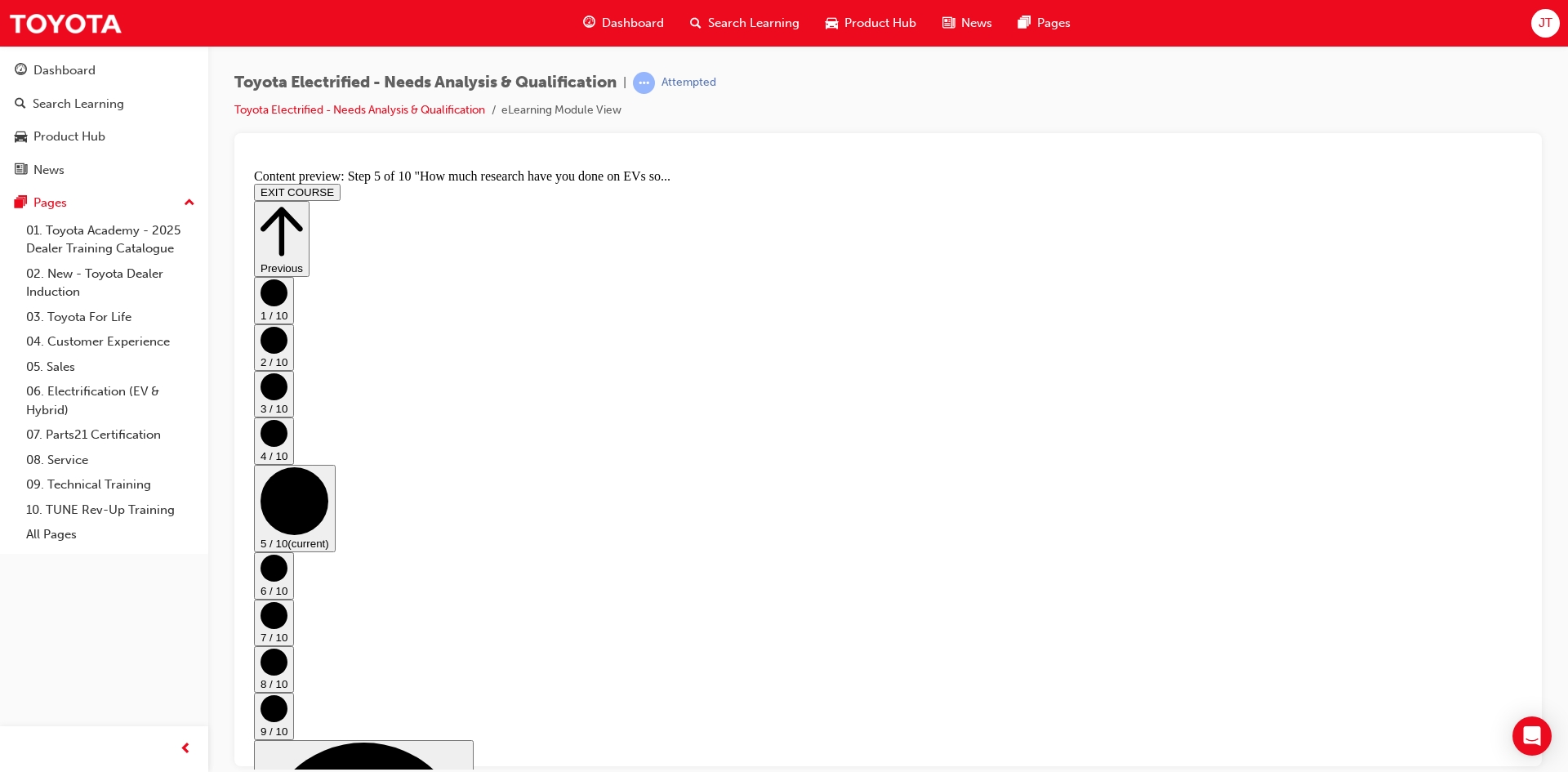
scroll to position [623, 0]
click at [288, 435] on circle "Step controls" at bounding box center [273, 433] width 27 height 27
click at [288, 400] on circle "Step controls" at bounding box center [273, 386] width 27 height 27
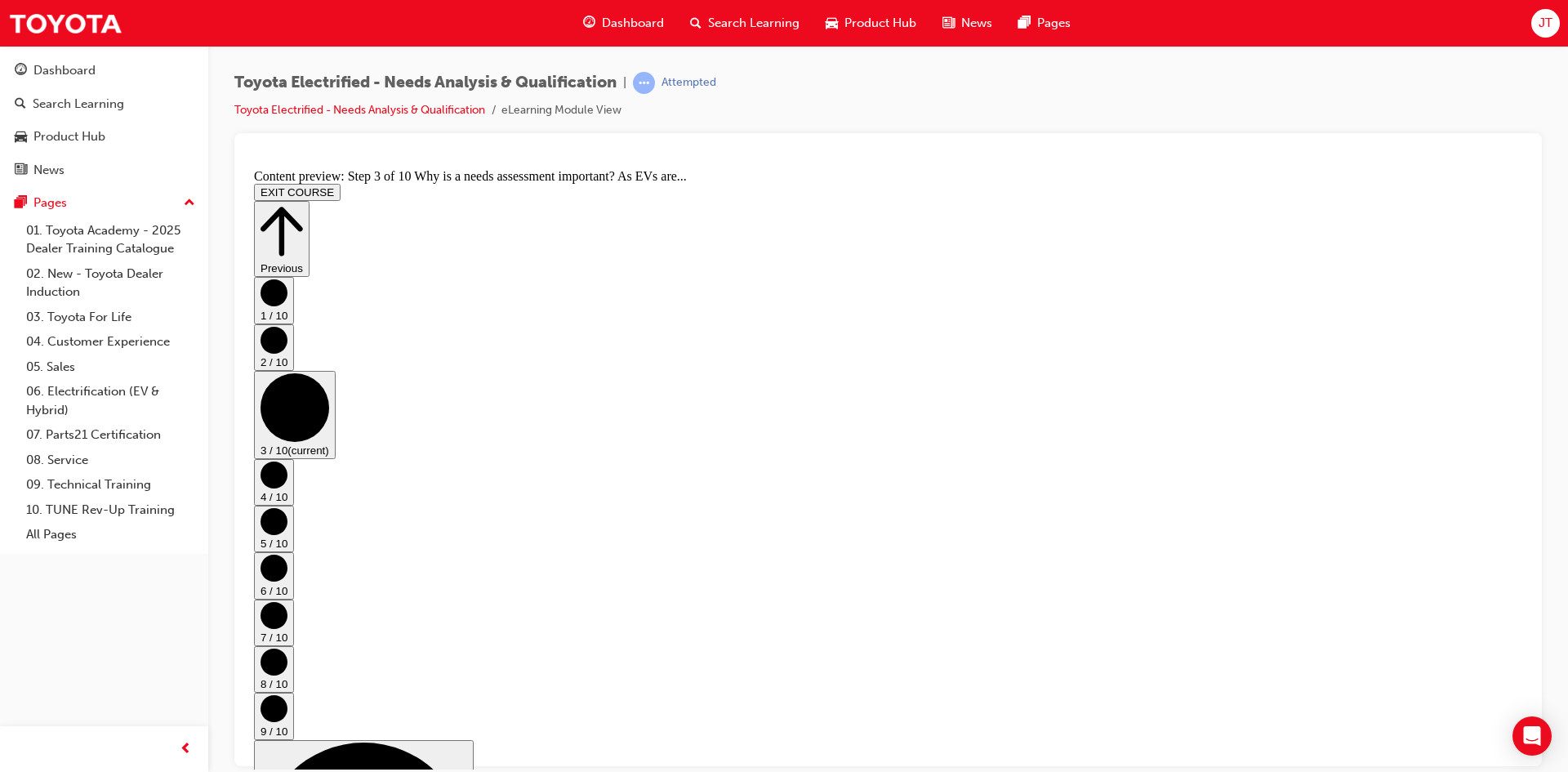
click at [288, 353] on circle "Step controls" at bounding box center [273, 339] width 27 height 27
click at [288, 306] on circle "Step controls" at bounding box center [273, 292] width 27 height 27
click at [1474, 551] on div "1 / 10 (current) 2 / 10 3 / 10 4 / 10 5 / 10 6 / 10 7 / 10 8 / 10 9 / 10 10 / 1…" at bounding box center [888, 621] width 1269 height 690
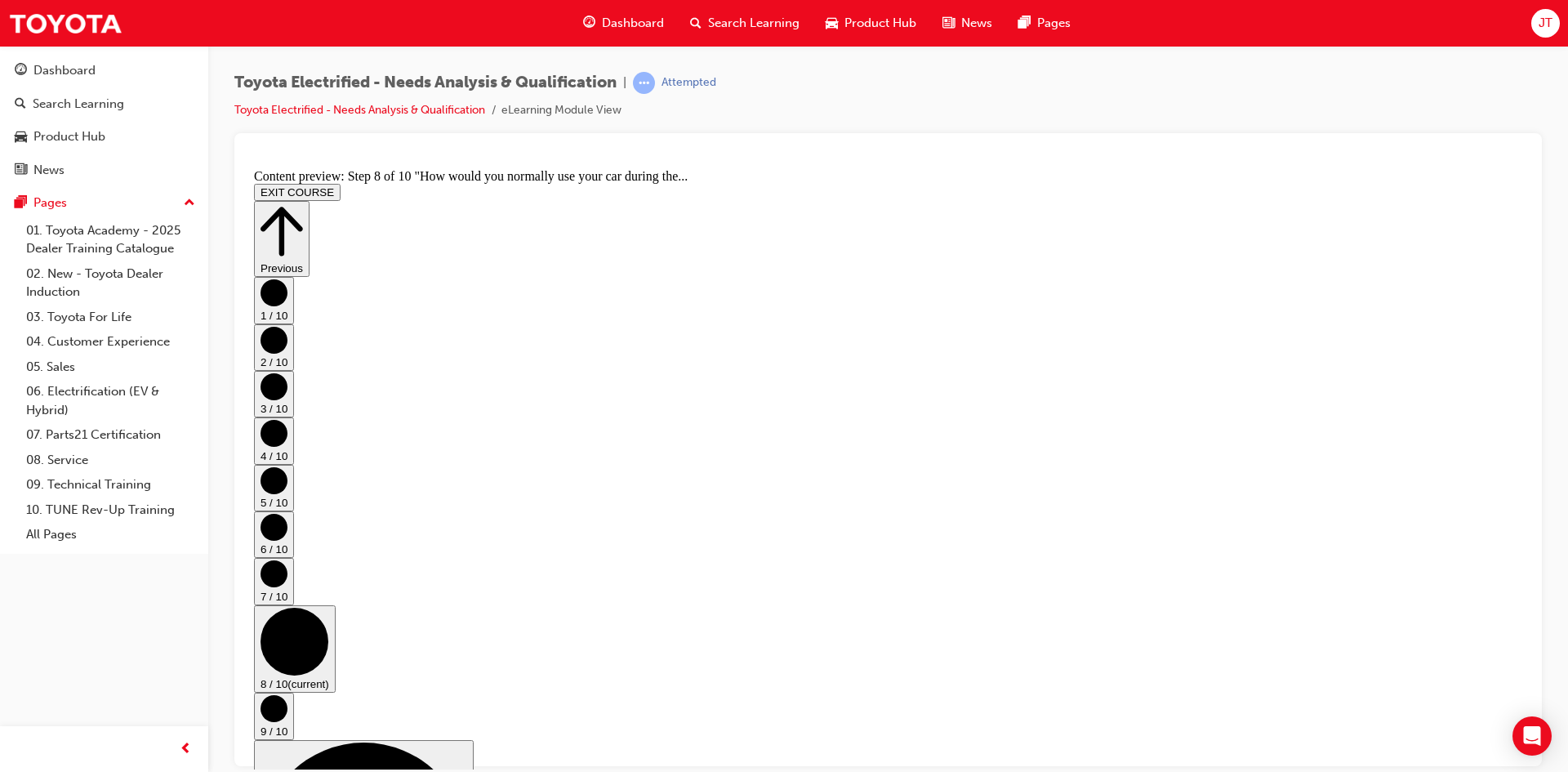
scroll to position [0, 0]
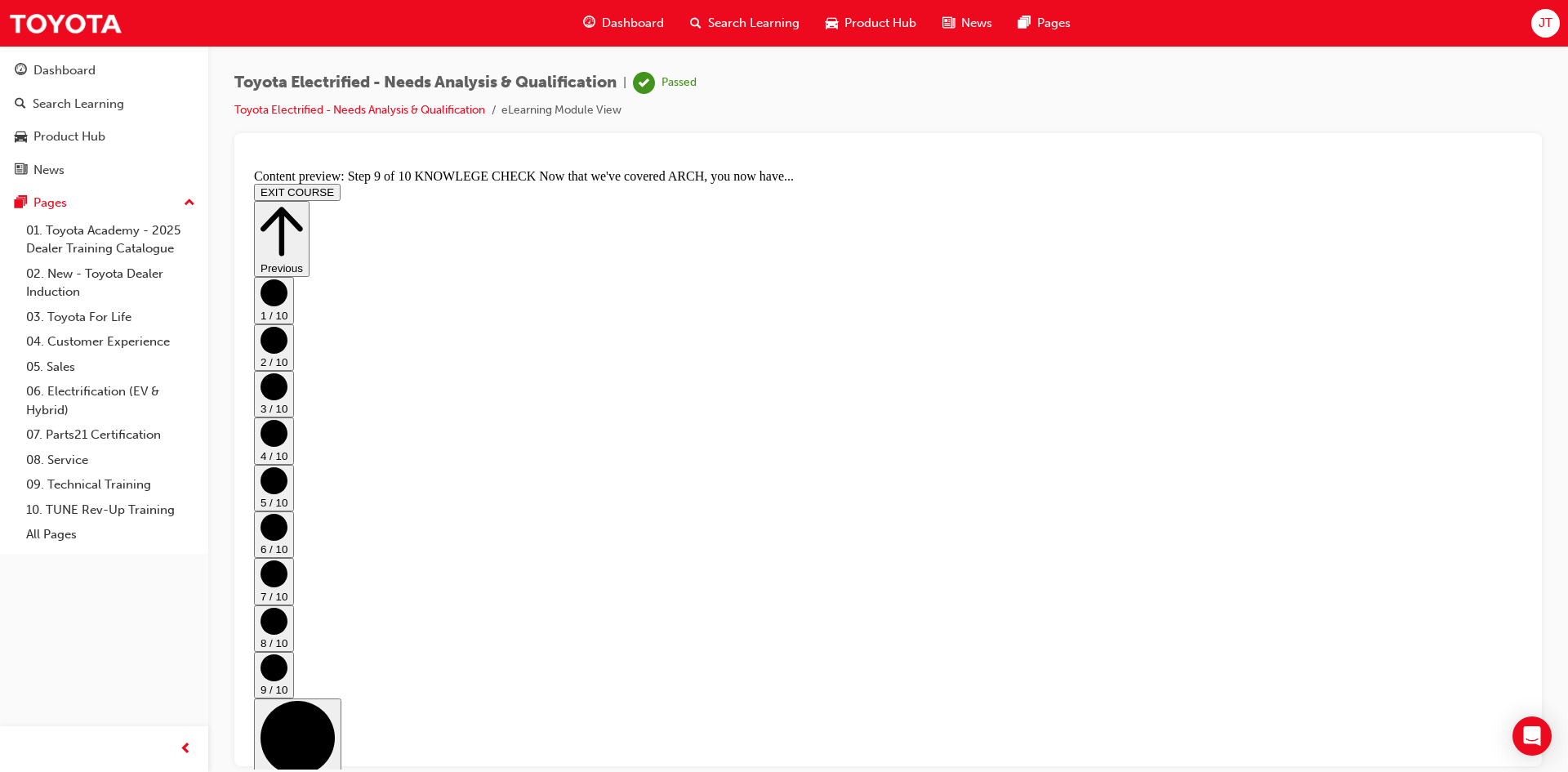
click at [341, 183] on button "EXIT COURSE" at bounding box center [298, 192] width 86 height 17
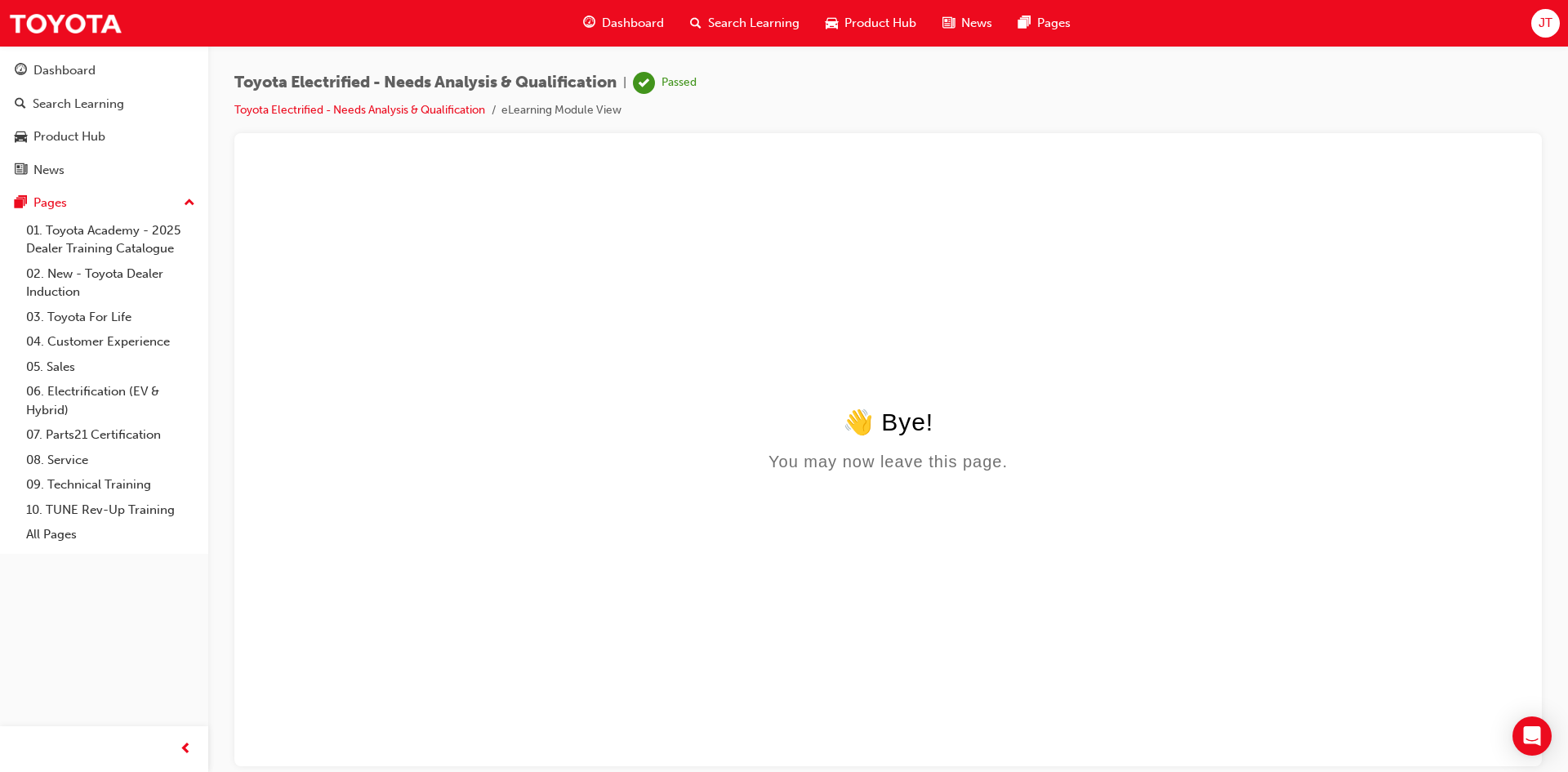
scroll to position [0, 0]
click at [627, 13] on div "Dashboard" at bounding box center [623, 23] width 107 height 33
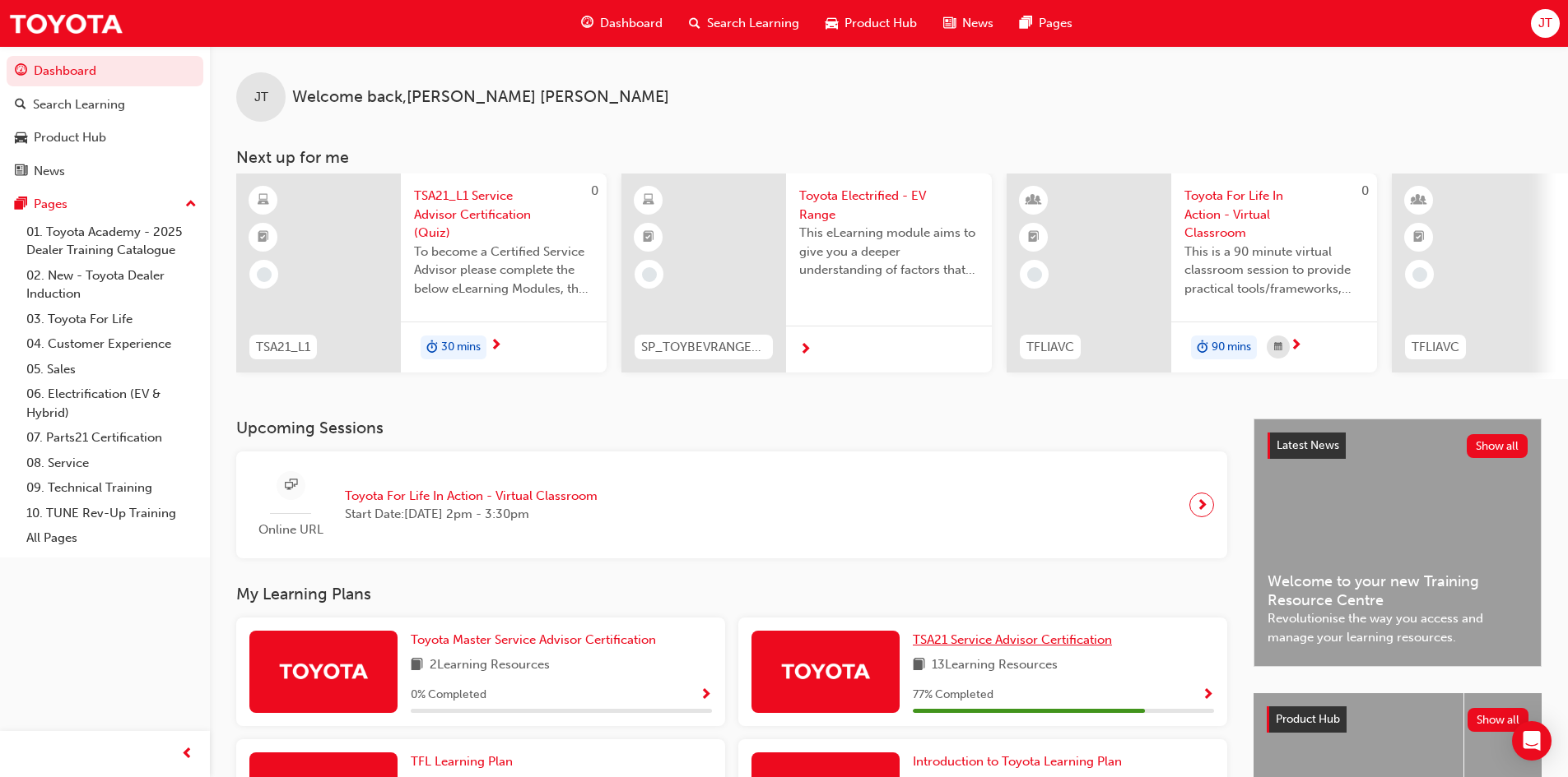
click at [1029, 648] on span "TSA21 Service Advisor Certification" at bounding box center [1012, 640] width 200 height 15
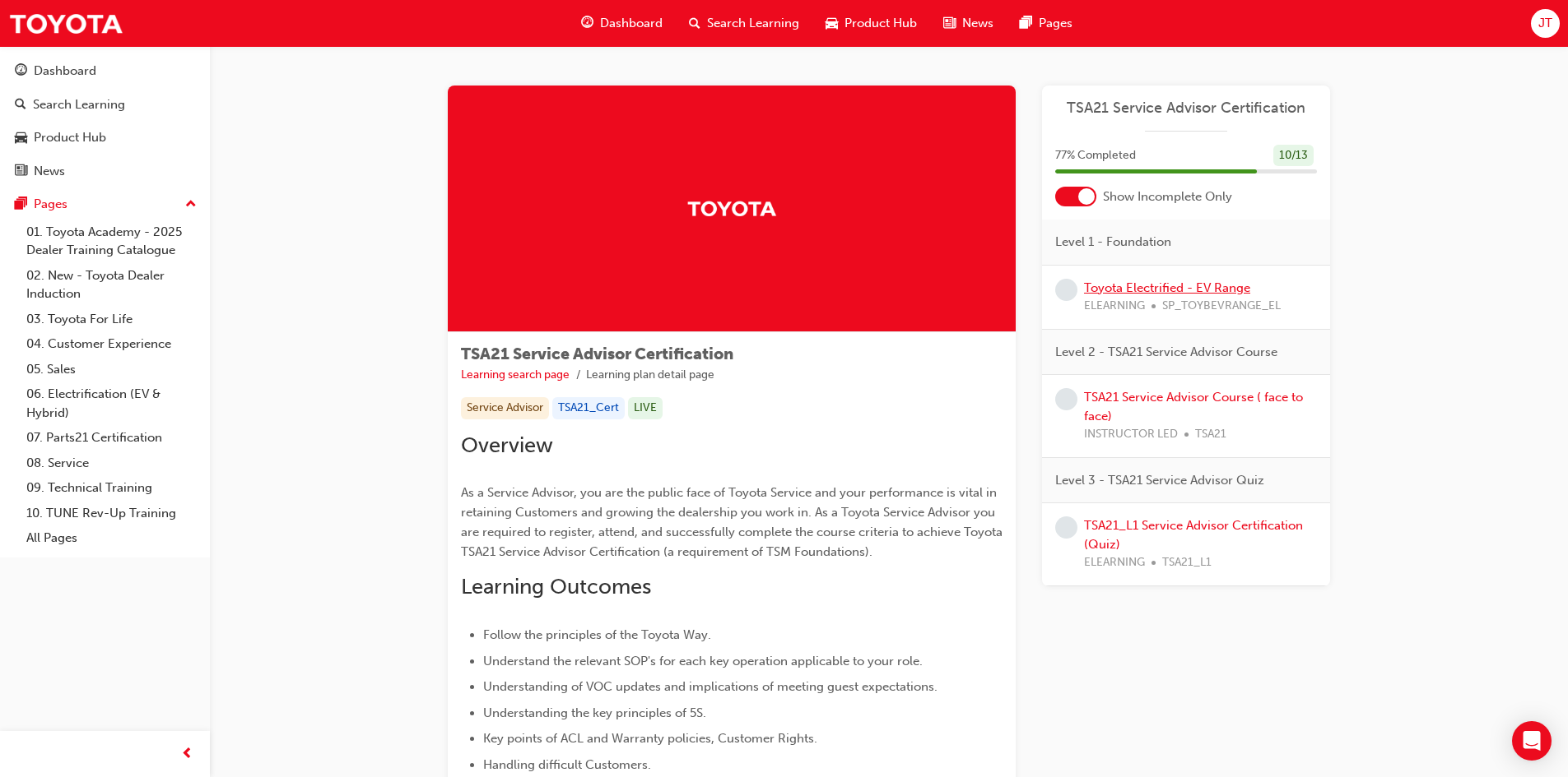
click at [1151, 287] on link "Toyota Electrified - EV Range" at bounding box center [1166, 288] width 166 height 15
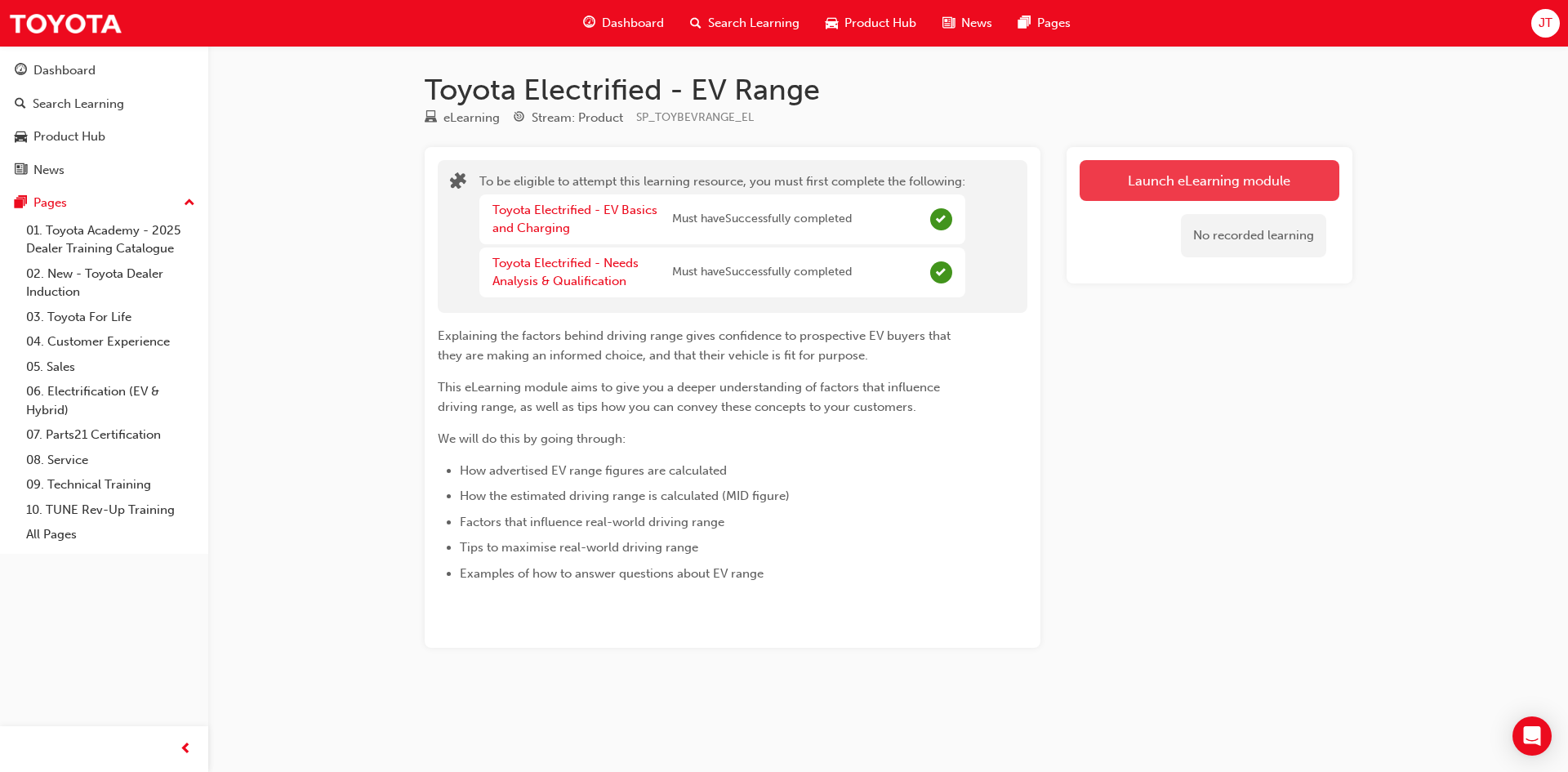
click at [1198, 177] on button "Launch eLearning module" at bounding box center [1209, 180] width 259 height 41
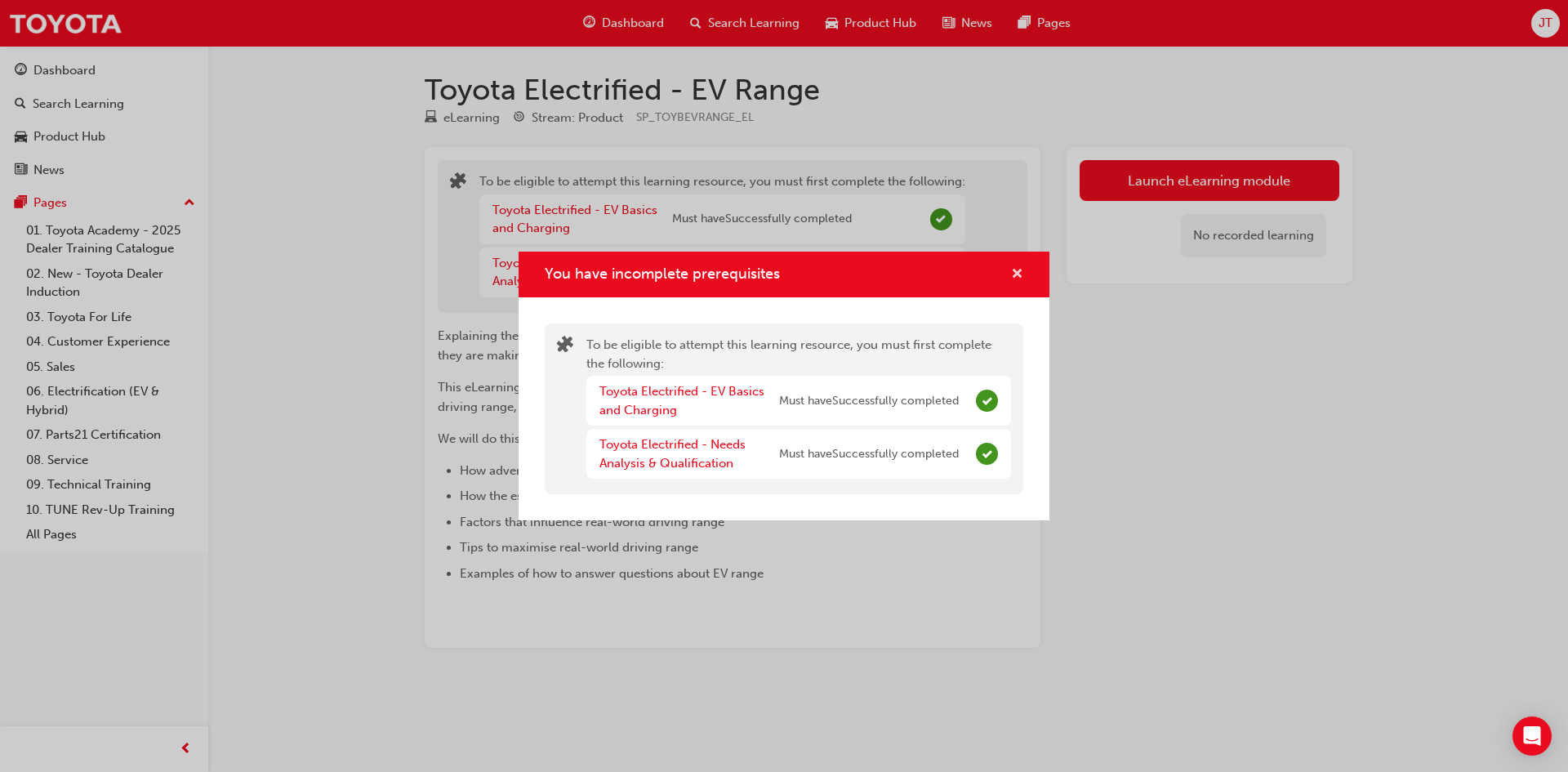
click at [1016, 274] on span "cross-icon" at bounding box center [1017, 275] width 12 height 15
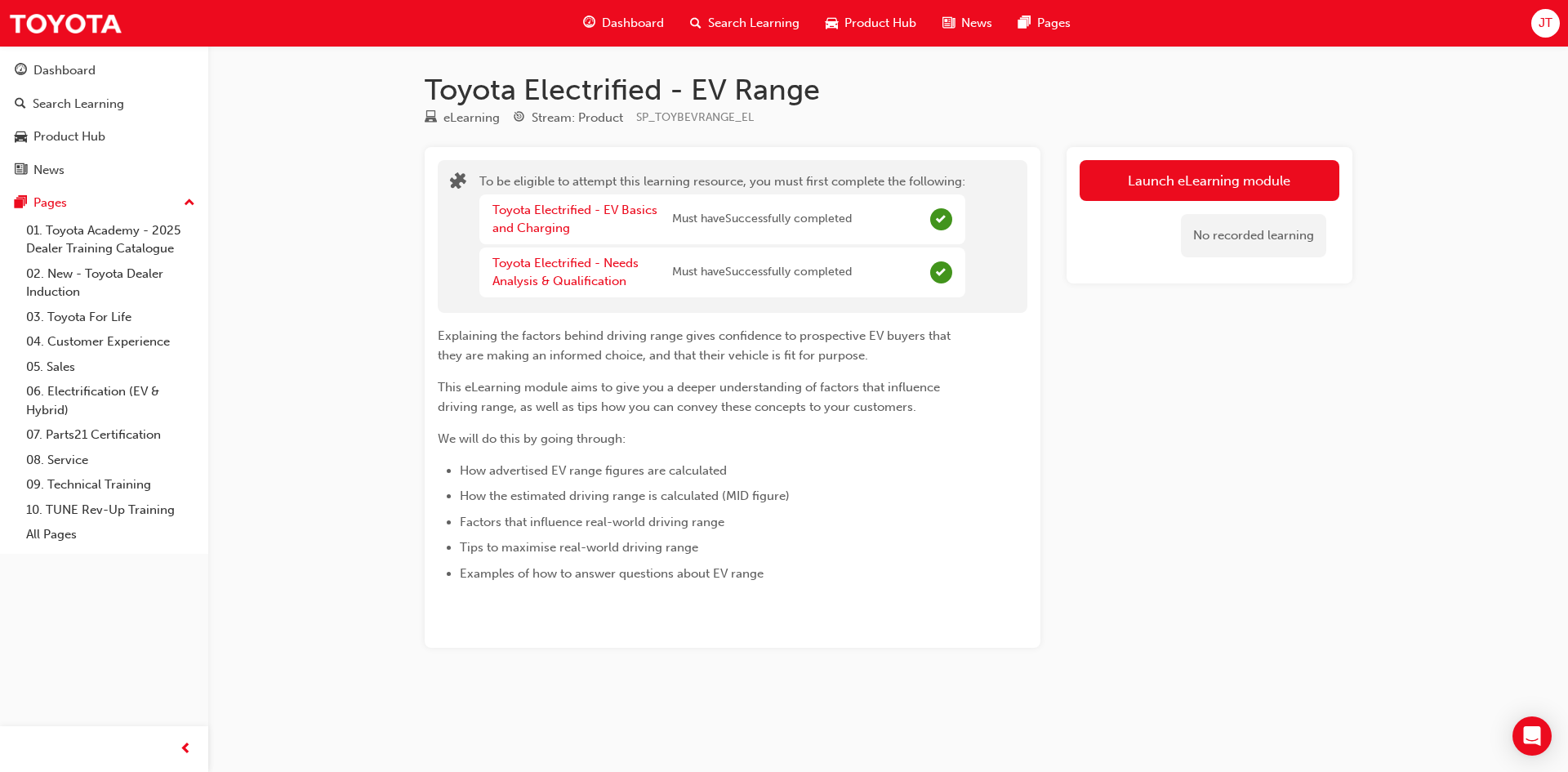
click at [1164, 200] on button "Launch eLearning module" at bounding box center [1209, 180] width 259 height 41
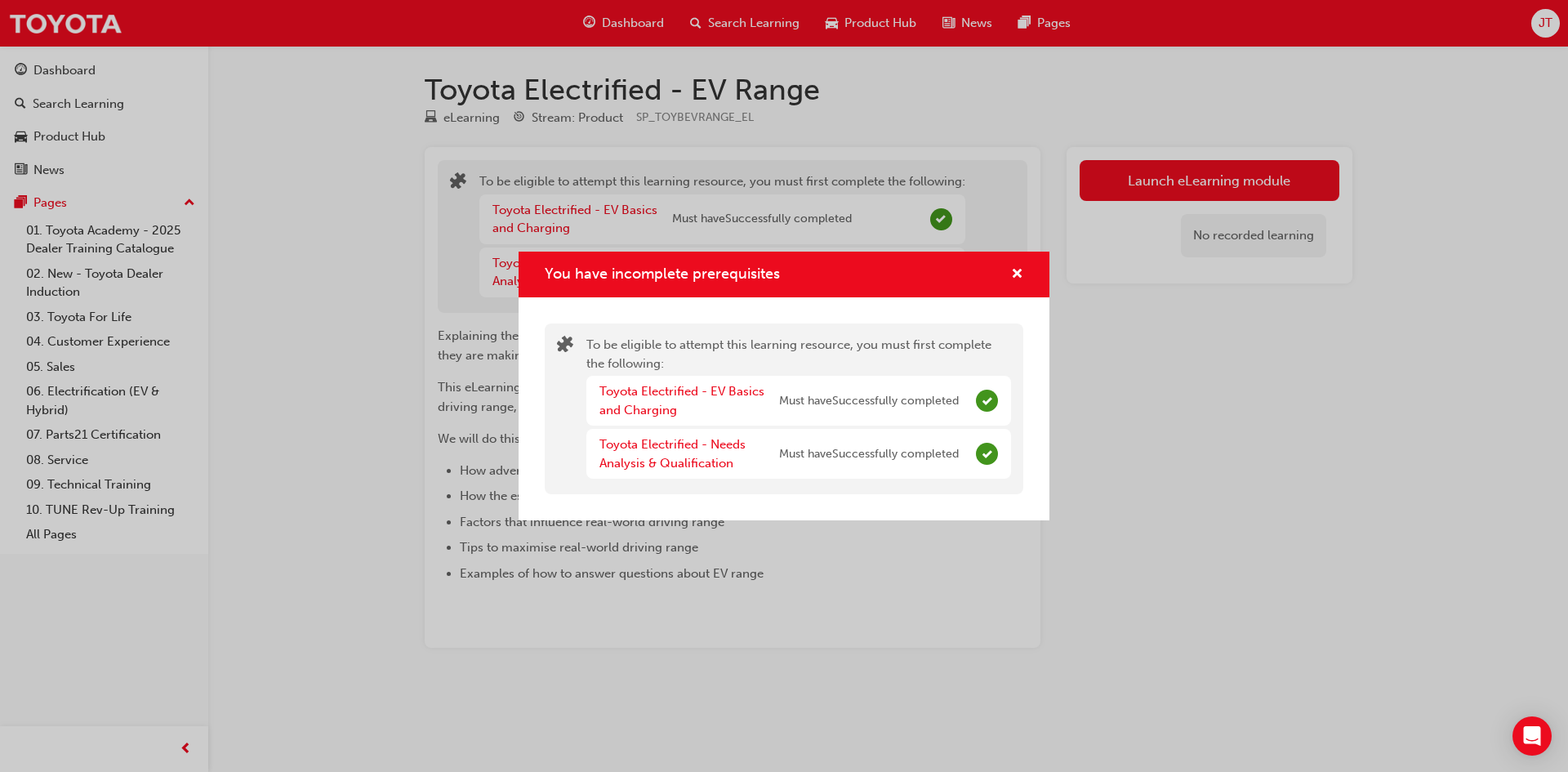
click at [1010, 286] on div "You have incomplete prerequisites" at bounding box center [784, 275] width 531 height 46
click at [1015, 280] on span "cross-icon" at bounding box center [1017, 275] width 12 height 15
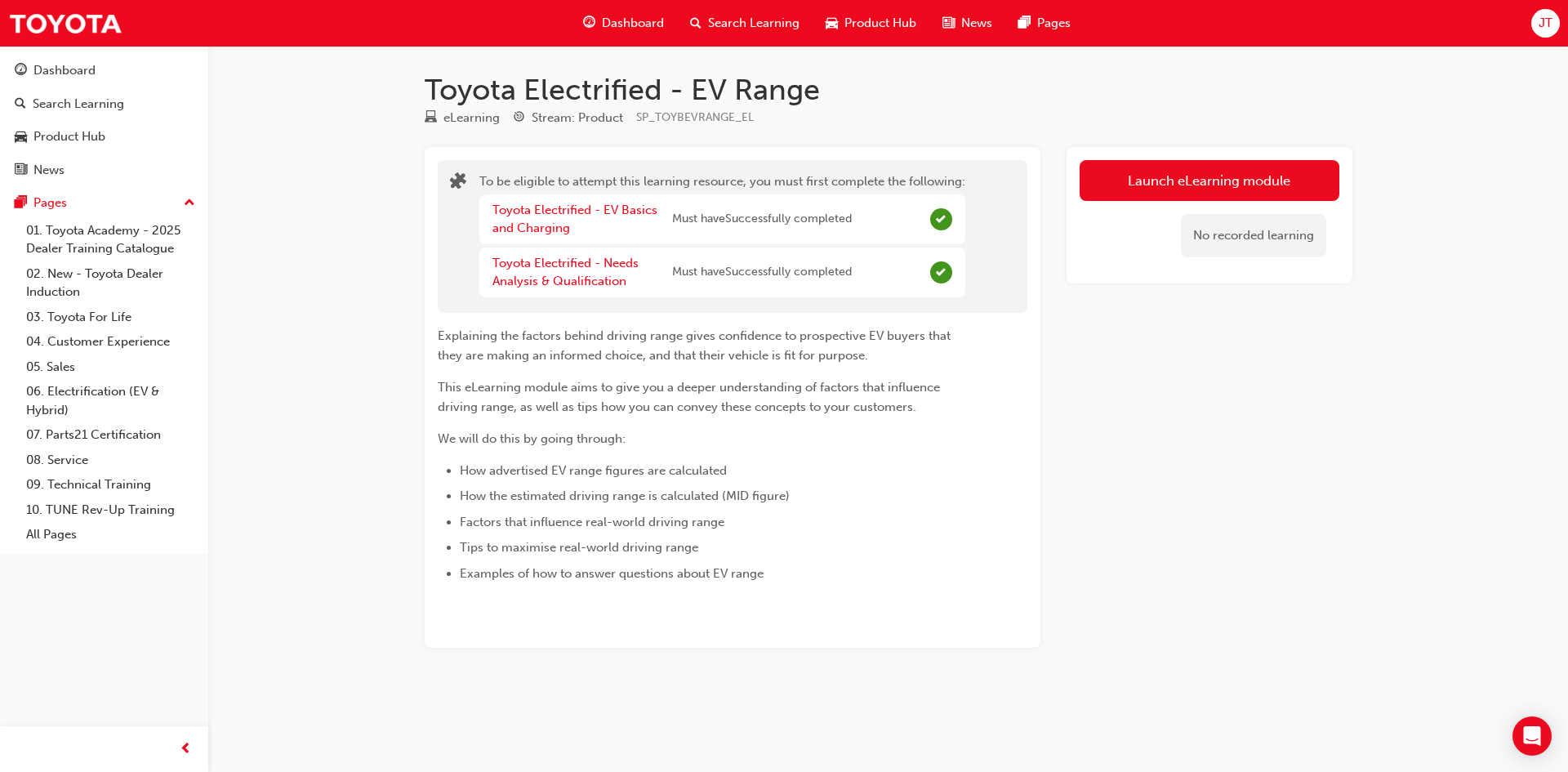
click at [1113, 201] on div "No recorded learning" at bounding box center [1209, 235] width 259 height 70
click at [1117, 189] on button "Launch eLearning module" at bounding box center [1209, 180] width 259 height 41
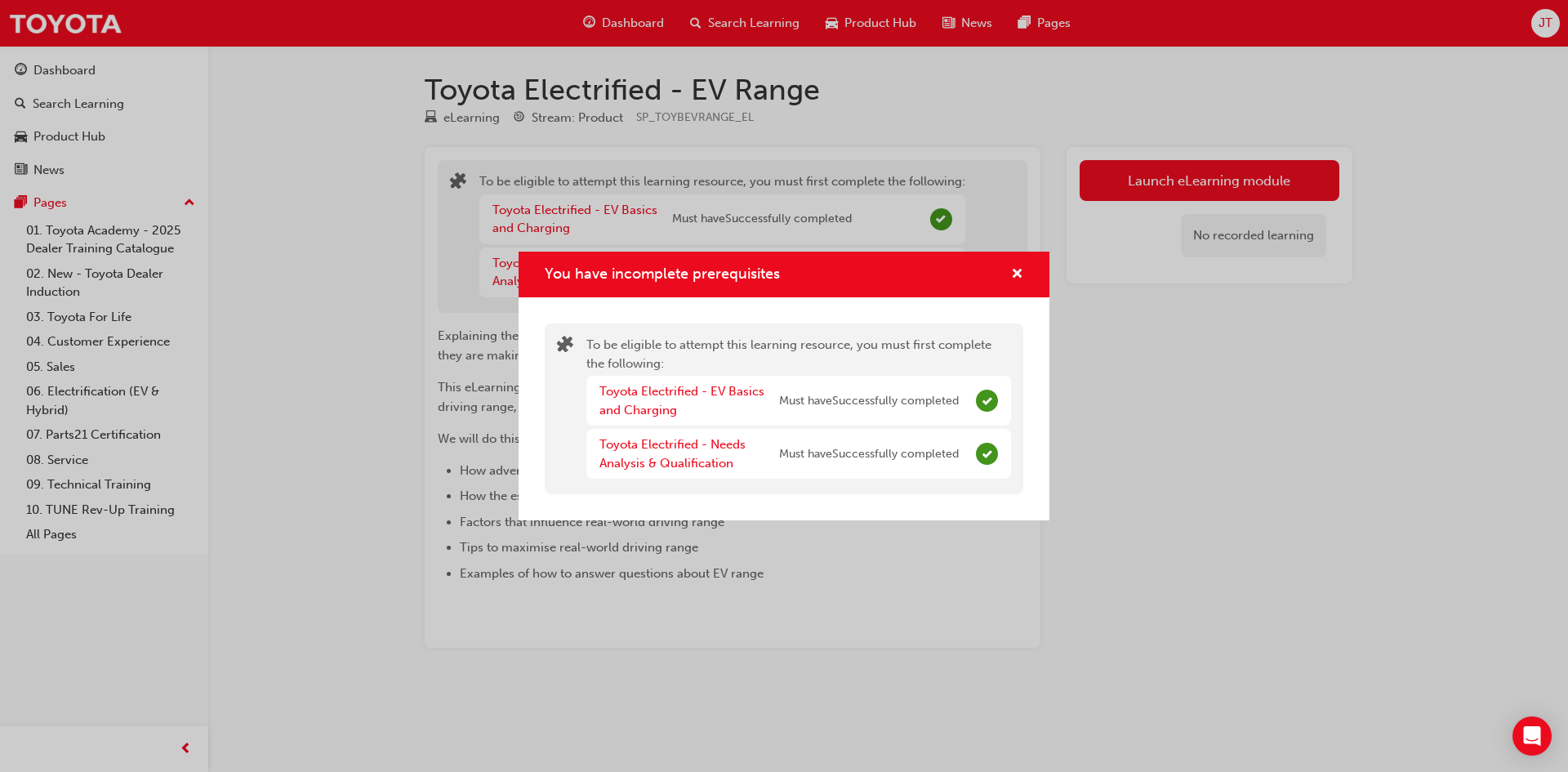
click at [1004, 272] on div "You have incomplete prerequisites" at bounding box center [1010, 274] width 26 height 21
click at [1014, 272] on span "cross-icon" at bounding box center [1017, 275] width 12 height 15
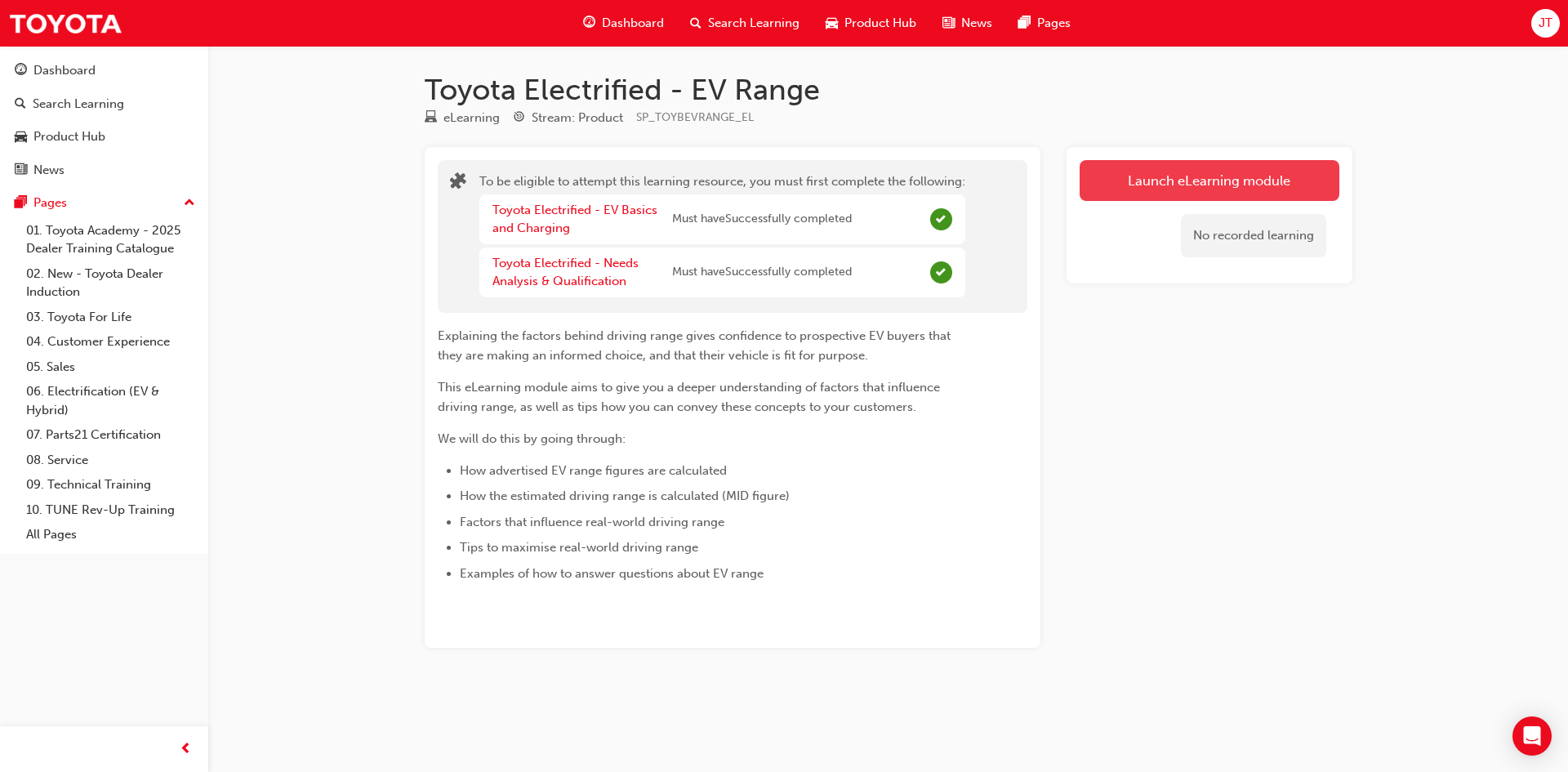
click at [1140, 175] on button "Launch eLearning module" at bounding box center [1209, 180] width 259 height 41
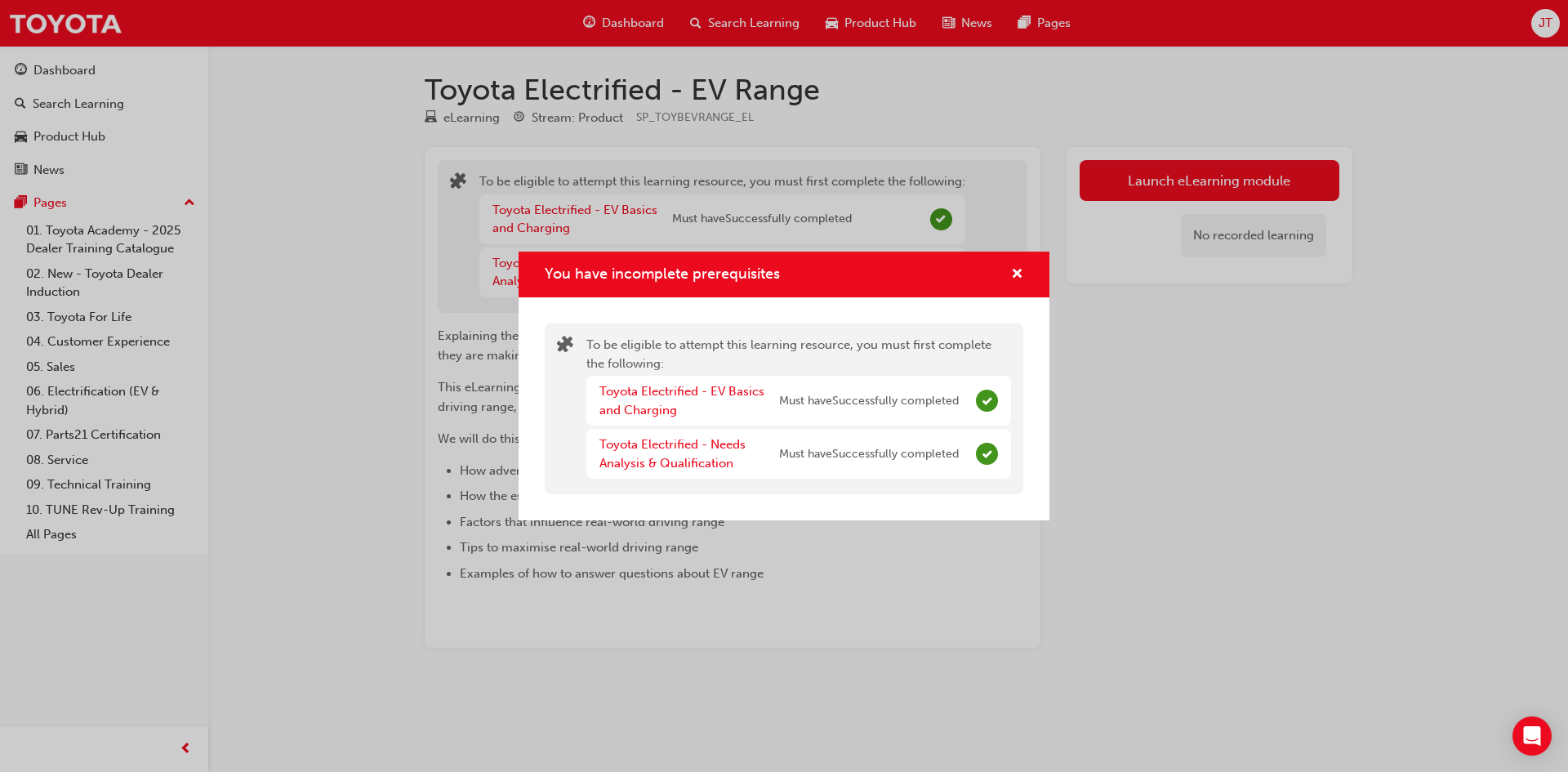
click at [1010, 280] on div "You have incomplete prerequisites" at bounding box center [1010, 274] width 26 height 21
click at [1012, 281] on span "cross-icon" at bounding box center [1017, 275] width 12 height 15
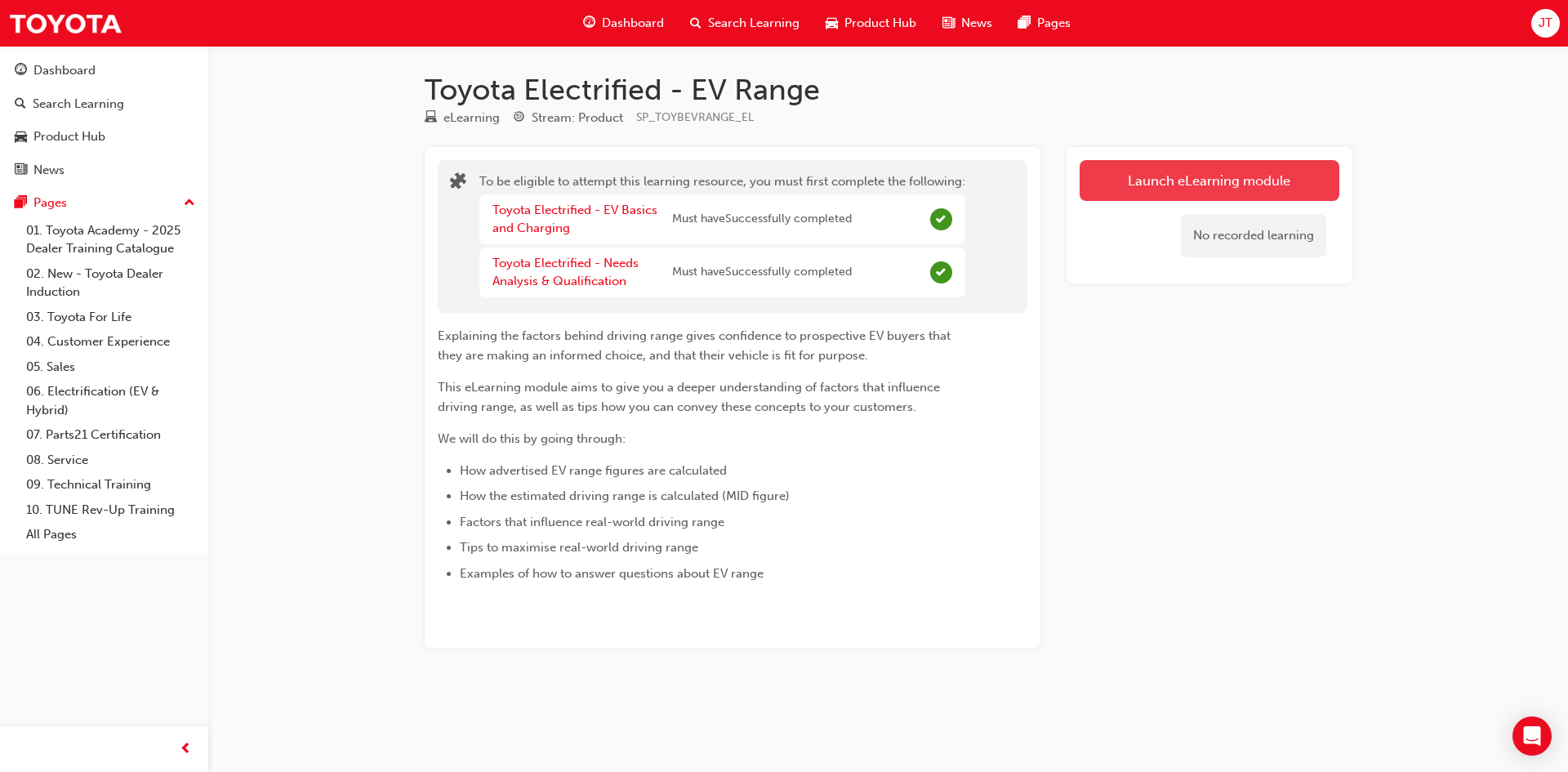
click at [1114, 195] on button "Launch eLearning module" at bounding box center [1209, 180] width 259 height 41
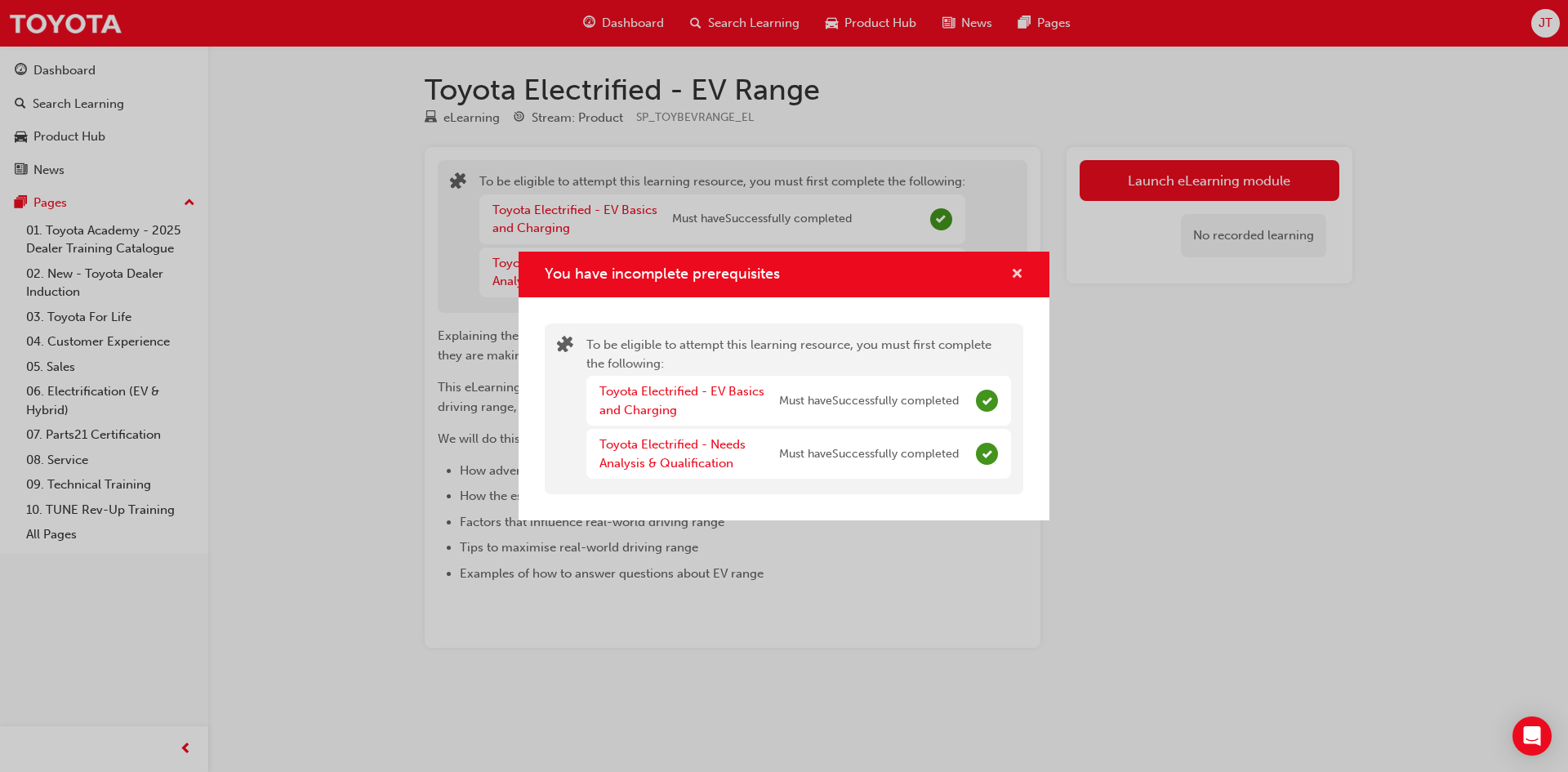
click at [1018, 278] on span "cross-icon" at bounding box center [1017, 275] width 12 height 15
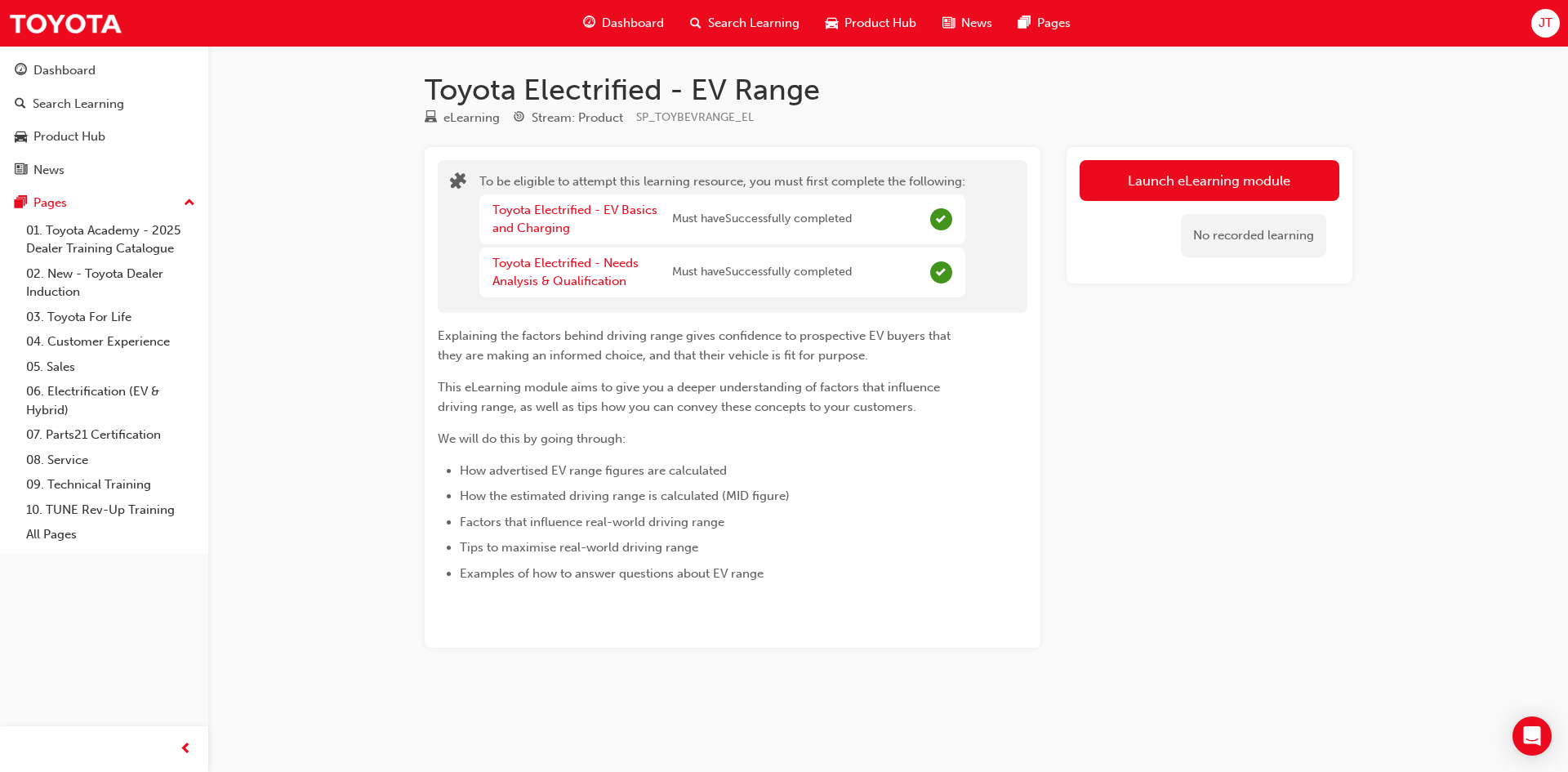
click at [1122, 202] on div "No recorded learning" at bounding box center [1209, 235] width 259 height 70
click at [1125, 198] on button "Launch eLearning module" at bounding box center [1209, 180] width 259 height 41
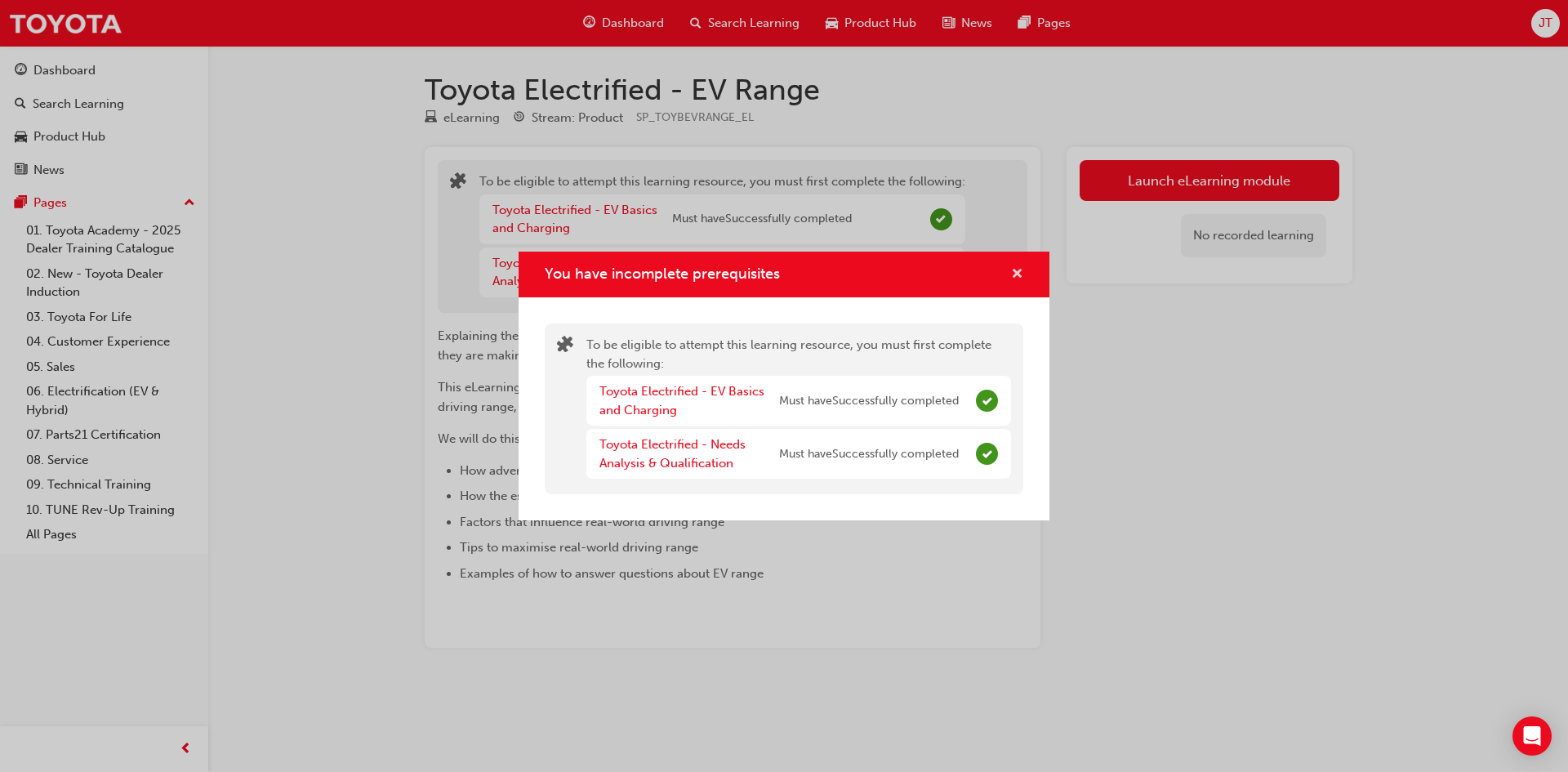
click at [1012, 269] on div "You have incomplete prerequisites" at bounding box center [1010, 274] width 26 height 21
click at [1012, 270] on span "cross-icon" at bounding box center [1017, 275] width 12 height 15
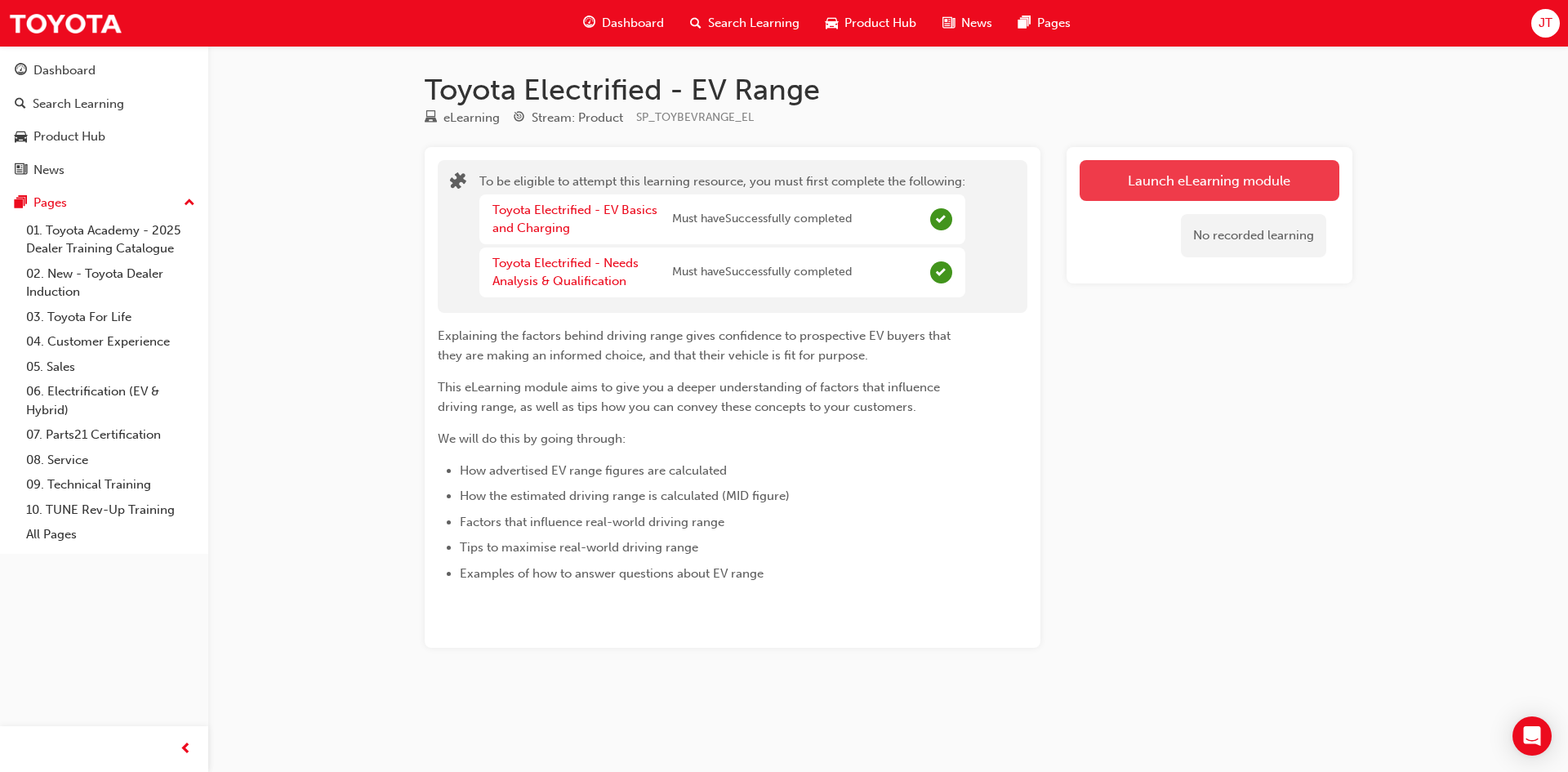
click at [1208, 182] on button "Launch eLearning module" at bounding box center [1209, 180] width 259 height 41
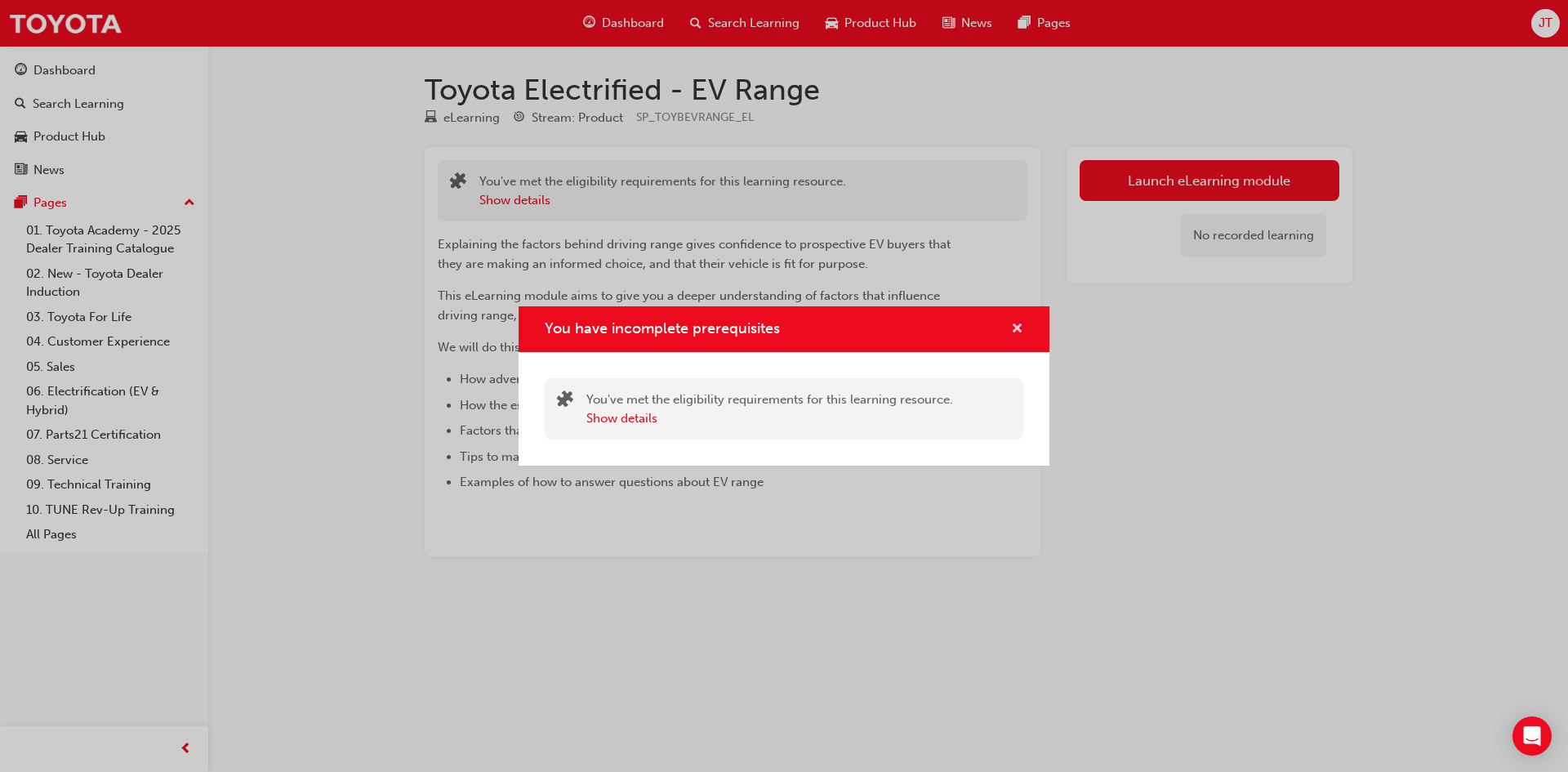
click at [1019, 325] on span "cross-icon" at bounding box center [1017, 330] width 12 height 15
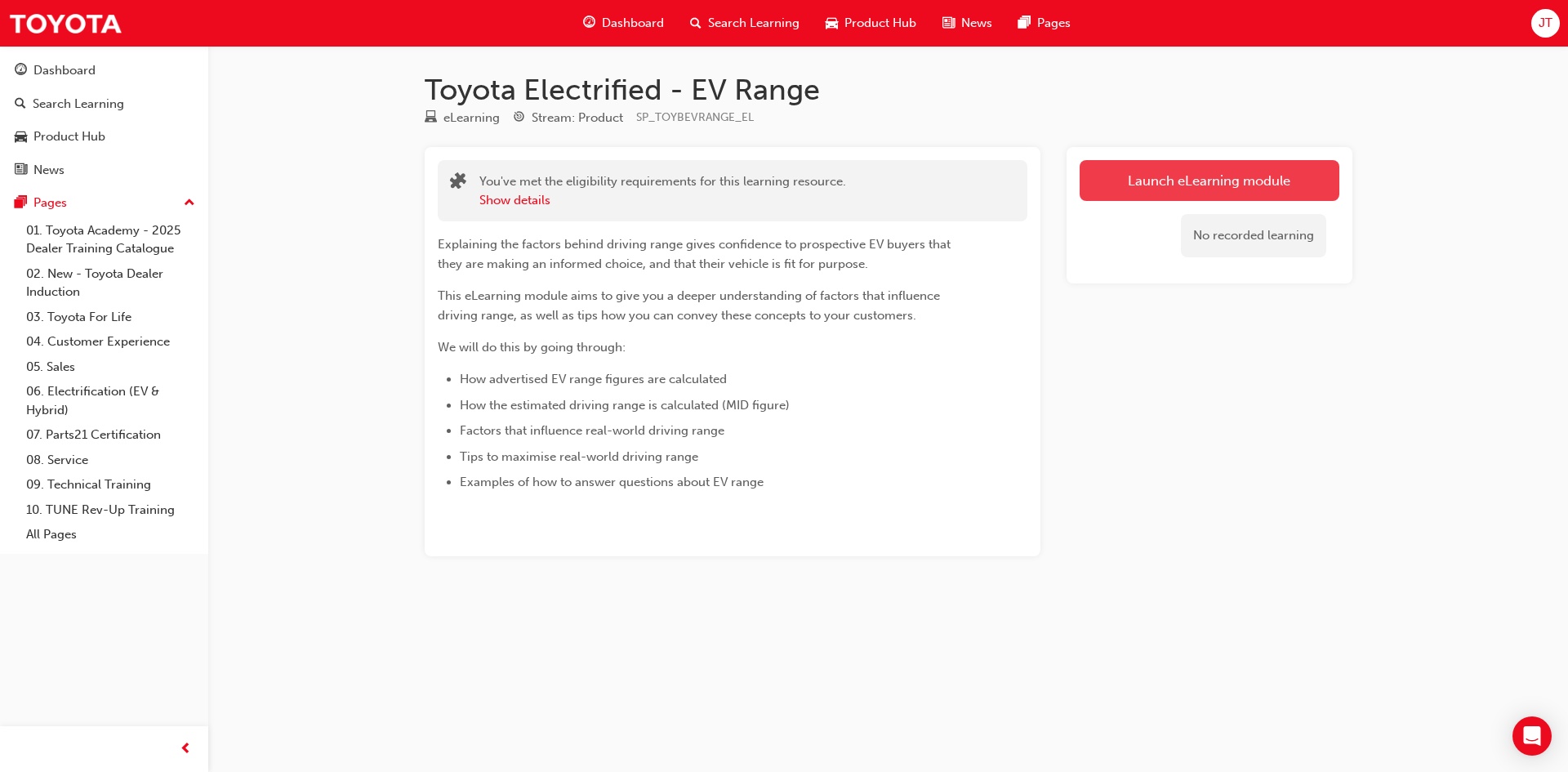
click at [1128, 187] on button "Launch eLearning module" at bounding box center [1209, 180] width 259 height 41
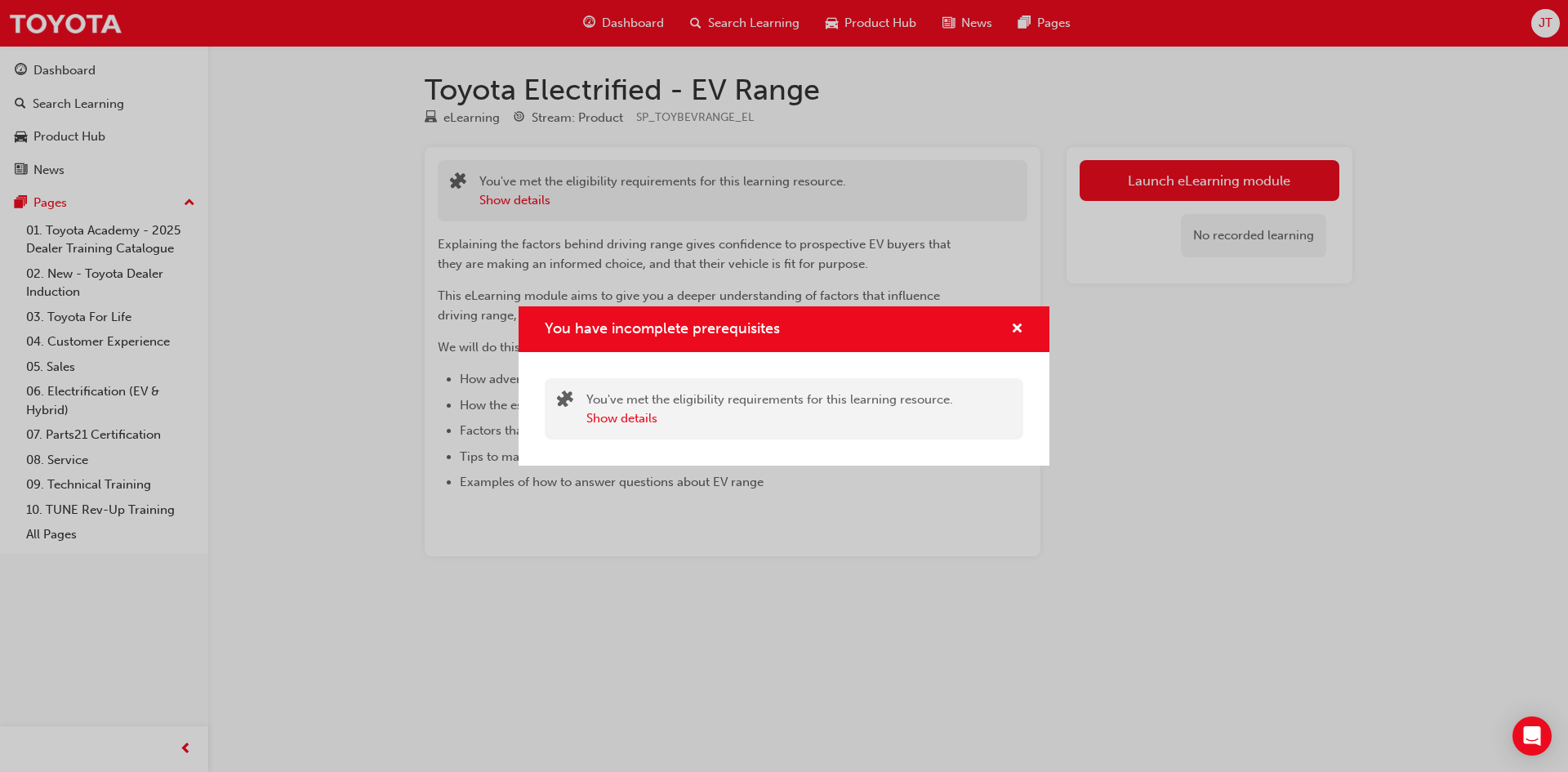
click at [1025, 326] on div "You have incomplete prerequisites" at bounding box center [784, 330] width 531 height 46
click at [1016, 328] on span "cross-icon" at bounding box center [1017, 330] width 12 height 15
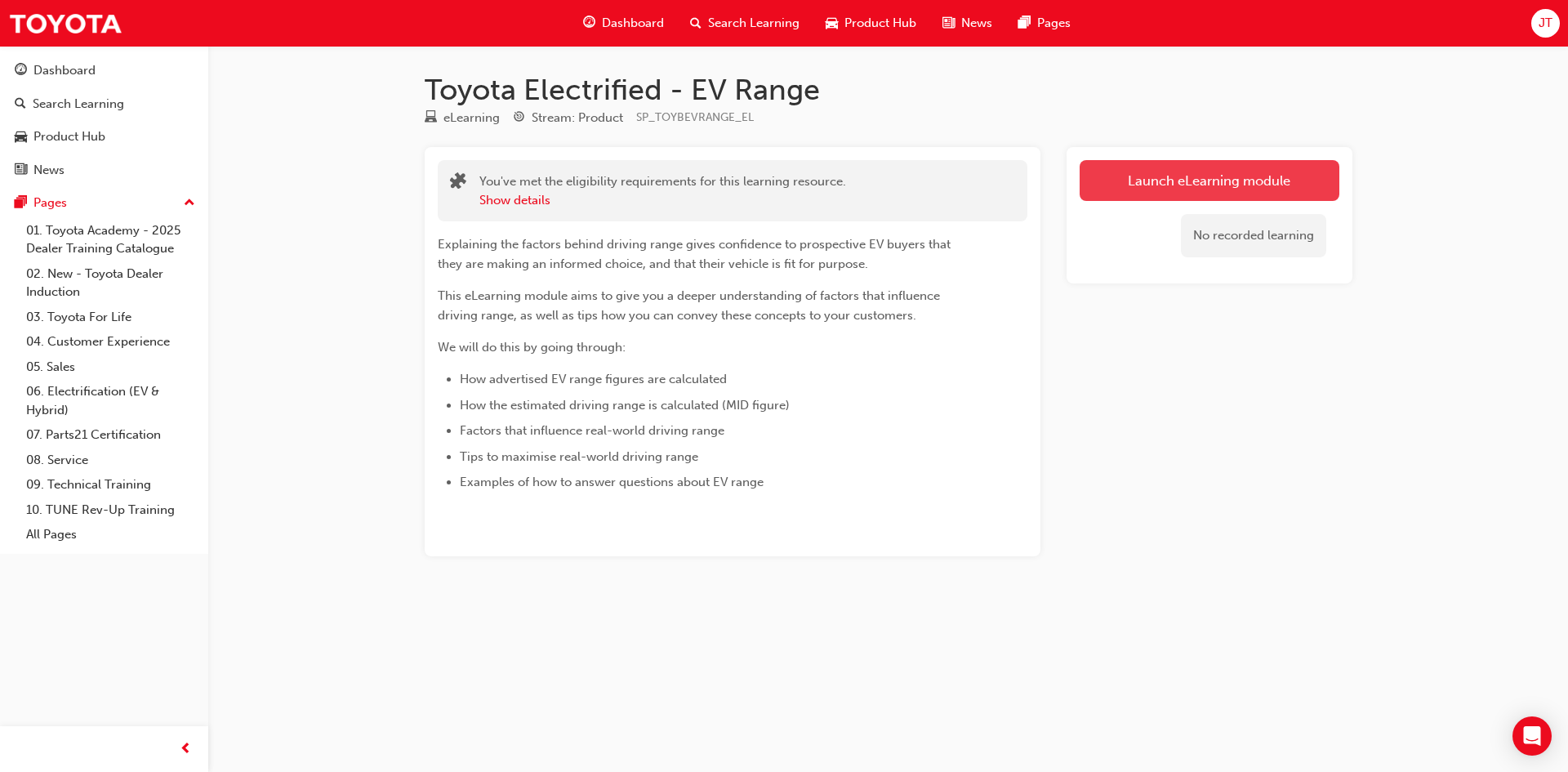
click at [1159, 177] on link "Launch eLearning module" at bounding box center [1209, 180] width 259 height 41
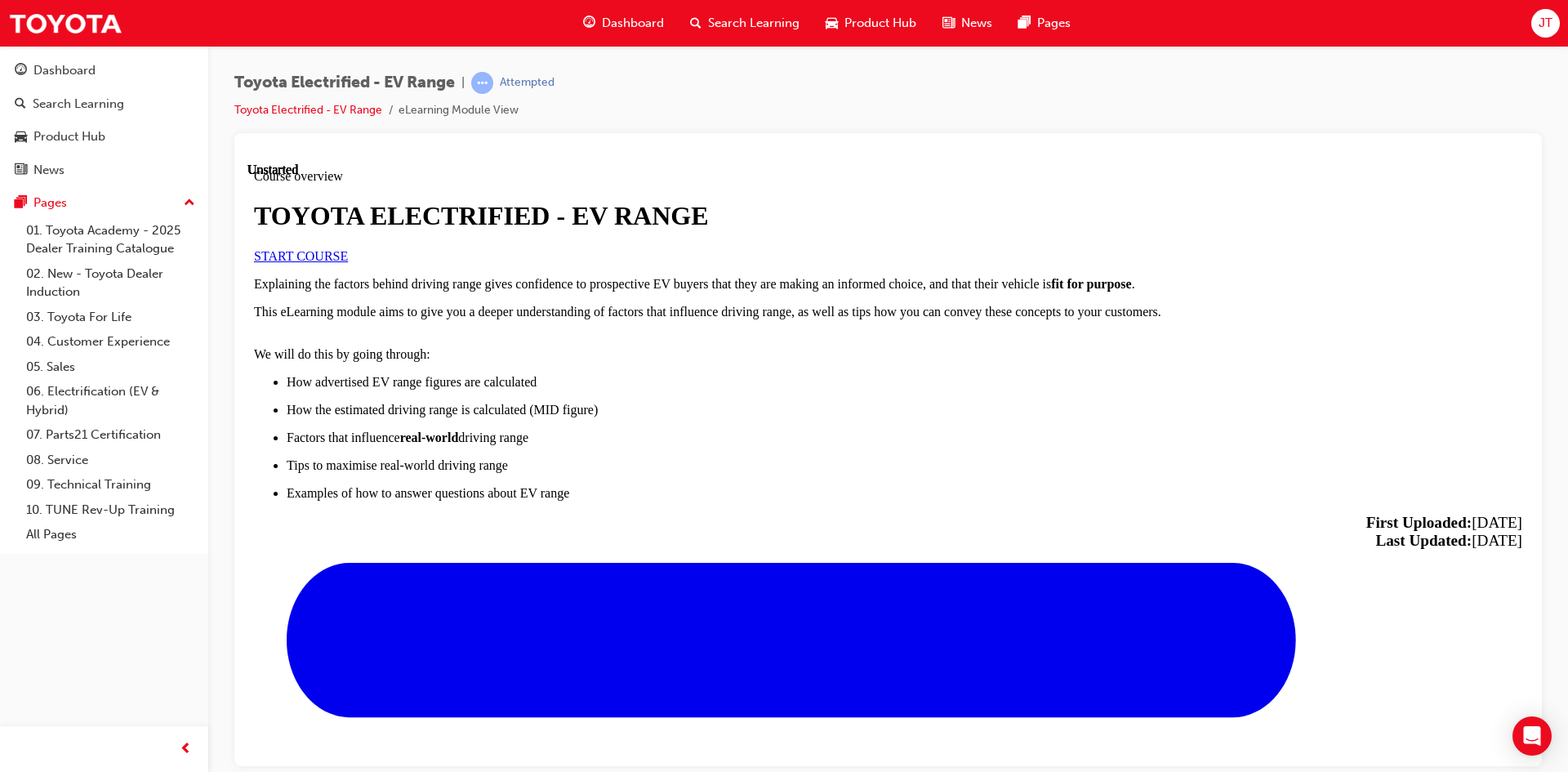
scroll to position [790, 0]
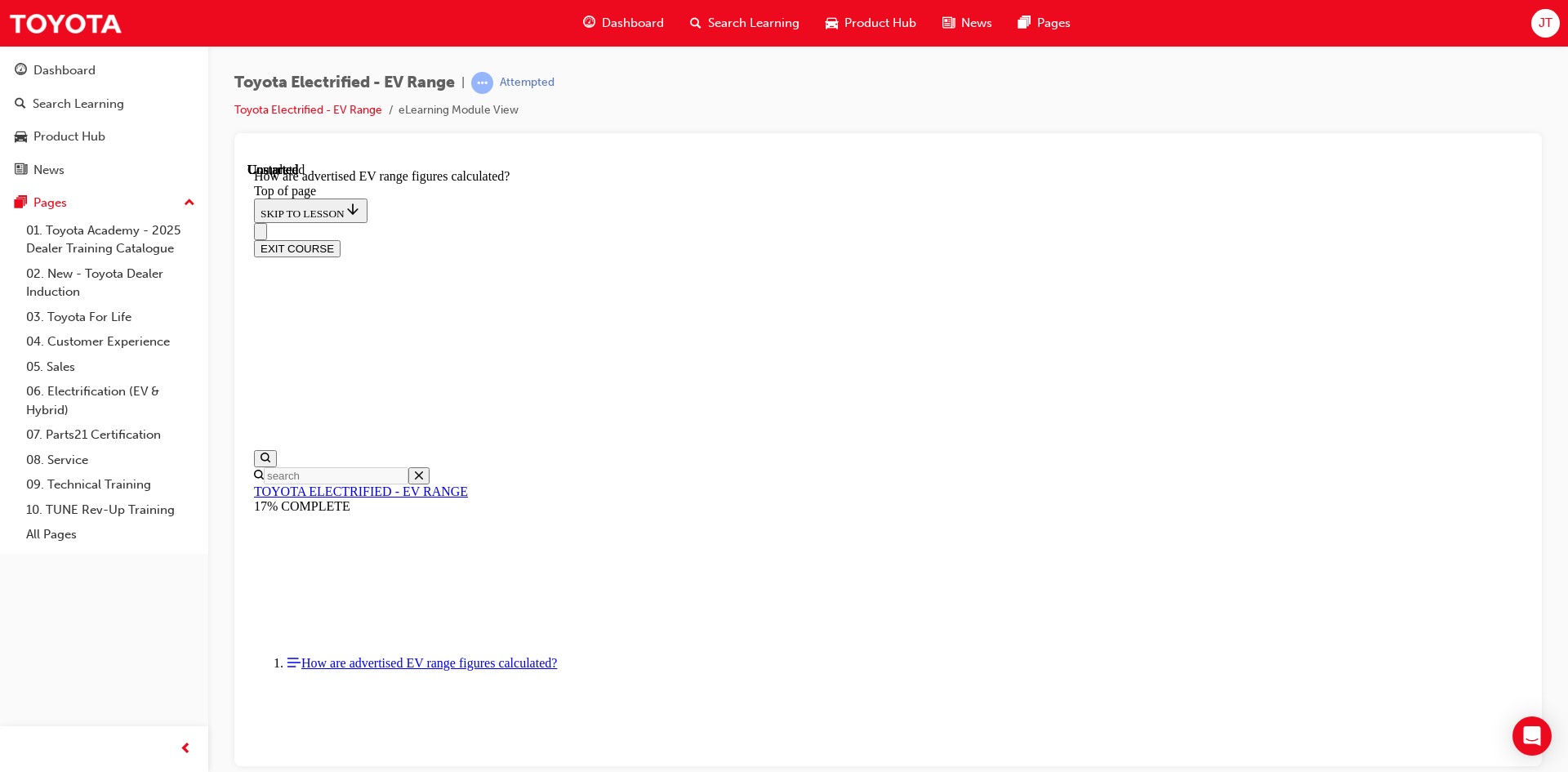
scroll to position [850, 0]
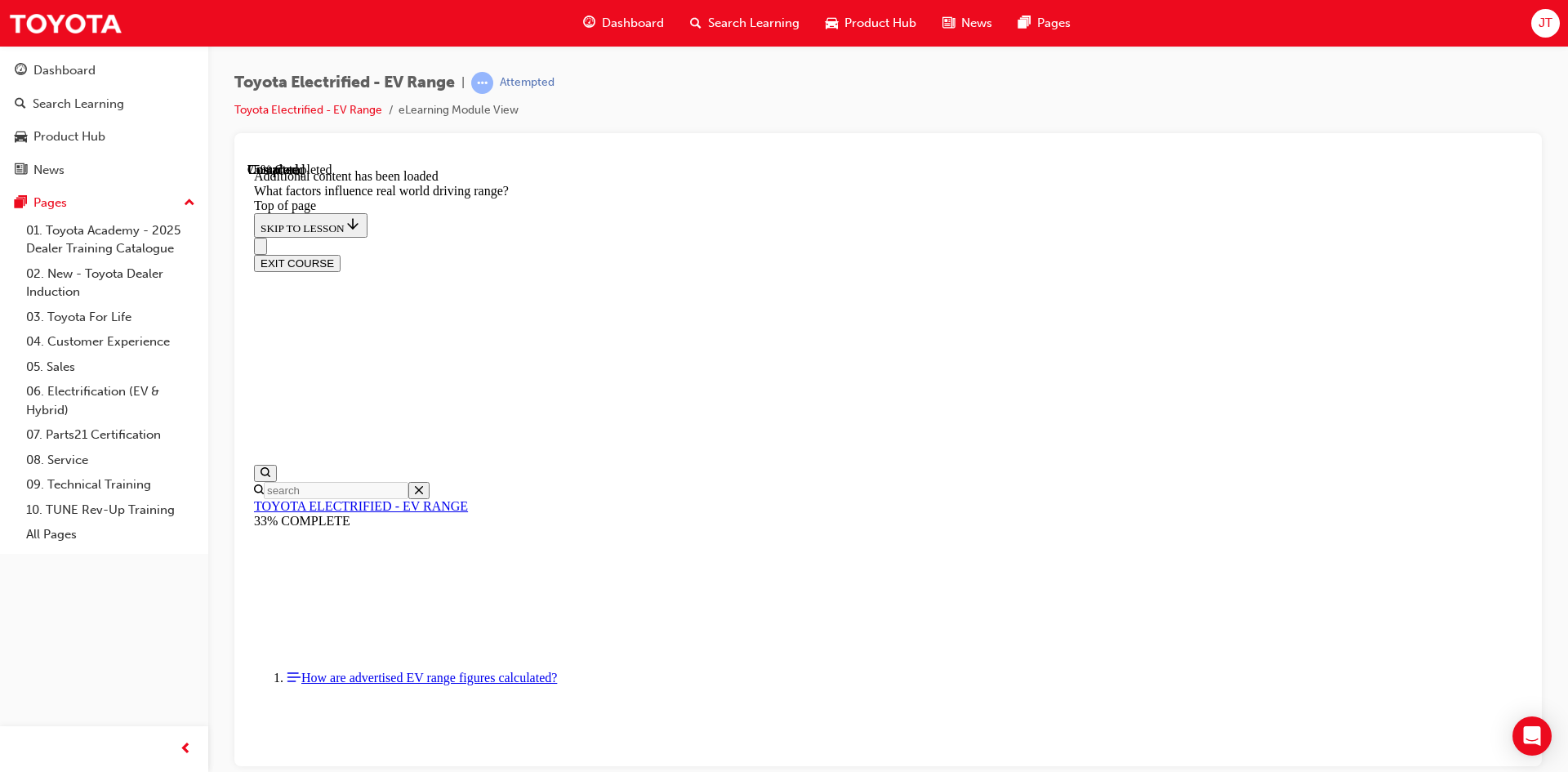
scroll to position [2189, 0]
drag, startPoint x: 1011, startPoint y: 255, endPoint x: 1274, endPoint y: 486, distance: 350.0
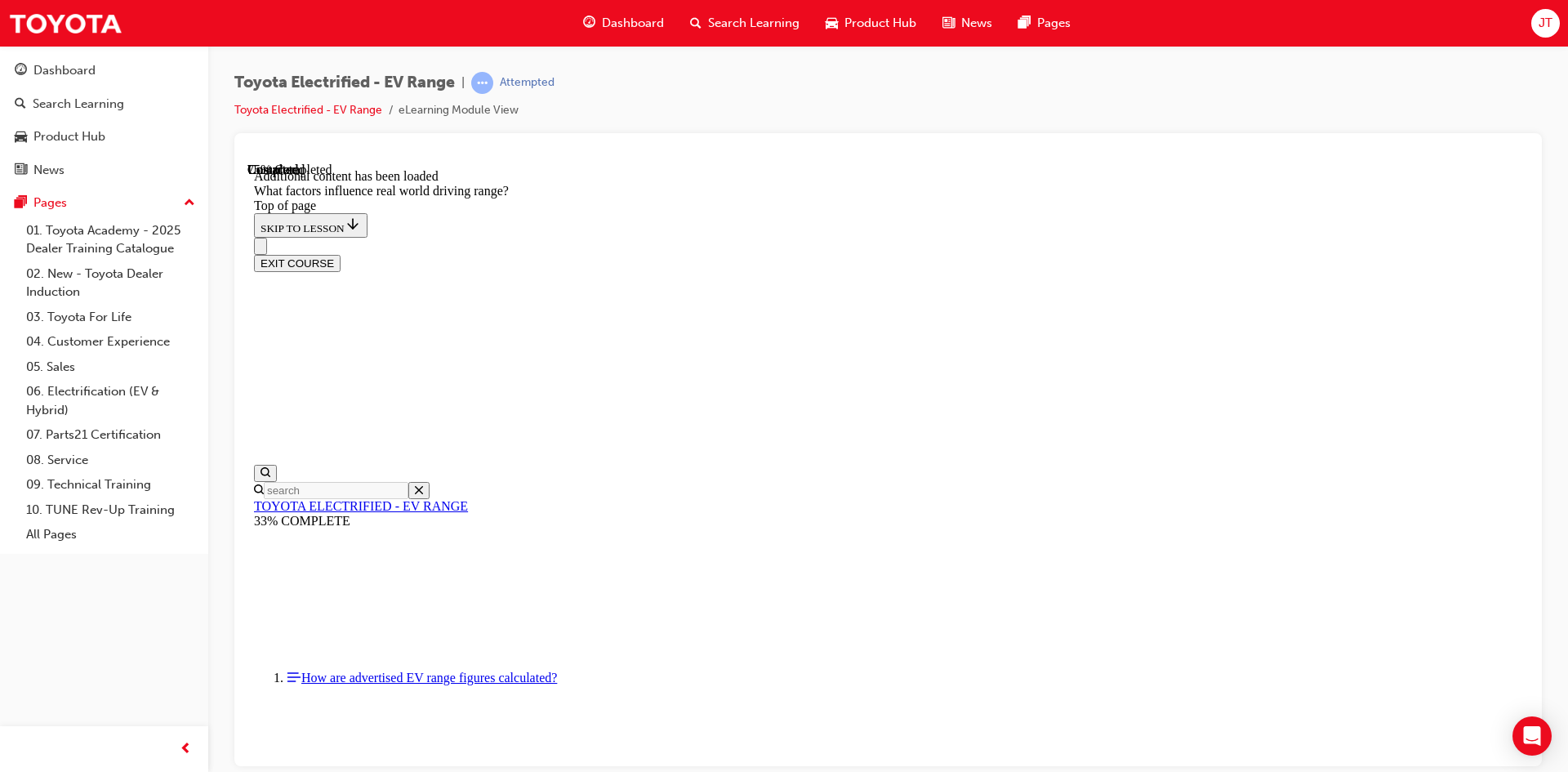
drag, startPoint x: 1013, startPoint y: 254, endPoint x: 1225, endPoint y: 451, distance: 289.4
drag, startPoint x: 985, startPoint y: 251, endPoint x: 1183, endPoint y: 477, distance: 300.5
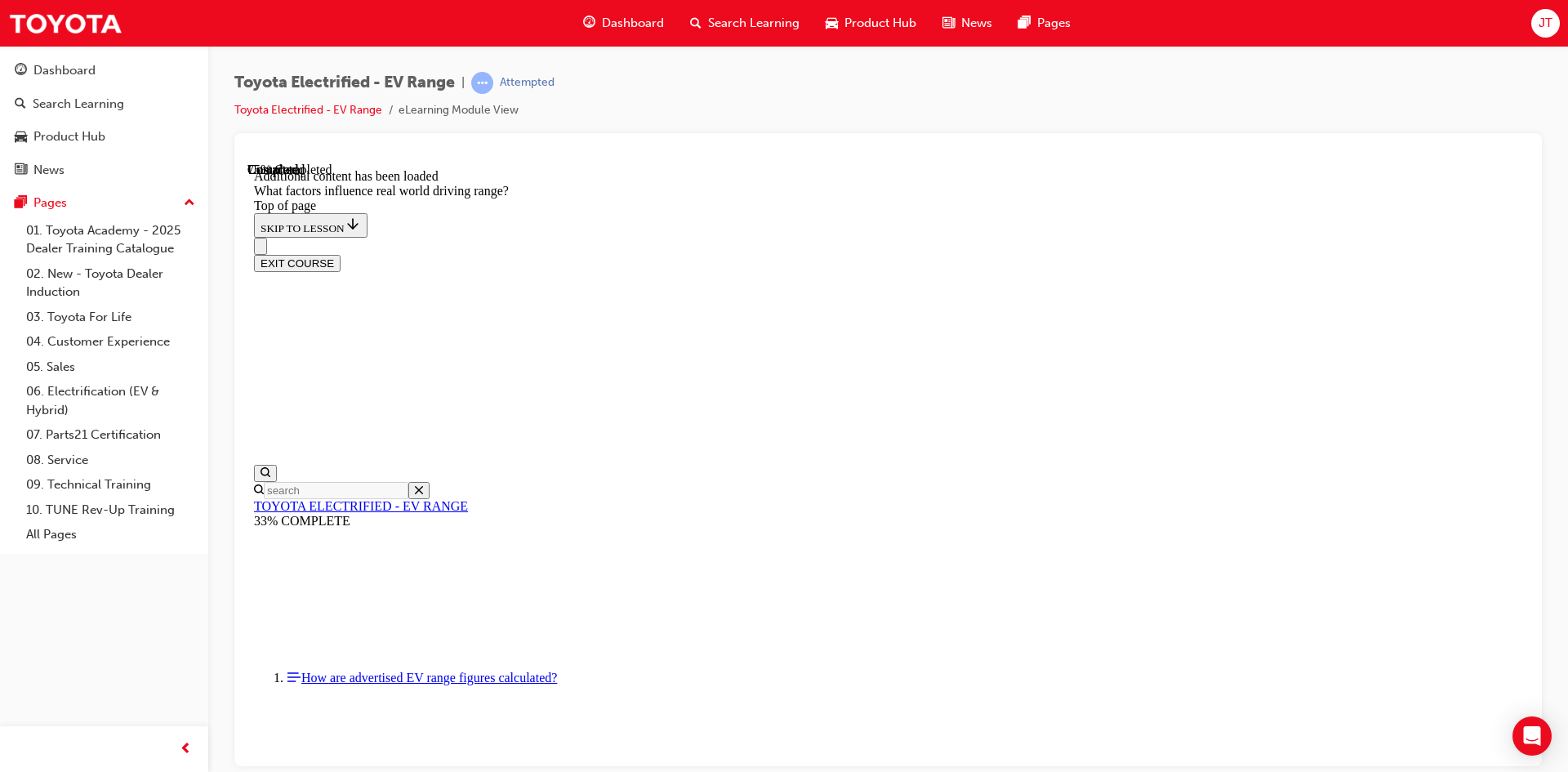
drag, startPoint x: 980, startPoint y: 260, endPoint x: 1176, endPoint y: 485, distance: 298.4
drag, startPoint x: 978, startPoint y: 248, endPoint x: 1189, endPoint y: 464, distance: 302.0
drag, startPoint x: 980, startPoint y: 251, endPoint x: 798, endPoint y: 435, distance: 258.8
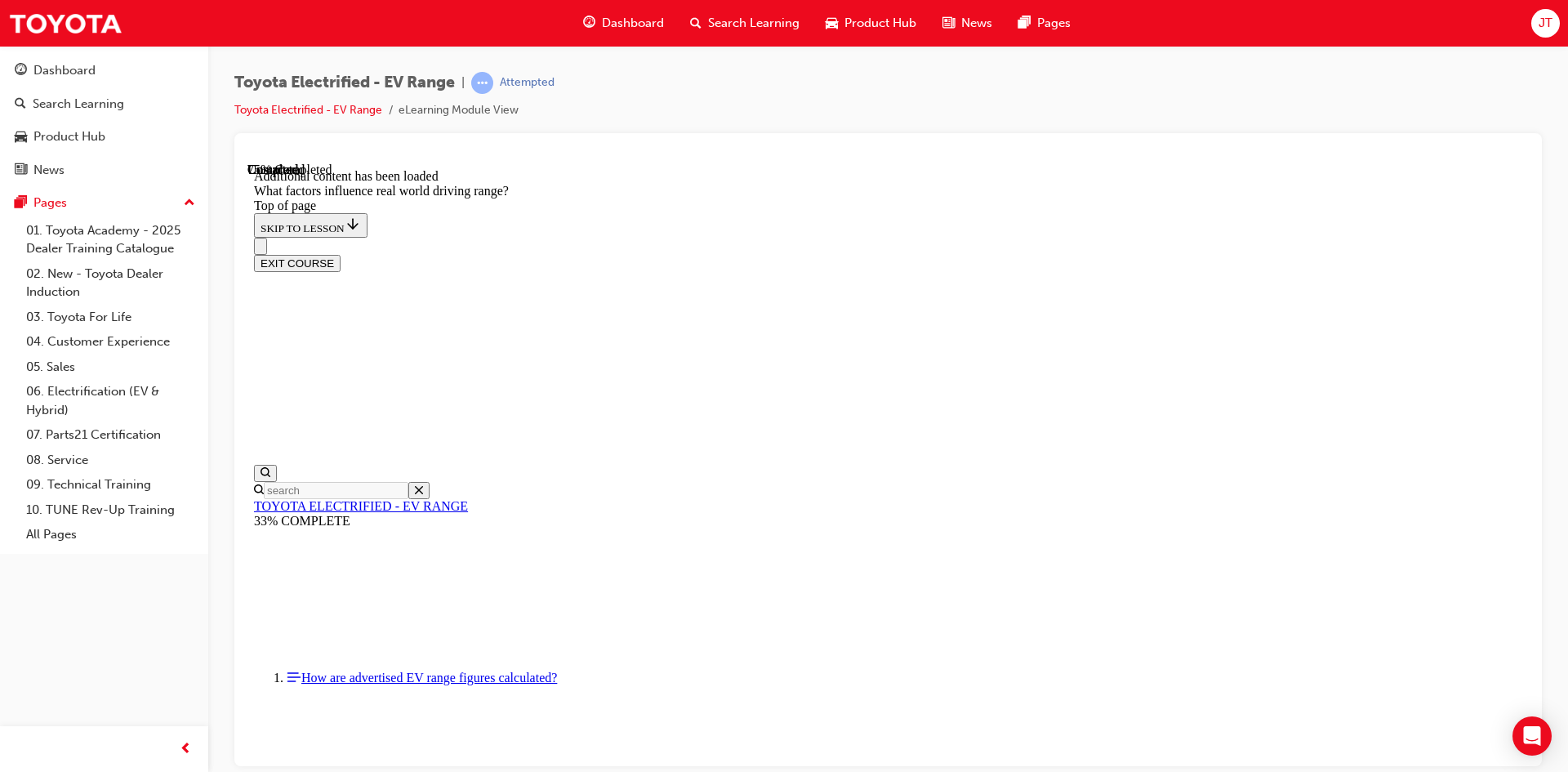
drag, startPoint x: 1014, startPoint y: 244, endPoint x: 816, endPoint y: 437, distance: 276.5
drag, startPoint x: 1039, startPoint y: 259, endPoint x: 823, endPoint y: 444, distance: 284.4
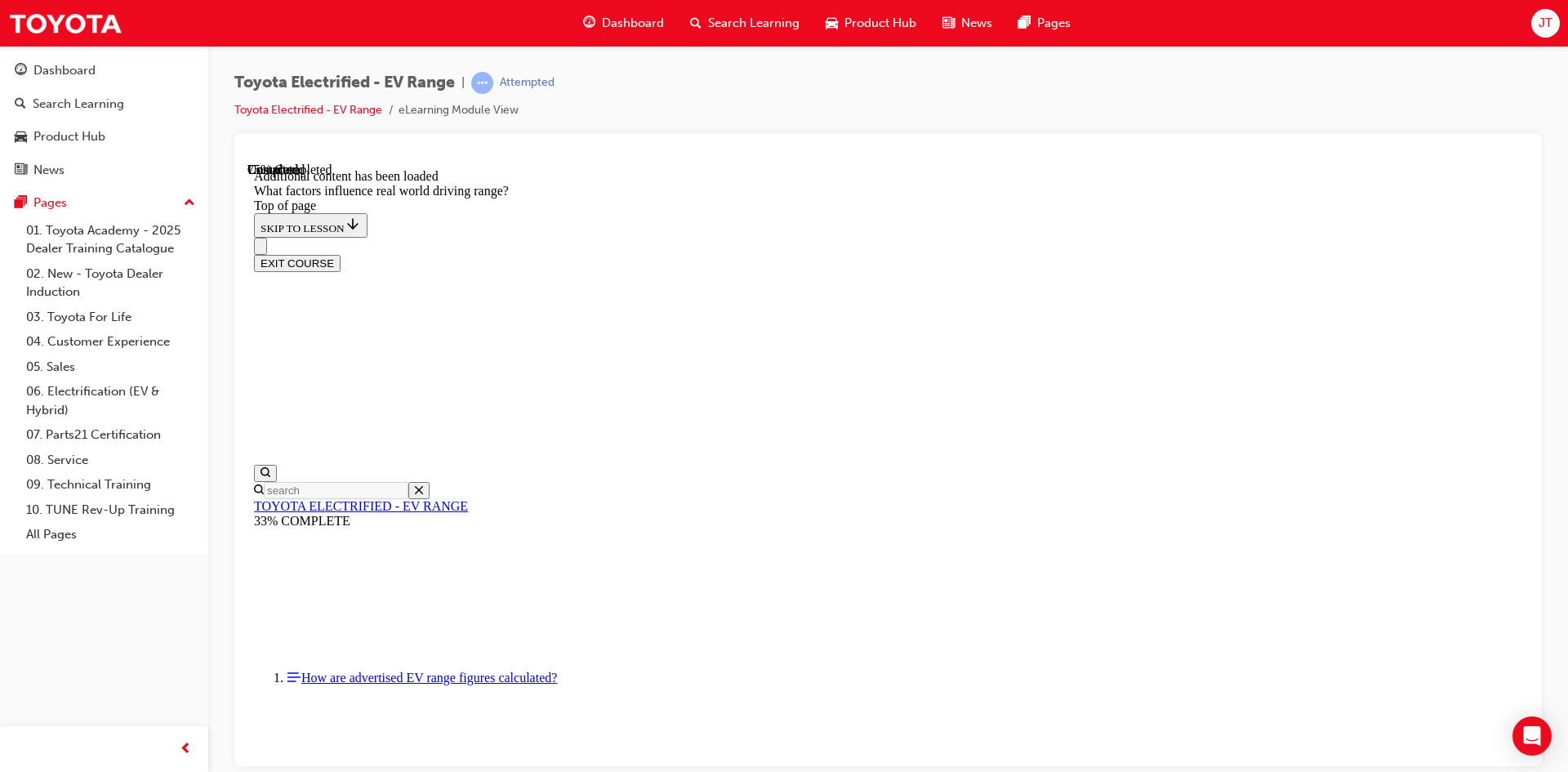
drag, startPoint x: 1009, startPoint y: 250, endPoint x: 788, endPoint y: 444, distance: 294.1
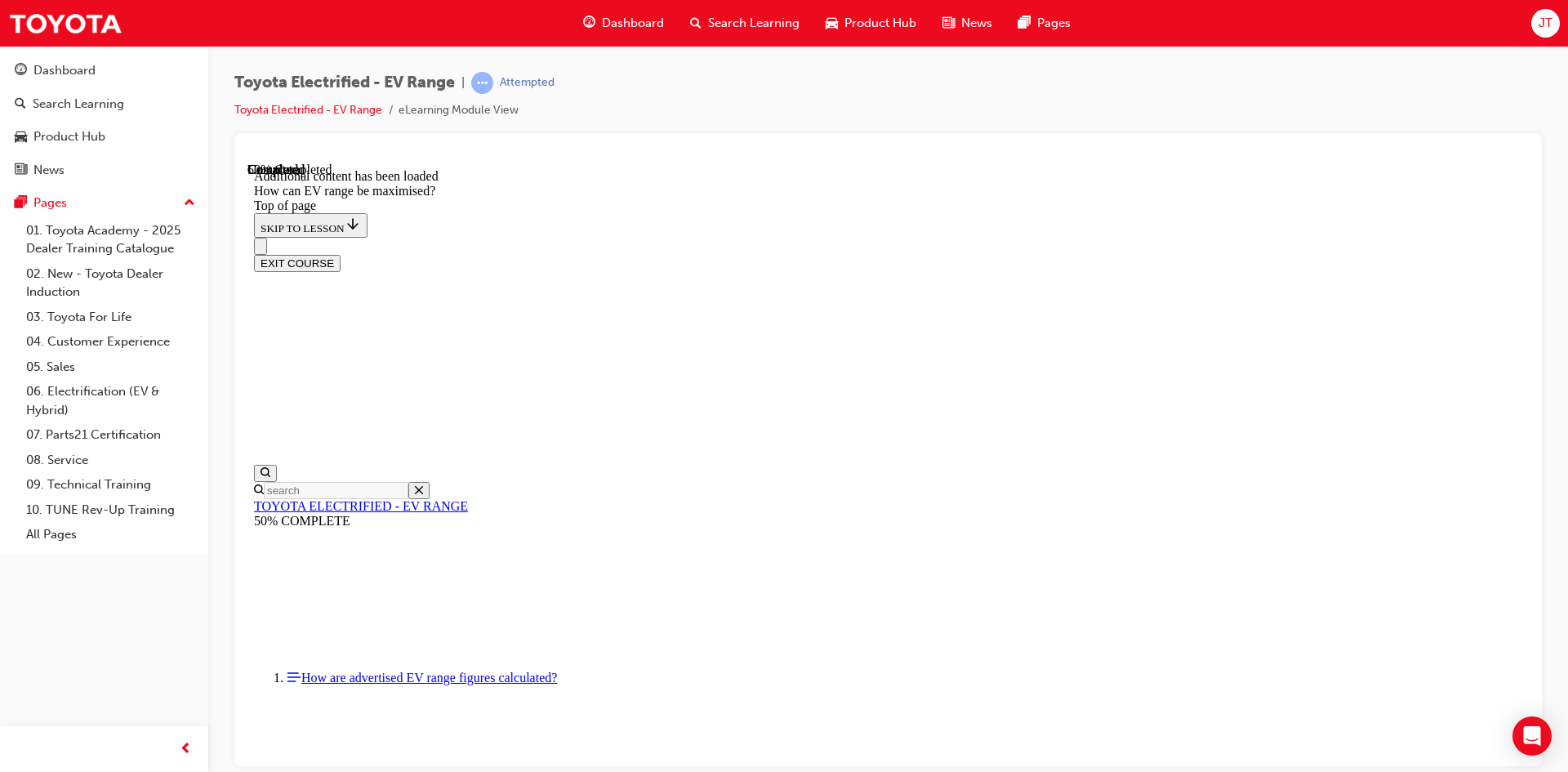
drag, startPoint x: 830, startPoint y: 263, endPoint x: 830, endPoint y: 235, distance: 28.0
click at [831, 237] on div "EXIT COURSE" at bounding box center [883, 254] width 1256 height 34
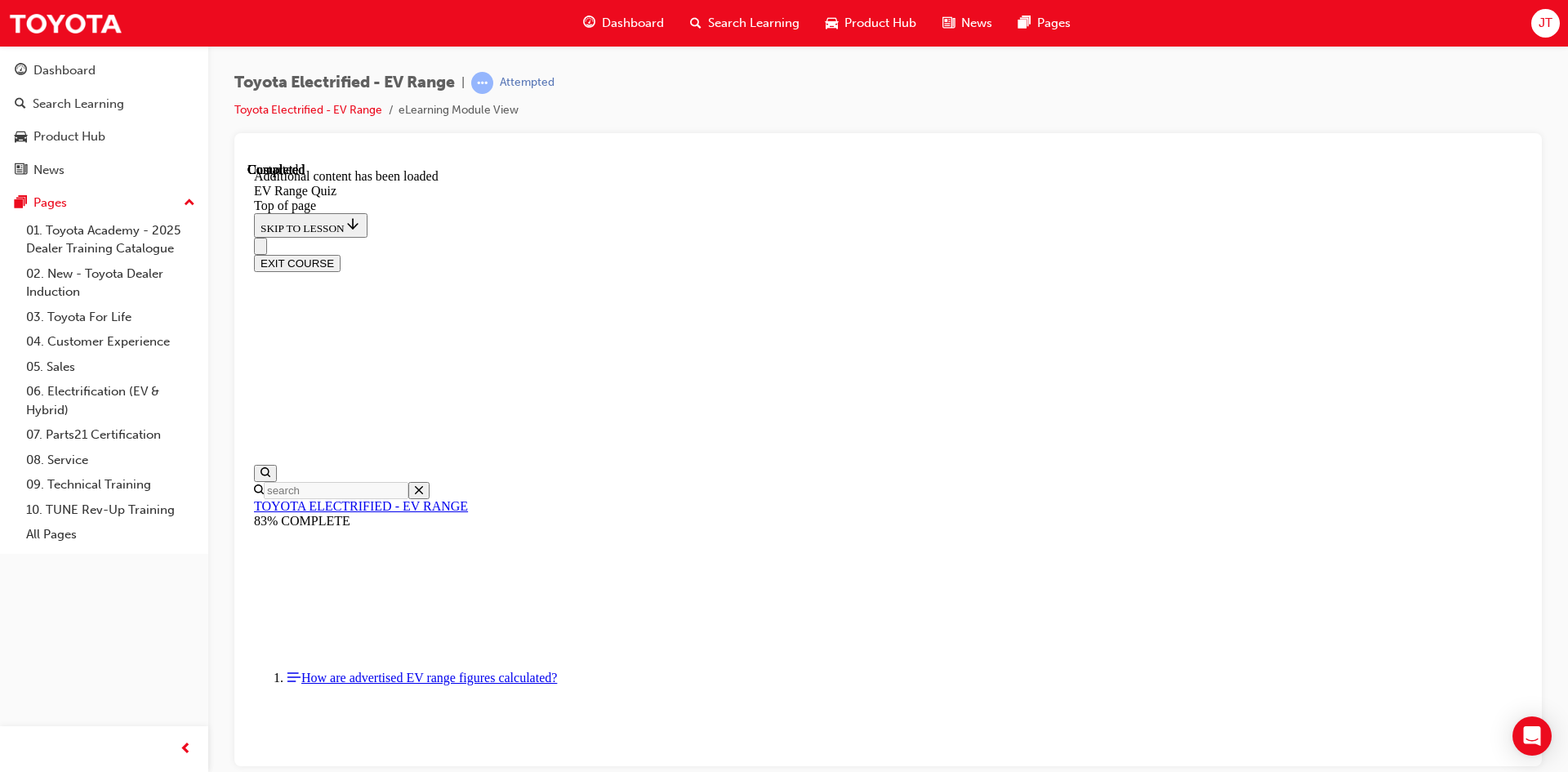
scroll to position [50, 0]
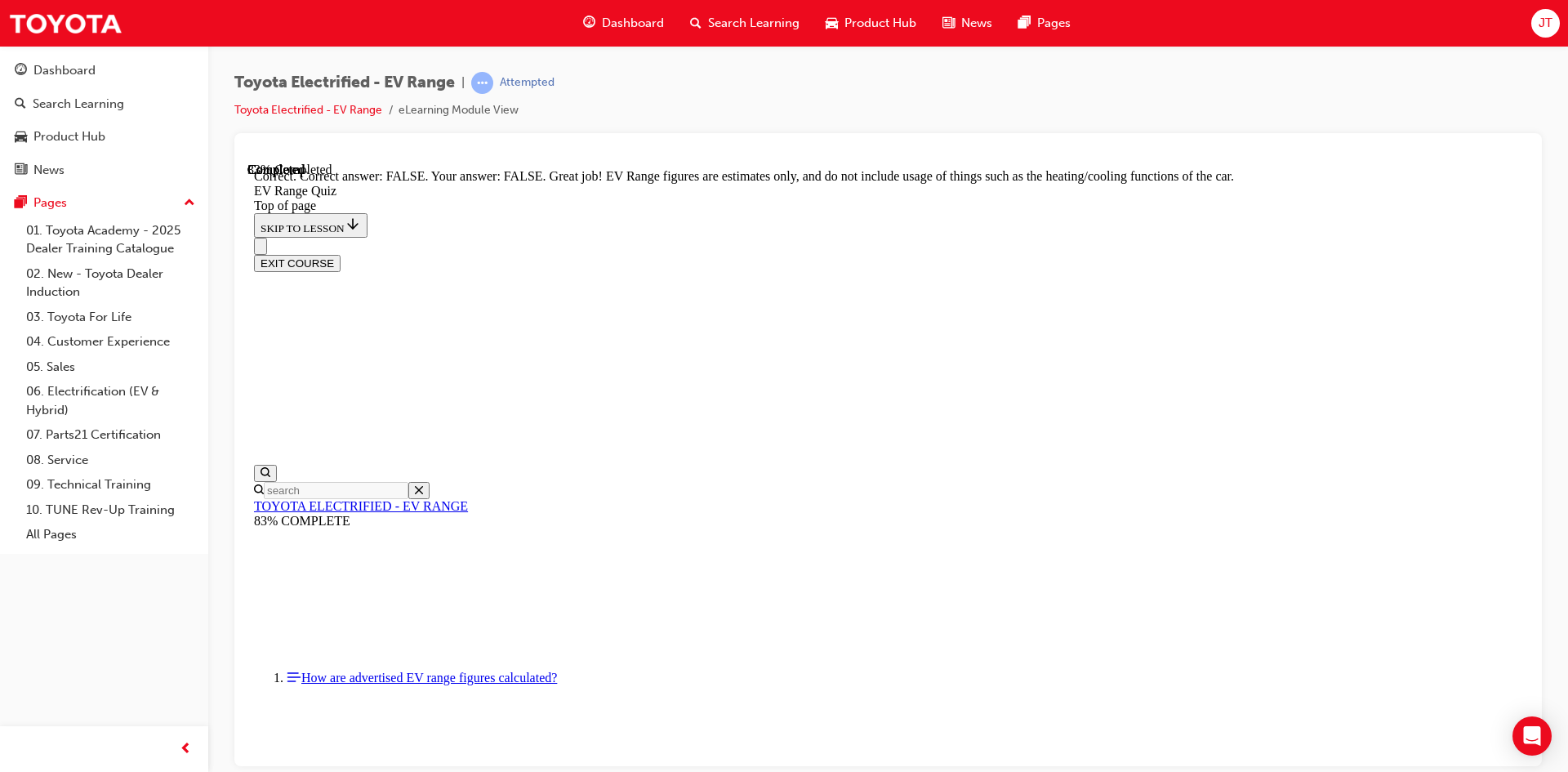
scroll to position [271, 0]
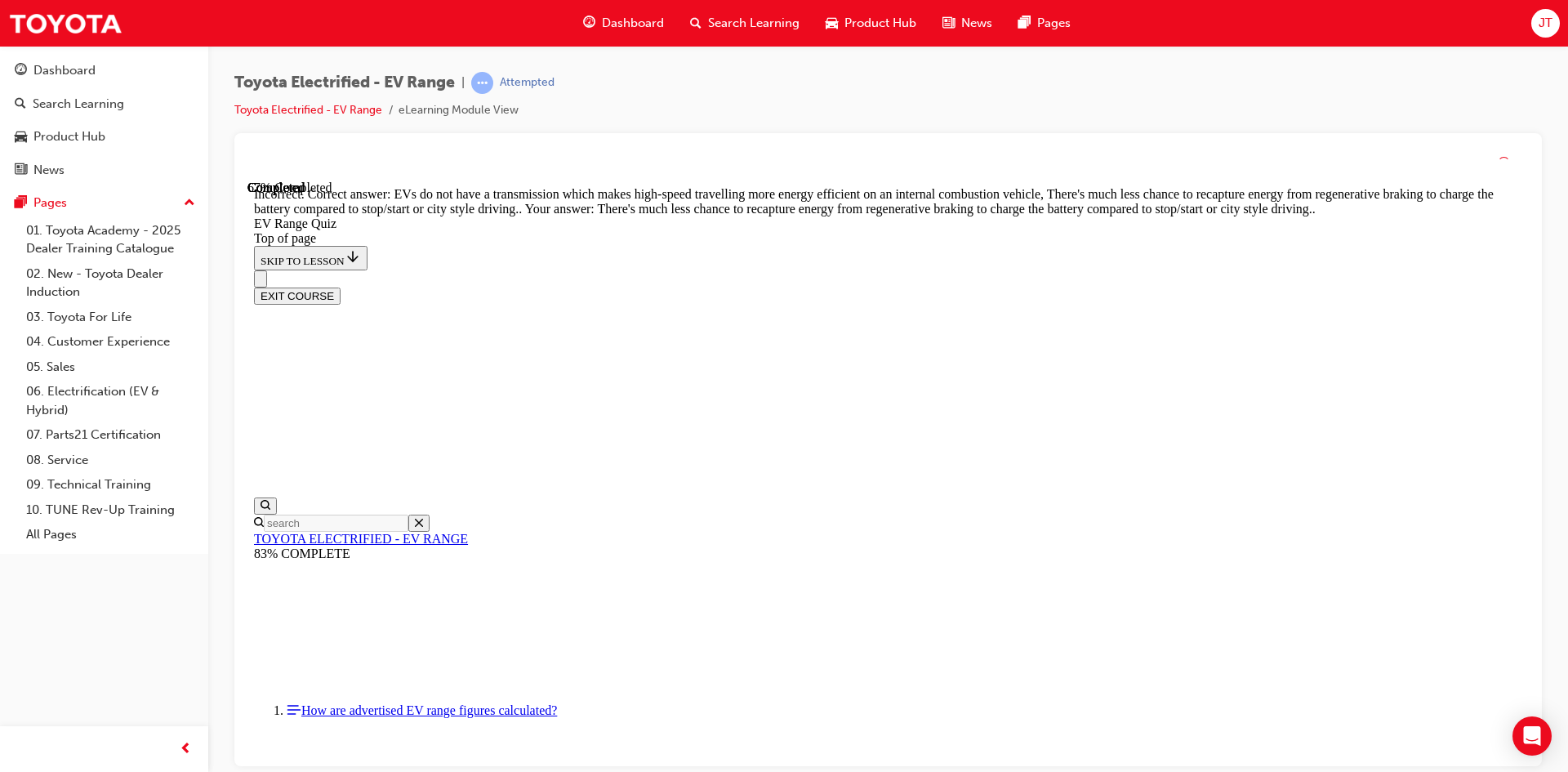
scroll to position [378, 0]
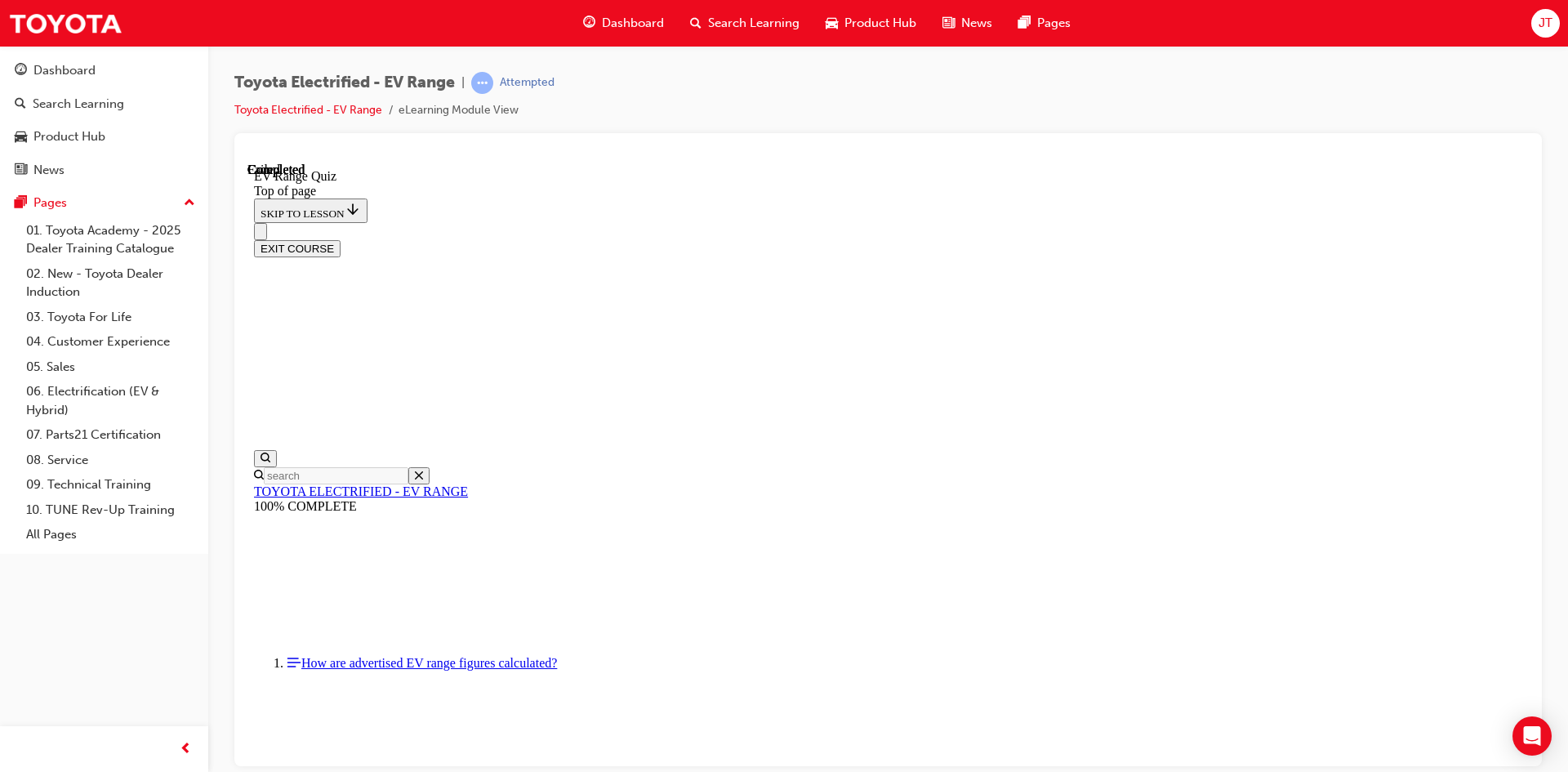
scroll to position [231, 0]
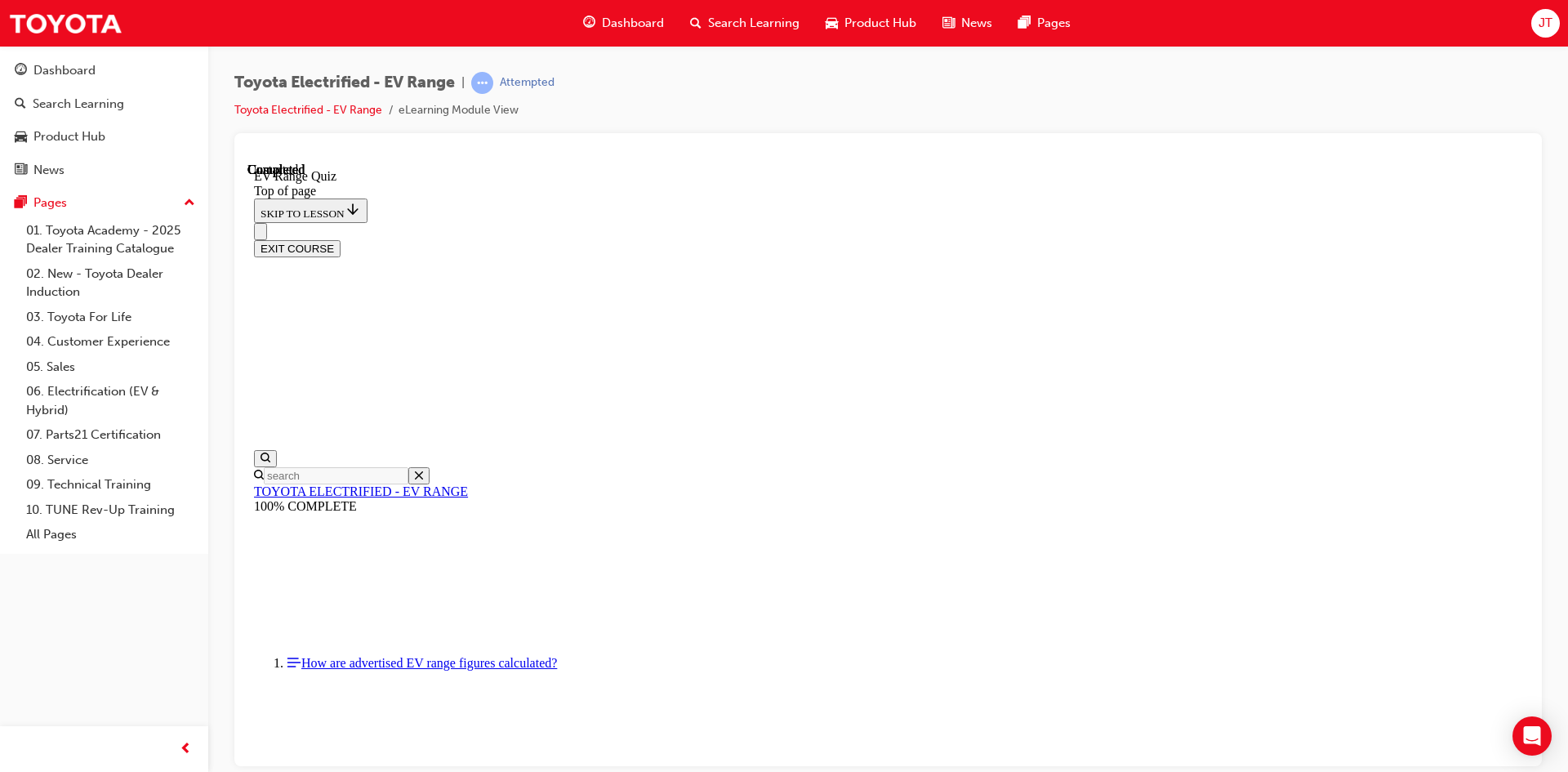
scroll to position [50, 0]
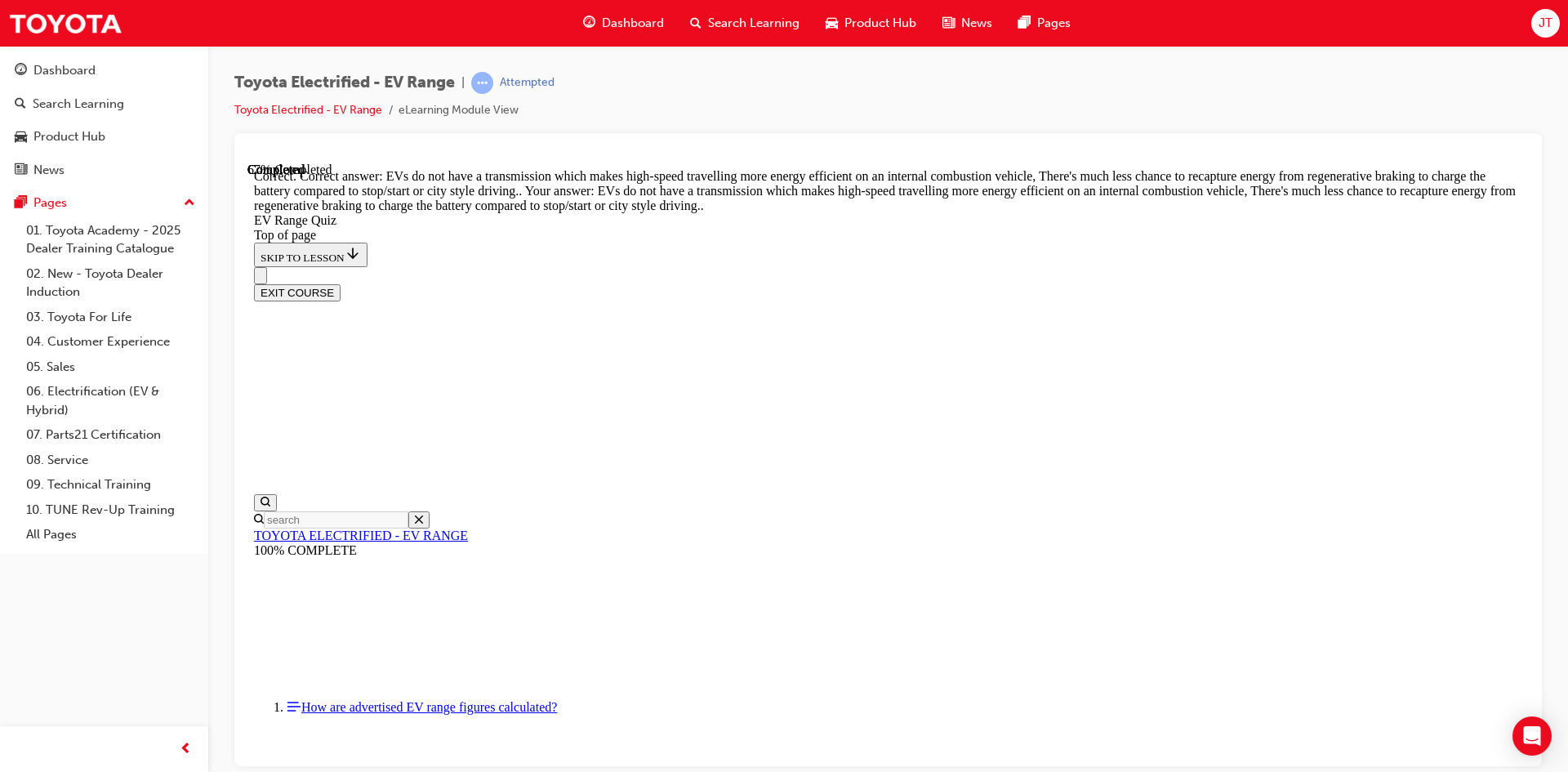
scroll to position [378, 0]
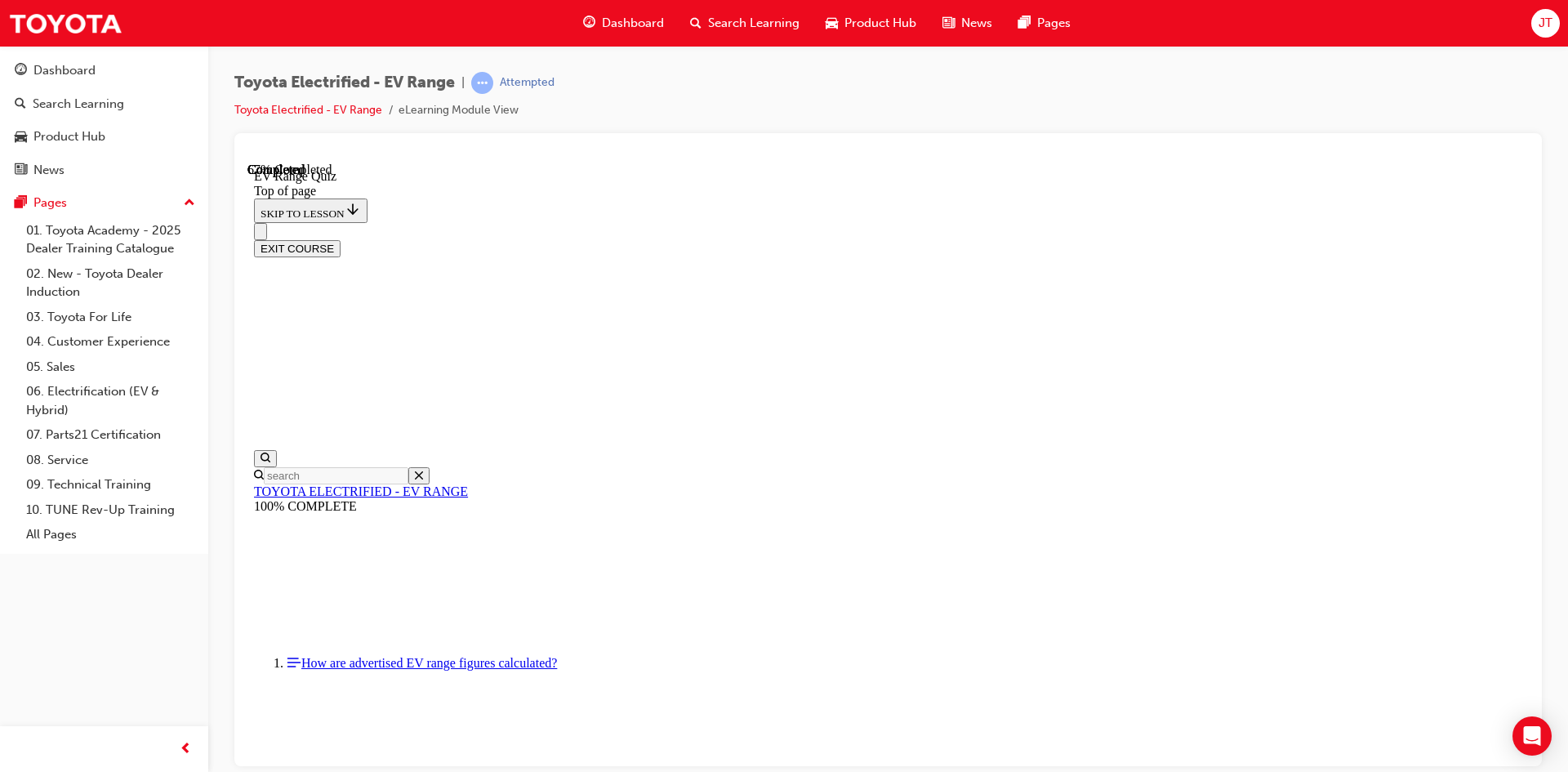
scroll to position [213, 0]
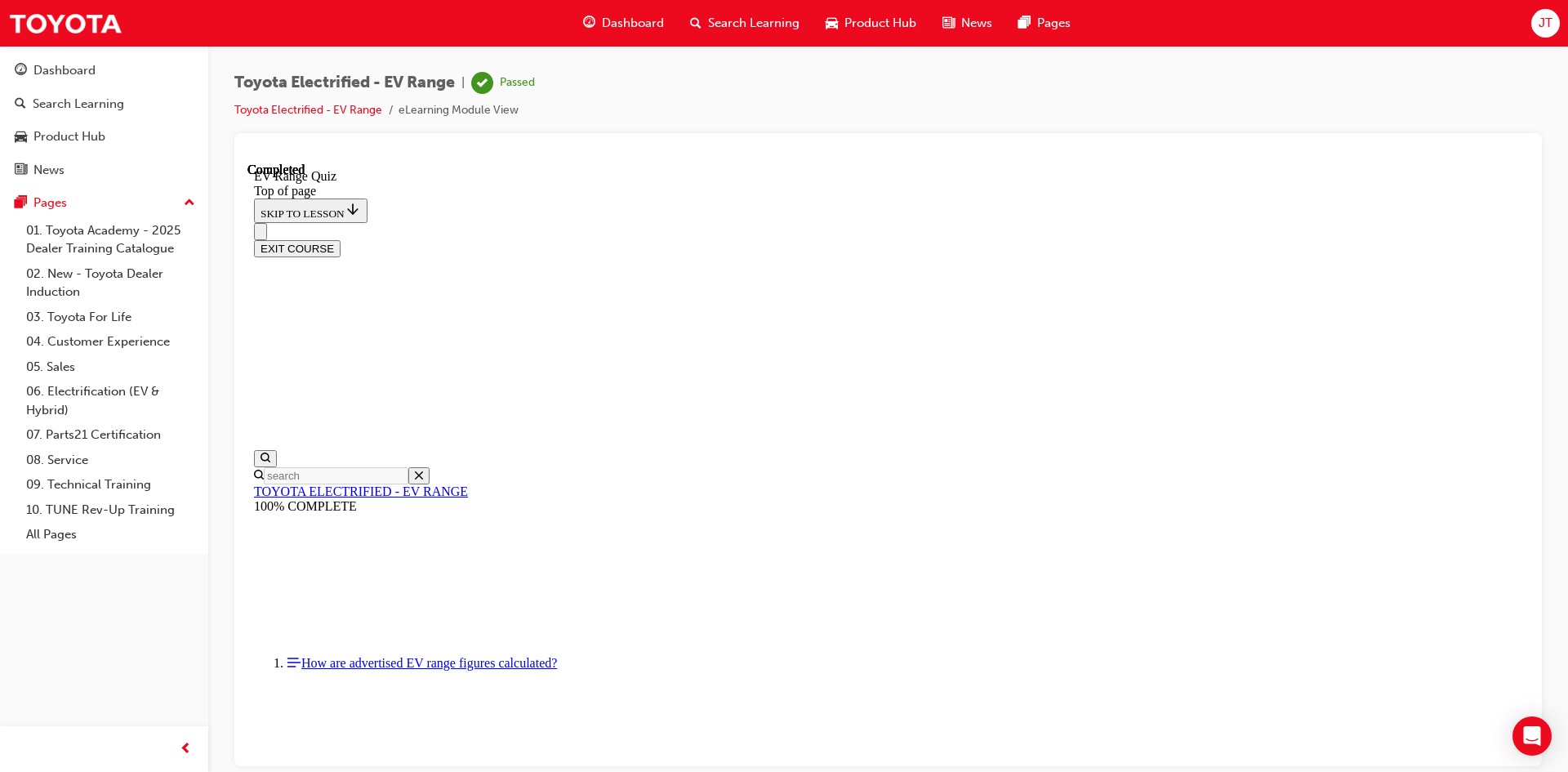
scroll to position [231, 0]
click at [341, 240] on button "EXIT COURSE" at bounding box center [298, 248] width 86 height 17
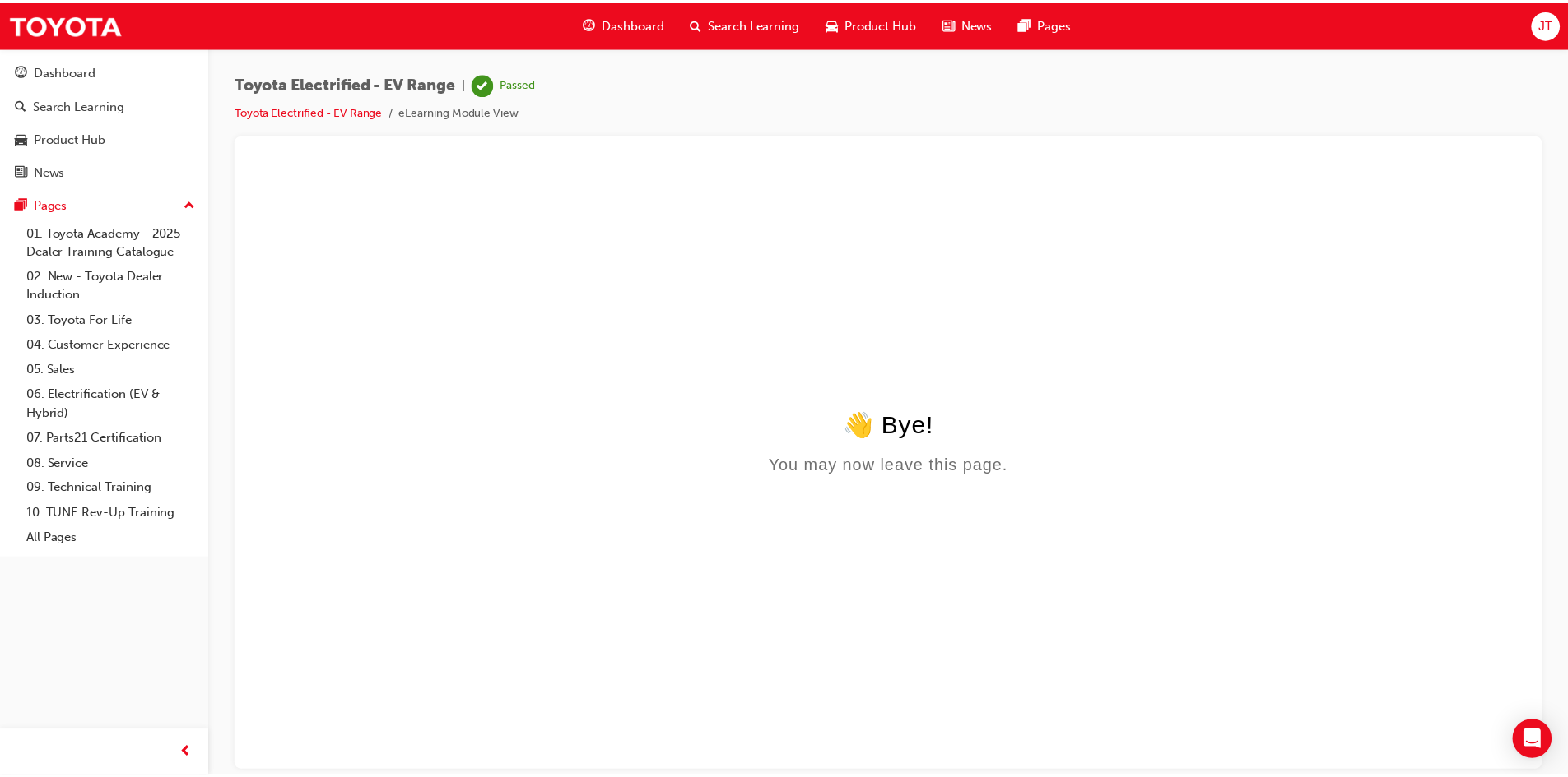
scroll to position [0, 0]
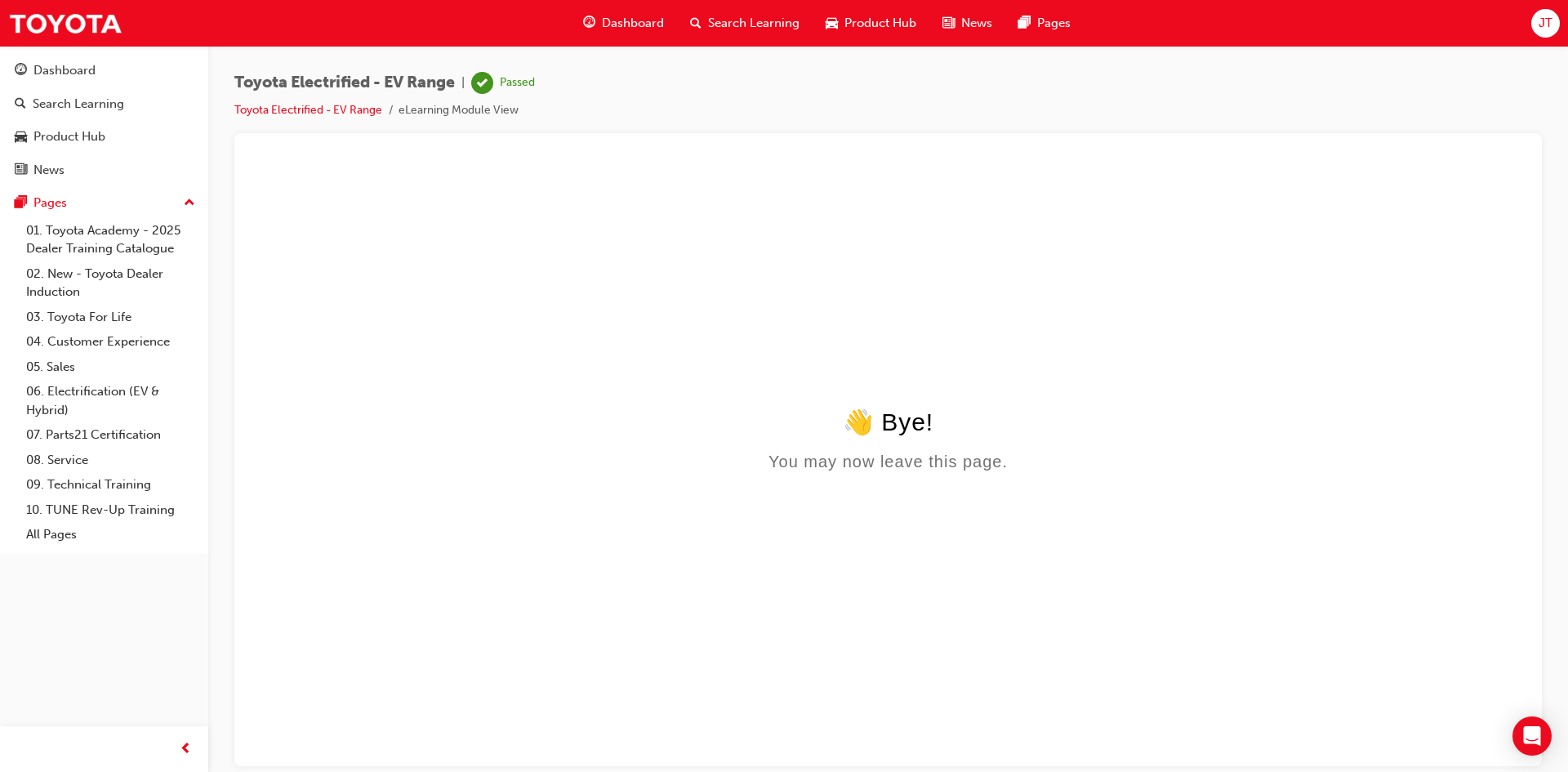
click at [607, 30] on span "Dashboard" at bounding box center [632, 23] width 62 height 19
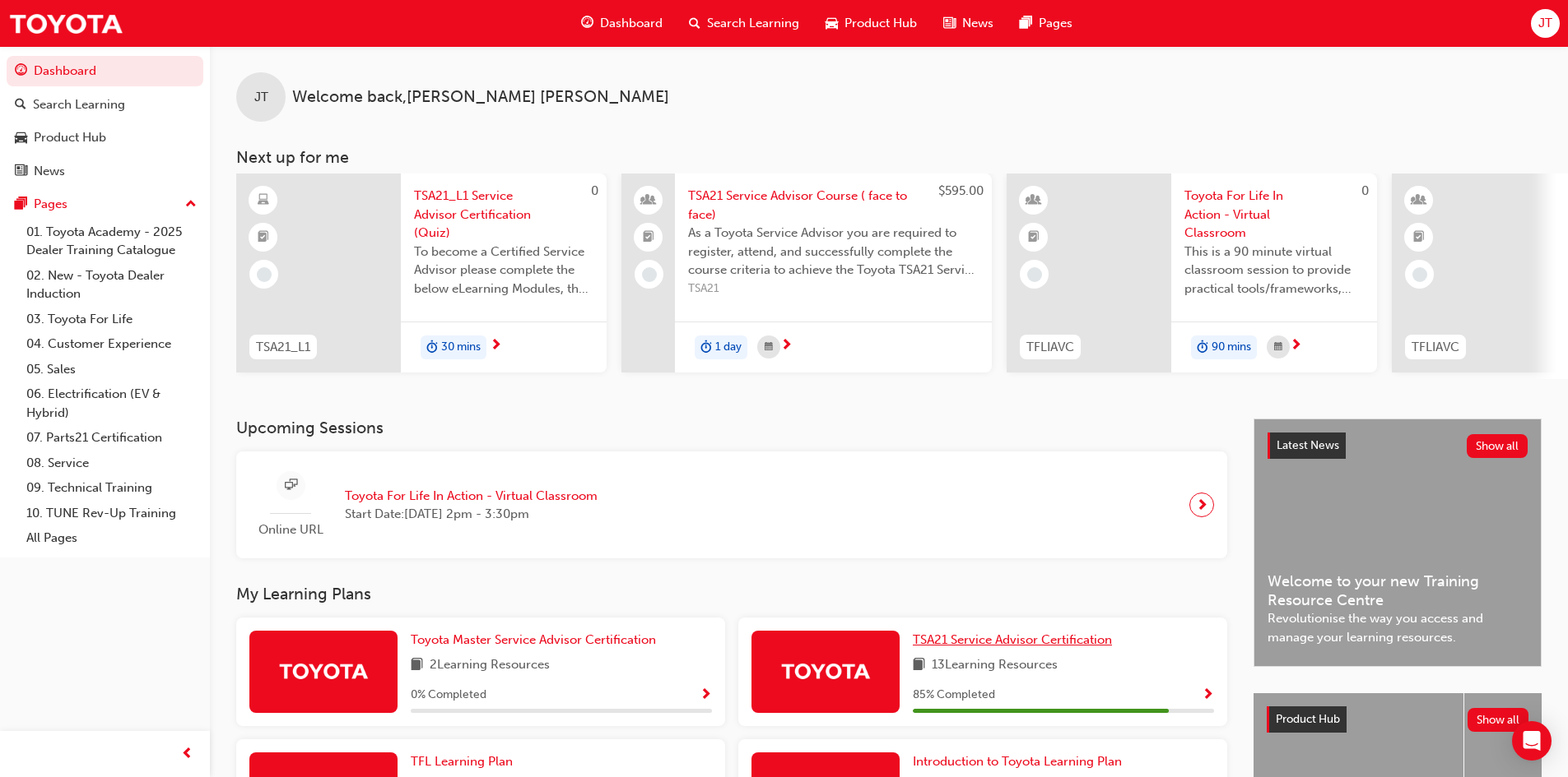
click at [1004, 643] on span "TSA21 Service Advisor Certification" at bounding box center [1012, 640] width 200 height 15
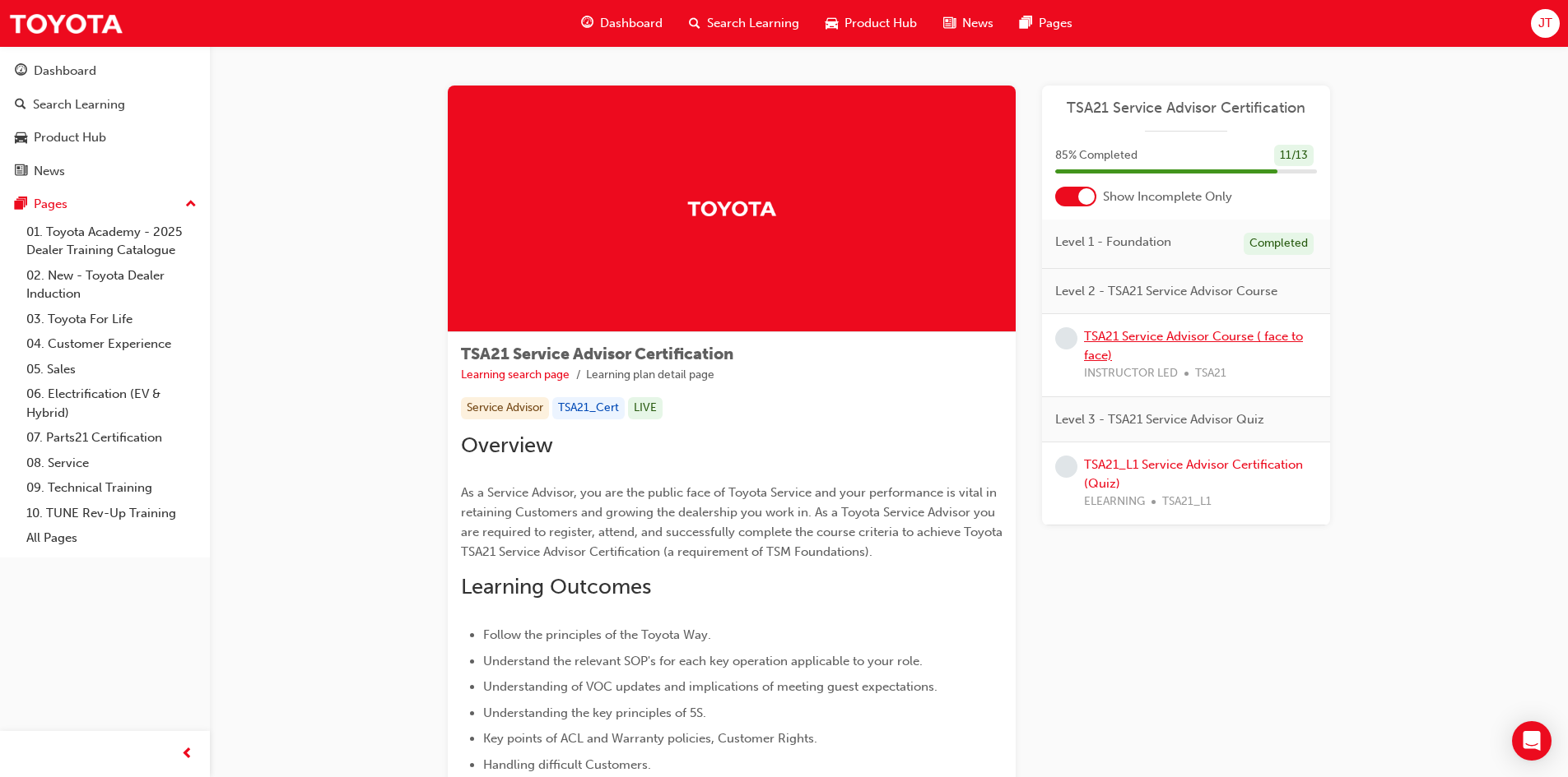
click at [1131, 343] on link "TSA21 Service Advisor Course ( face to face)" at bounding box center [1193, 346] width 219 height 33
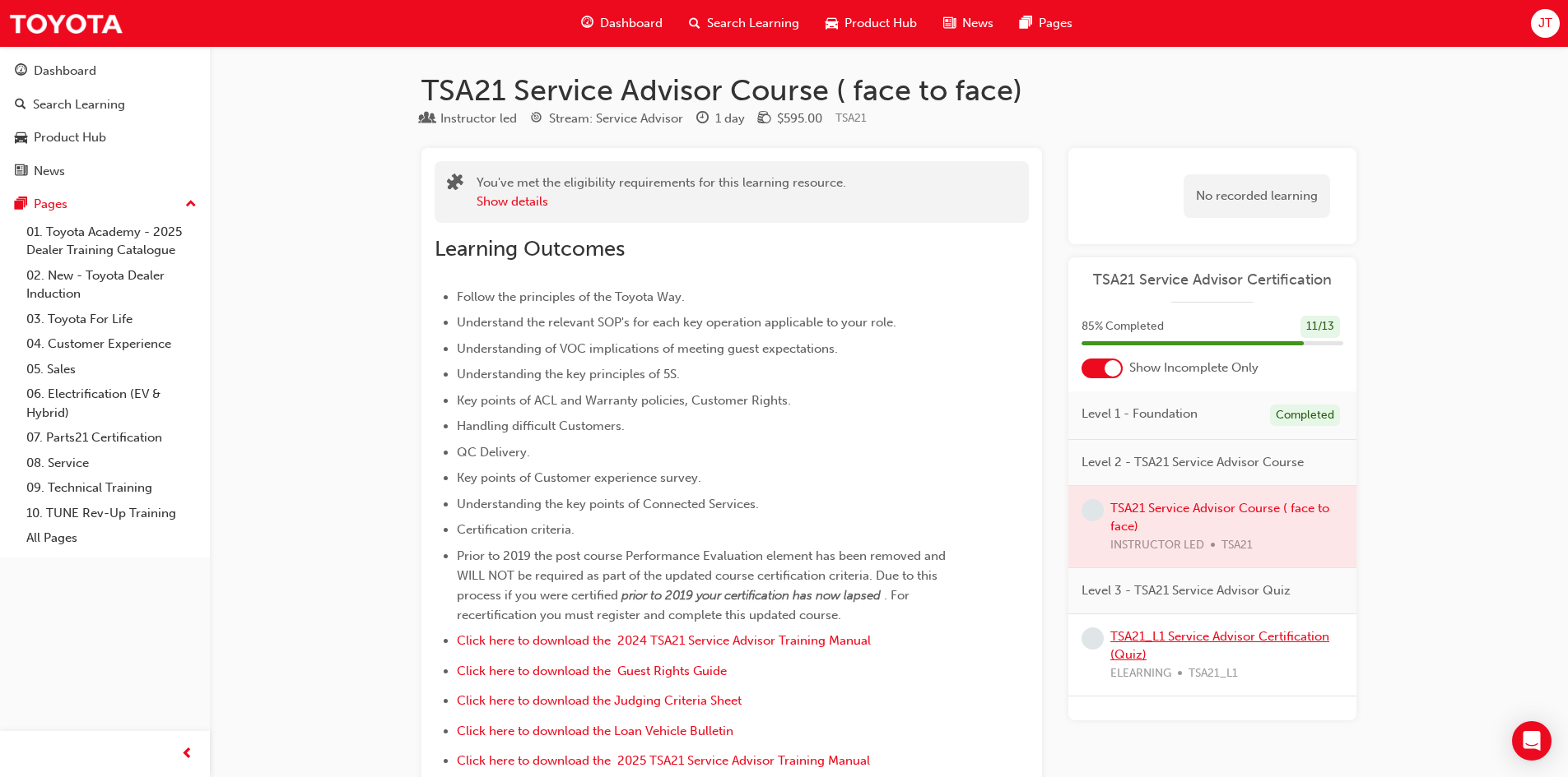
click at [1198, 642] on link "TSA21_L1 Service Advisor Certification (Quiz)" at bounding box center [1220, 646] width 219 height 33
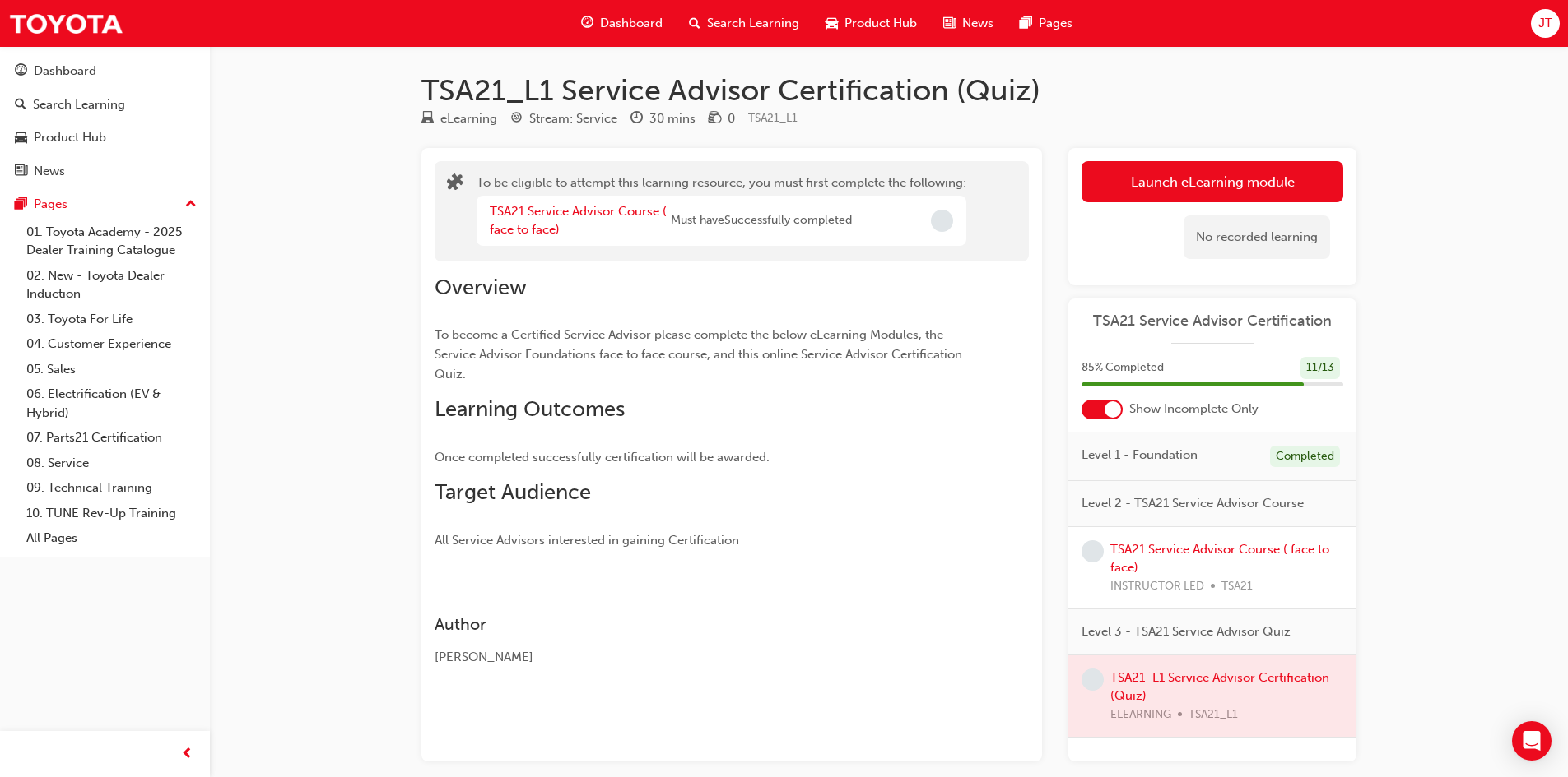
click at [607, 23] on span "Dashboard" at bounding box center [630, 23] width 63 height 19
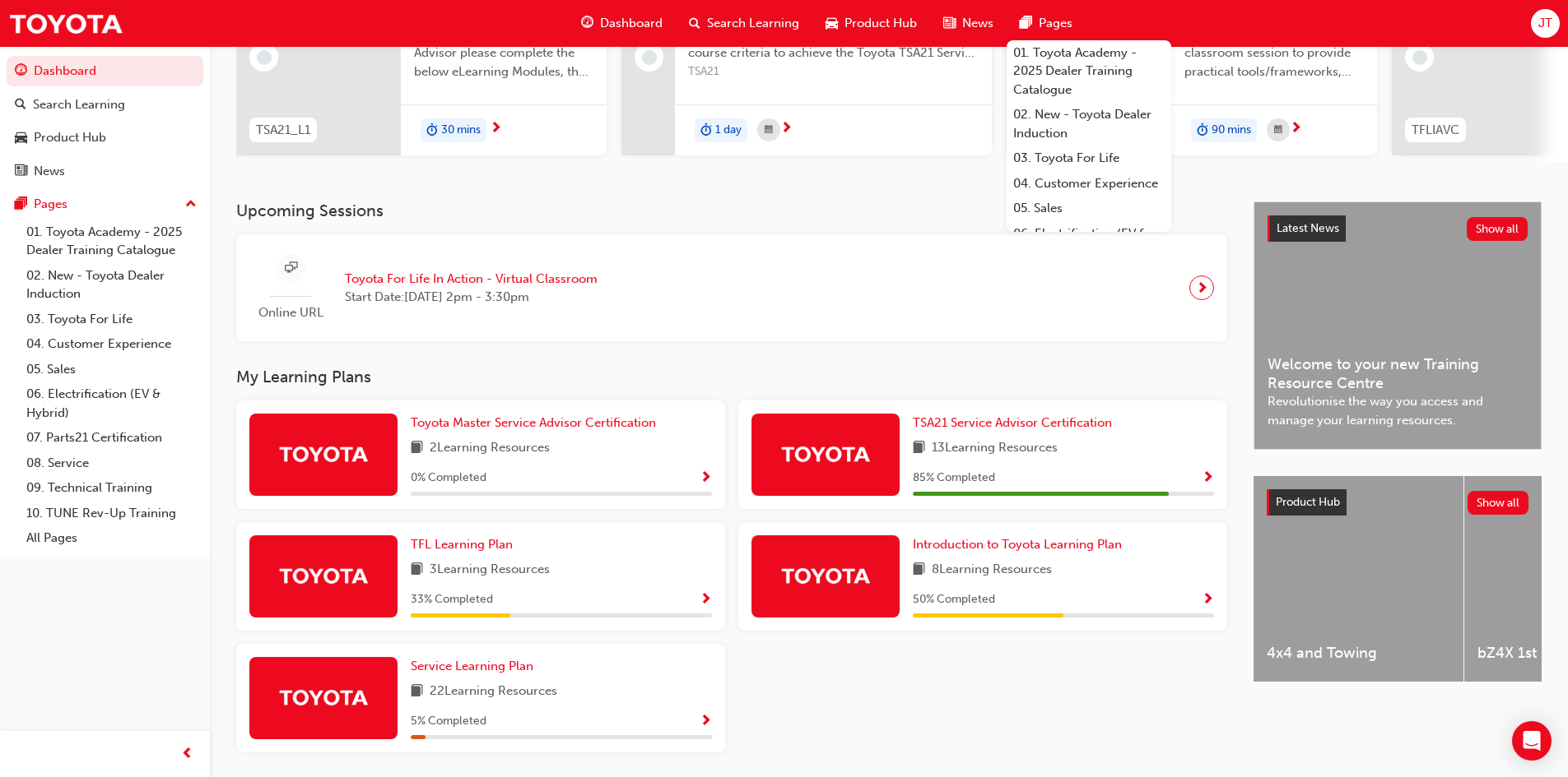
scroll to position [280, 0]
